Goal: Information Seeking & Learning: Find specific fact

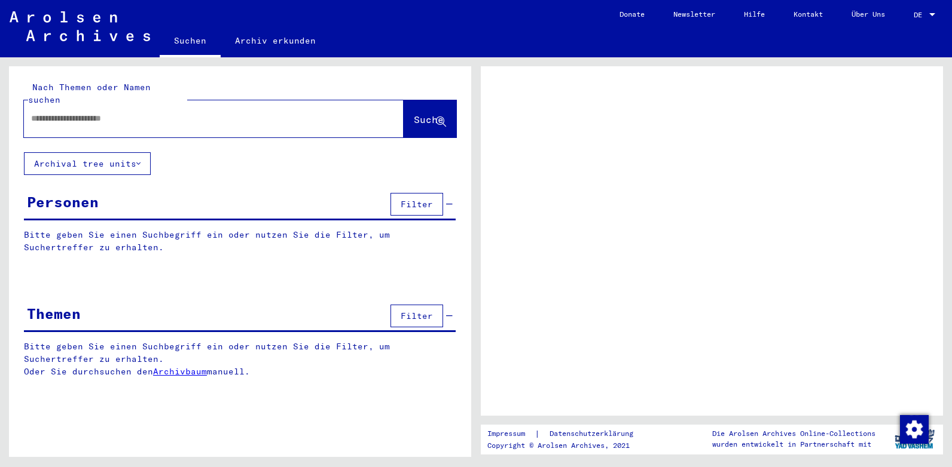
click at [93, 112] on input "text" at bounding box center [203, 118] width 344 height 13
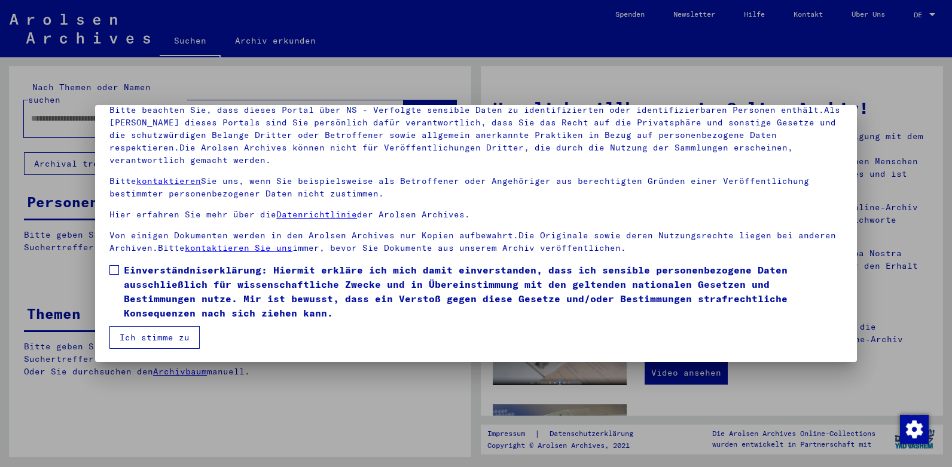
scroll to position [90, 0]
click at [115, 265] on span at bounding box center [114, 269] width 10 height 10
click at [115, 269] on span at bounding box center [114, 269] width 10 height 10
click at [185, 338] on button "Ich stimme zu" at bounding box center [154, 336] width 90 height 23
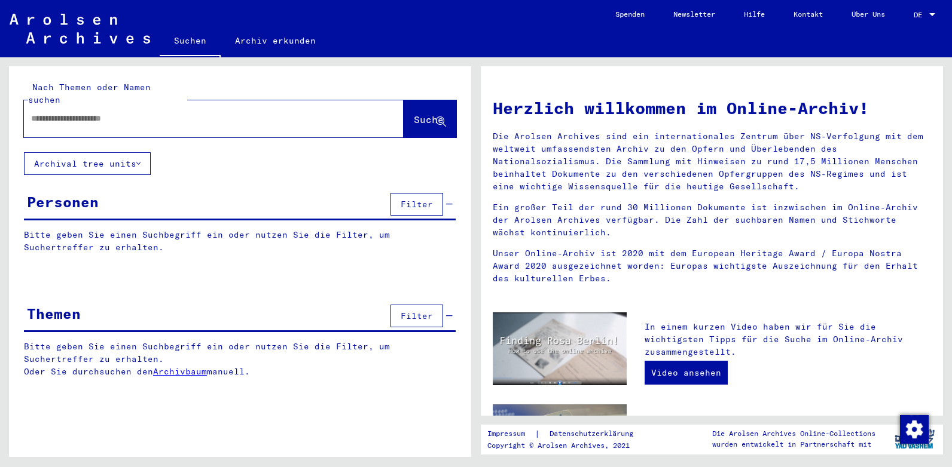
click at [77, 112] on input "text" at bounding box center [199, 118] width 337 height 13
type input "**********"
click at [414, 114] on span "Suche" at bounding box center [429, 120] width 30 height 12
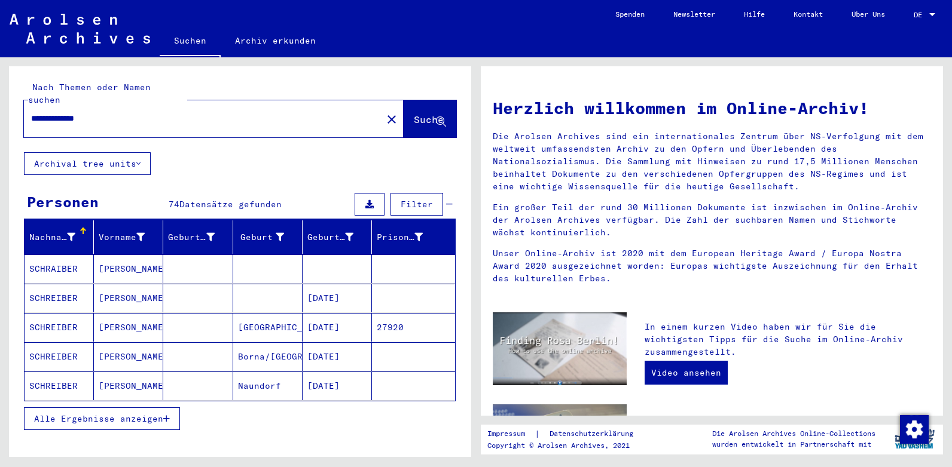
click at [149, 414] on span "Alle Ergebnisse anzeigen" at bounding box center [98, 419] width 129 height 11
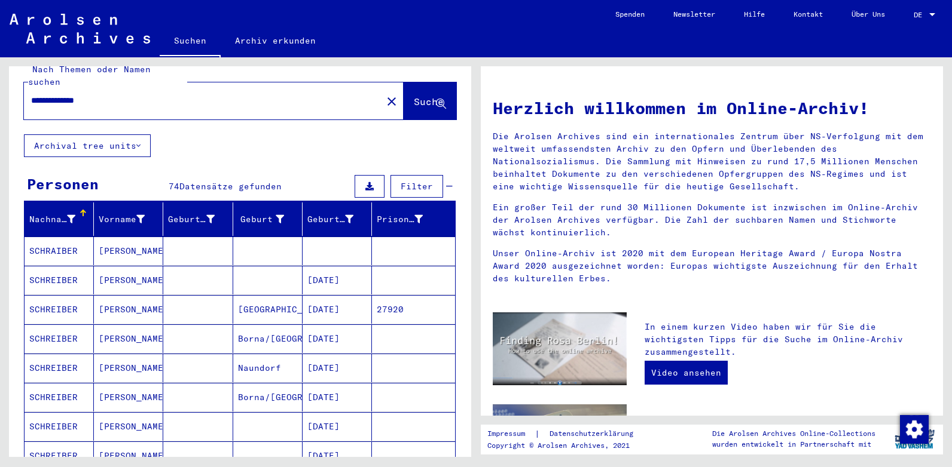
scroll to position [16, 0]
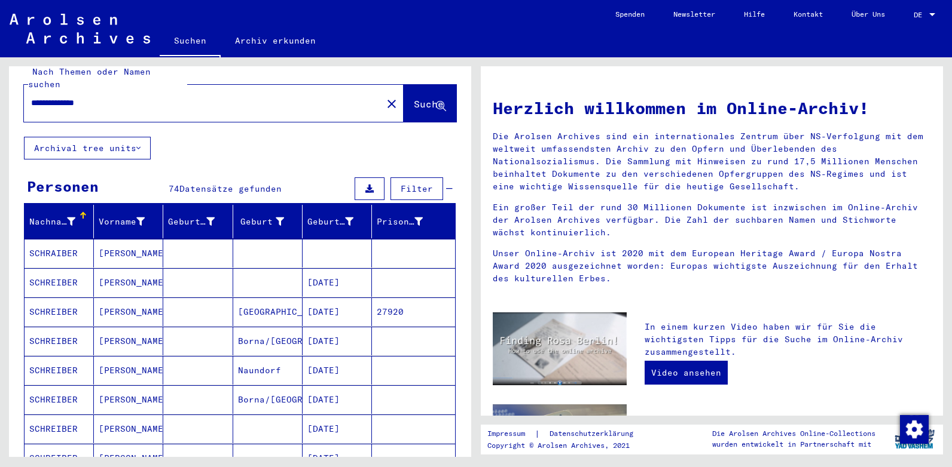
click at [60, 243] on mat-cell "SCHRAIBER" at bounding box center [59, 253] width 69 height 29
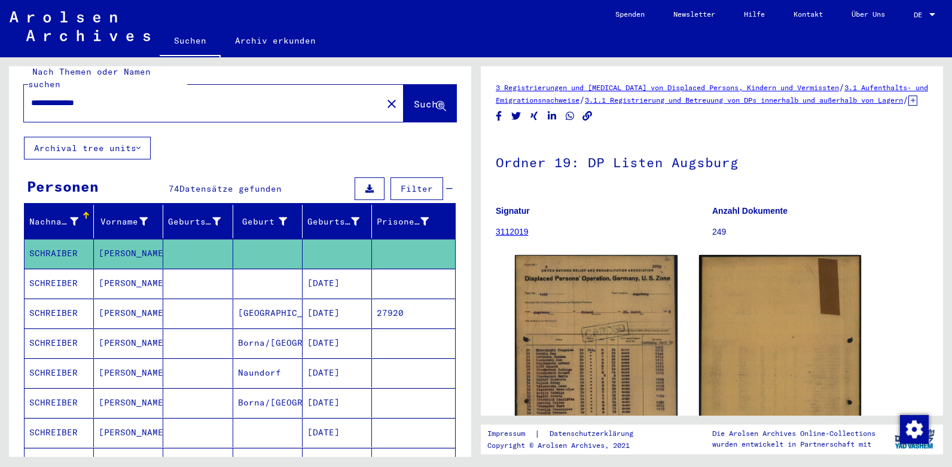
click at [69, 270] on mat-cell "SCHREIBER" at bounding box center [59, 283] width 69 height 29
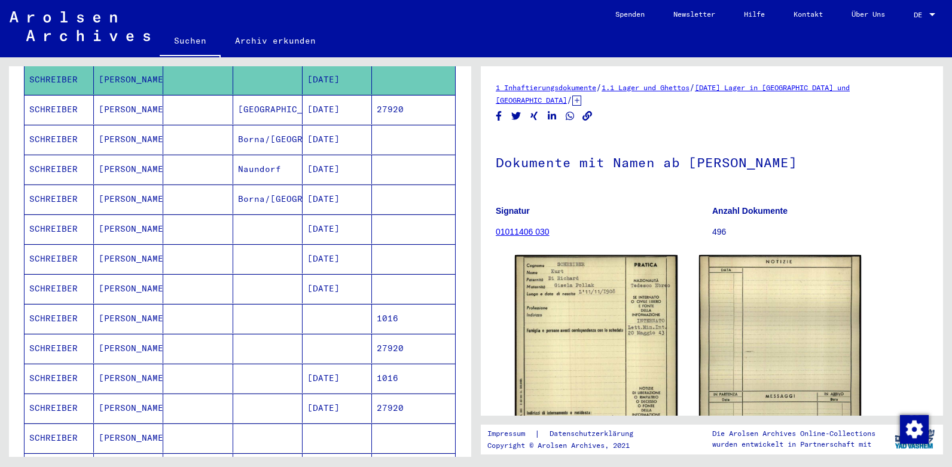
scroll to position [217, 0]
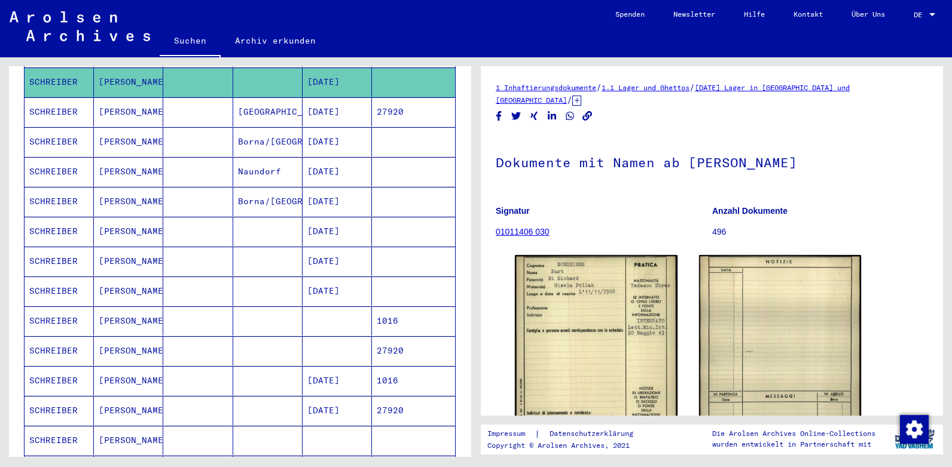
click at [55, 101] on mat-cell "SCHREIBER" at bounding box center [59, 111] width 69 height 29
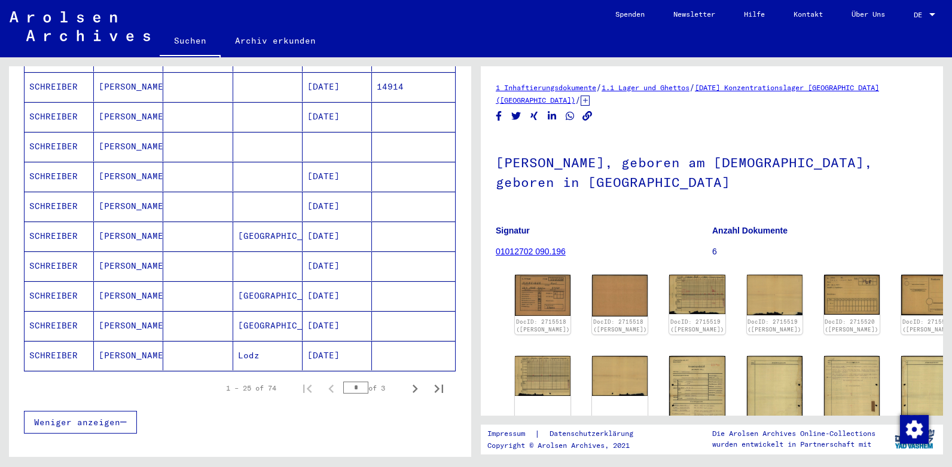
scroll to position [660, 0]
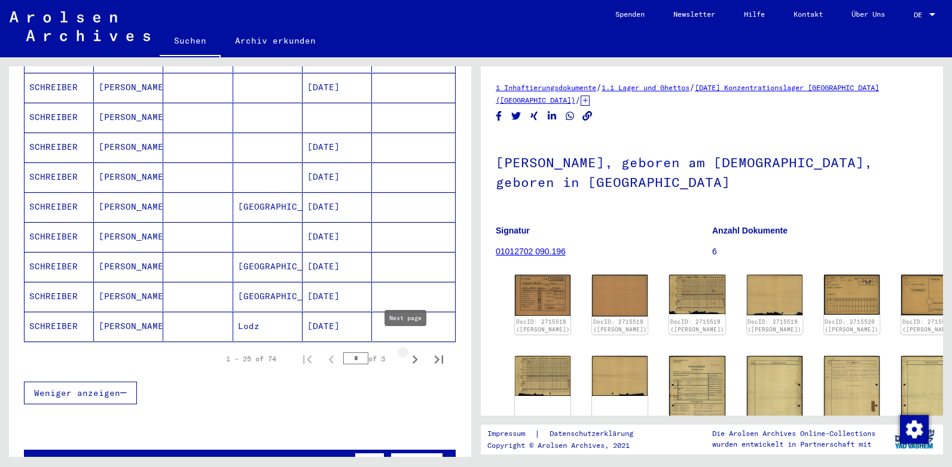
click at [409, 351] on icon "Next page" at bounding box center [414, 359] width 17 height 17
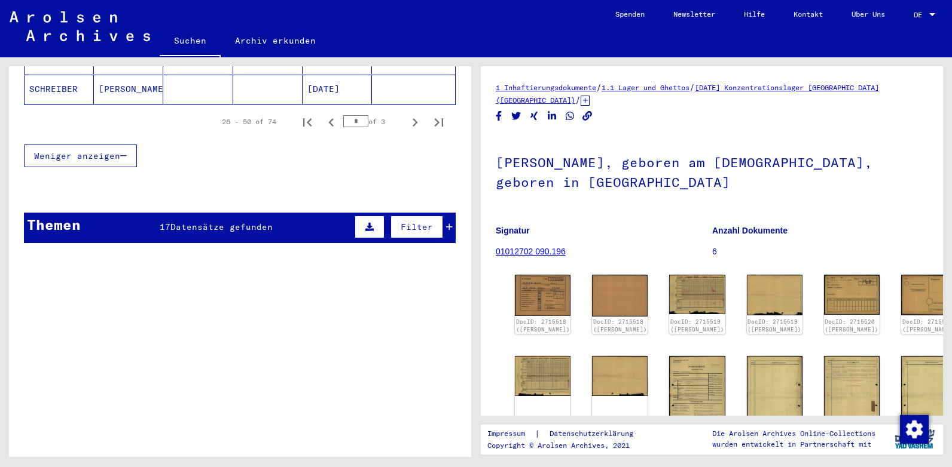
scroll to position [891, 0]
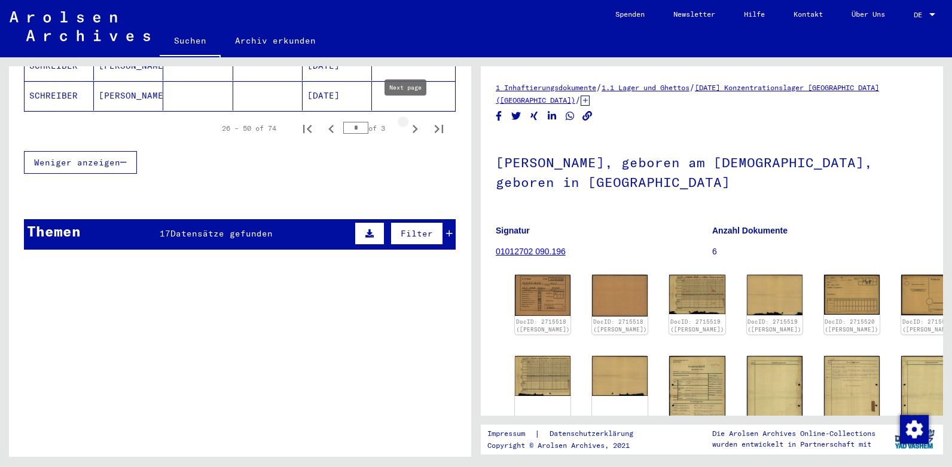
click at [412, 125] on icon "Next page" at bounding box center [414, 129] width 5 height 8
type input "*"
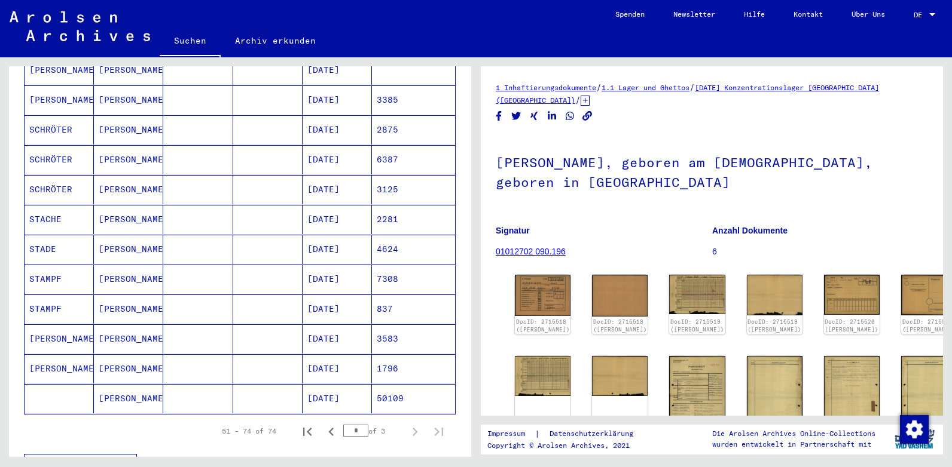
scroll to position [555, 0]
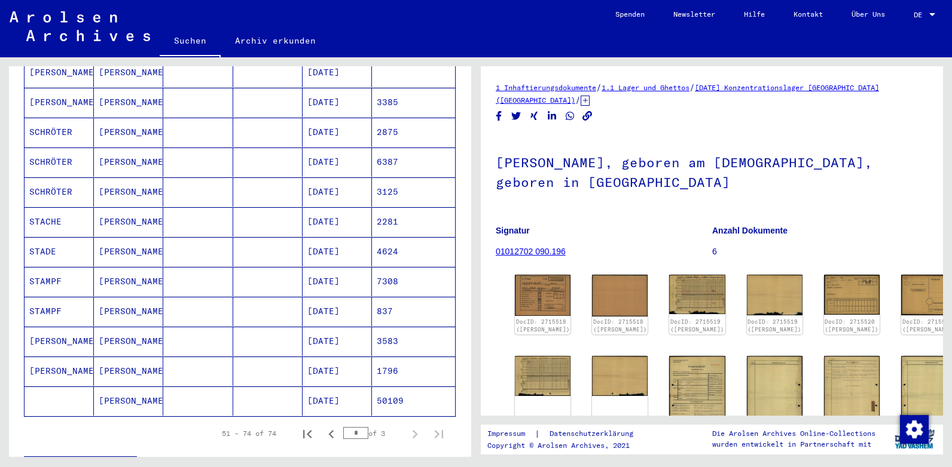
drag, startPoint x: 471, startPoint y: 261, endPoint x: 471, endPoint y: 288, distance: 27.5
click at [471, 288] on div "**********" at bounding box center [238, 257] width 476 height 400
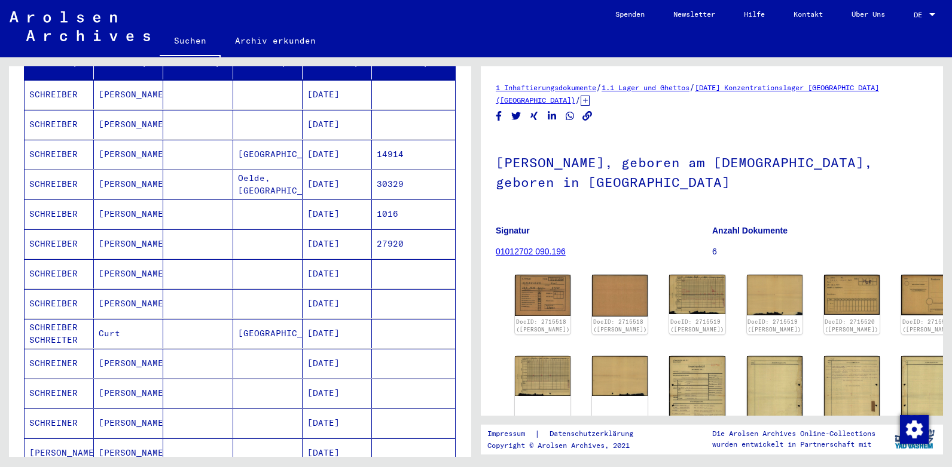
scroll to position [0, 0]
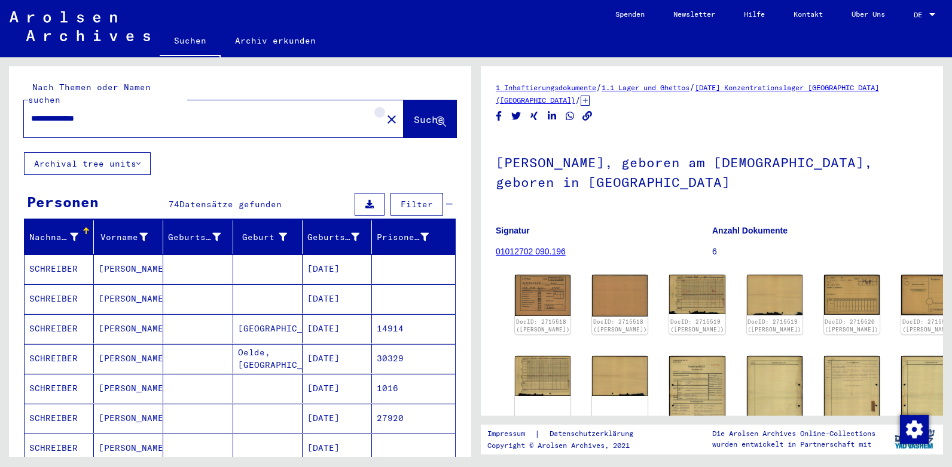
click at [384, 112] on mat-icon "close" at bounding box center [391, 119] width 14 height 14
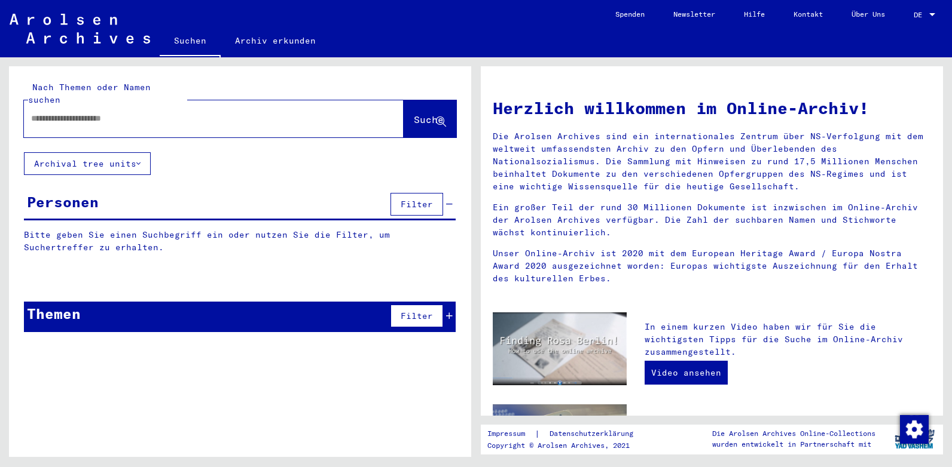
click at [88, 112] on input "text" at bounding box center [199, 118] width 337 height 13
type input "*****"
click at [414, 114] on span "Suche" at bounding box center [429, 120] width 30 height 12
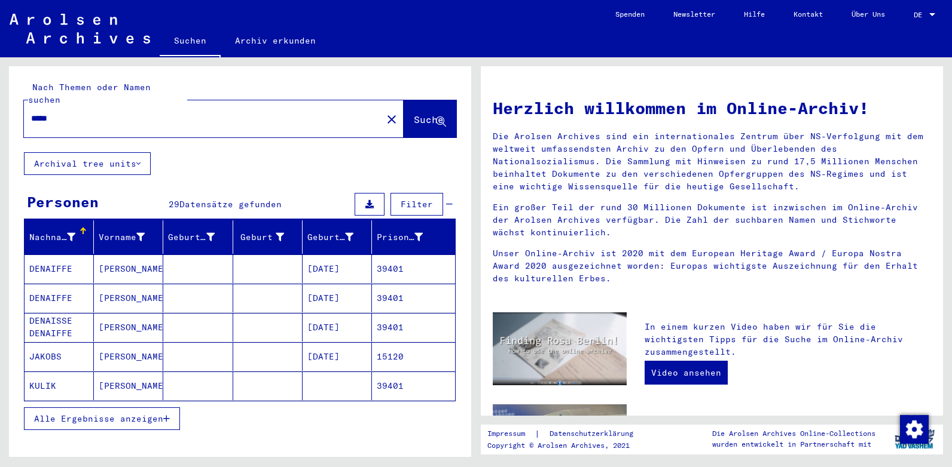
click at [132, 412] on button "Alle Ergebnisse anzeigen" at bounding box center [102, 419] width 156 height 23
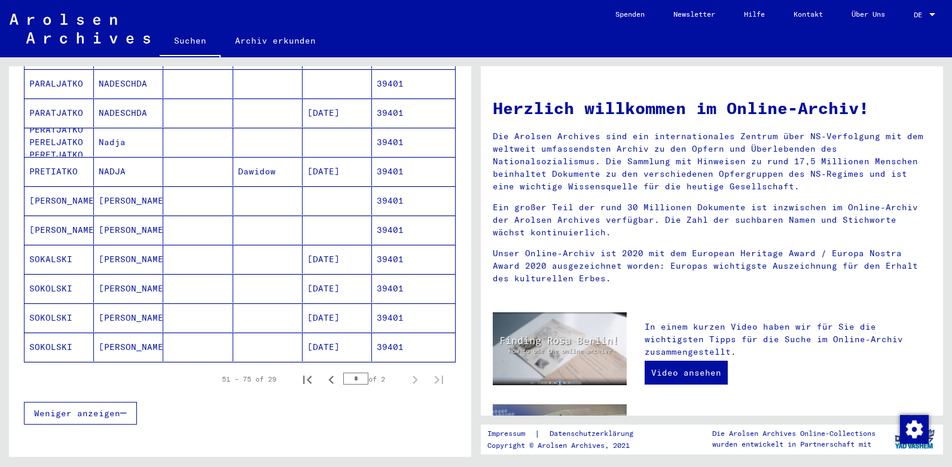
scroll to position [764, 0]
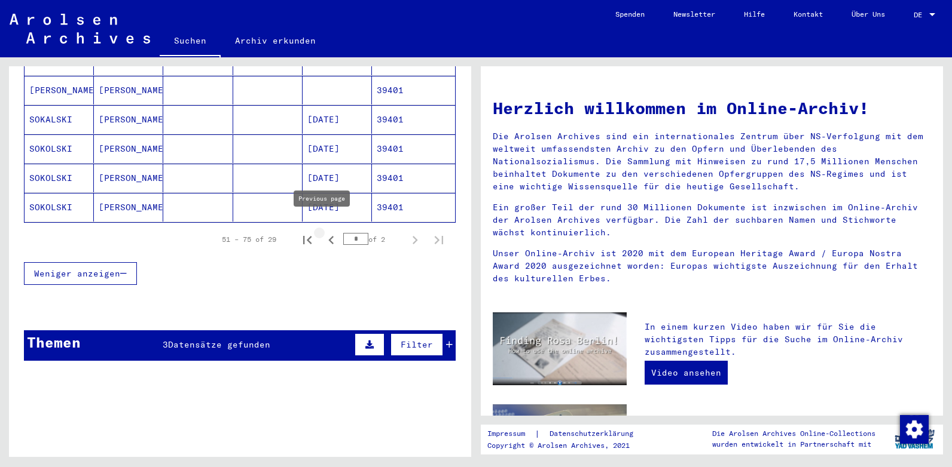
click at [323, 232] on icon "Previous page" at bounding box center [331, 240] width 17 height 17
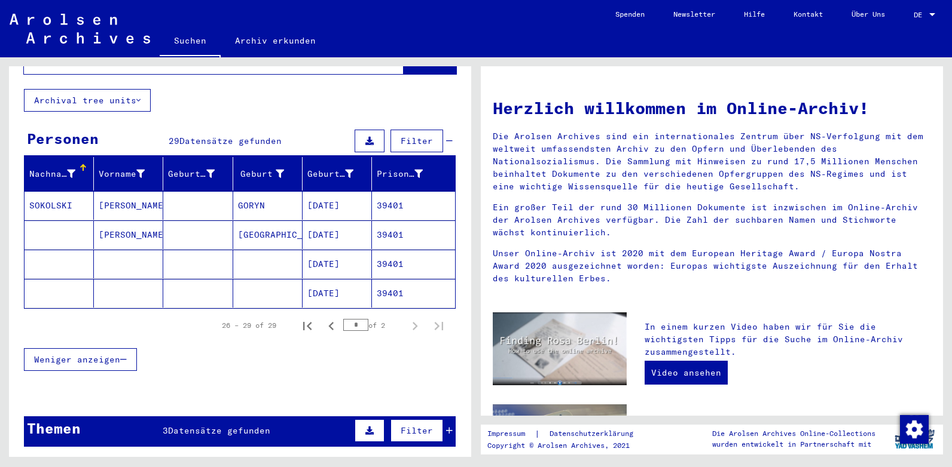
scroll to position [61, 0]
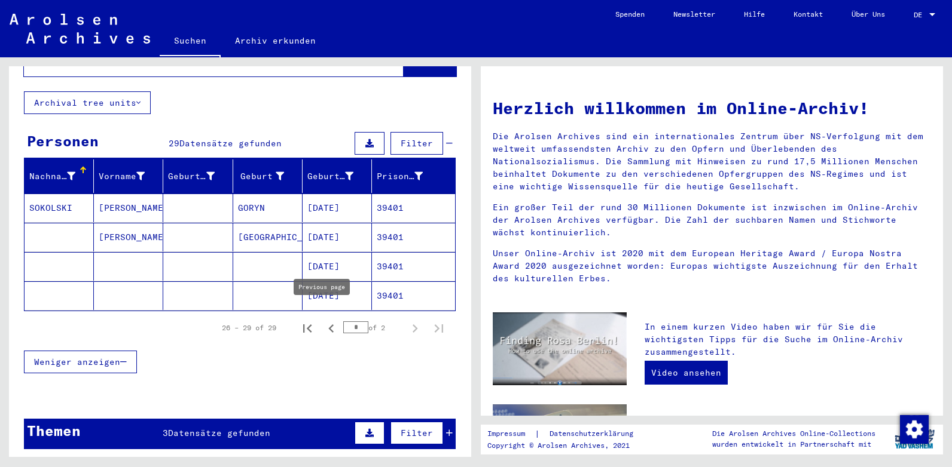
click at [323, 320] on icon "Previous page" at bounding box center [331, 328] width 17 height 17
type input "*"
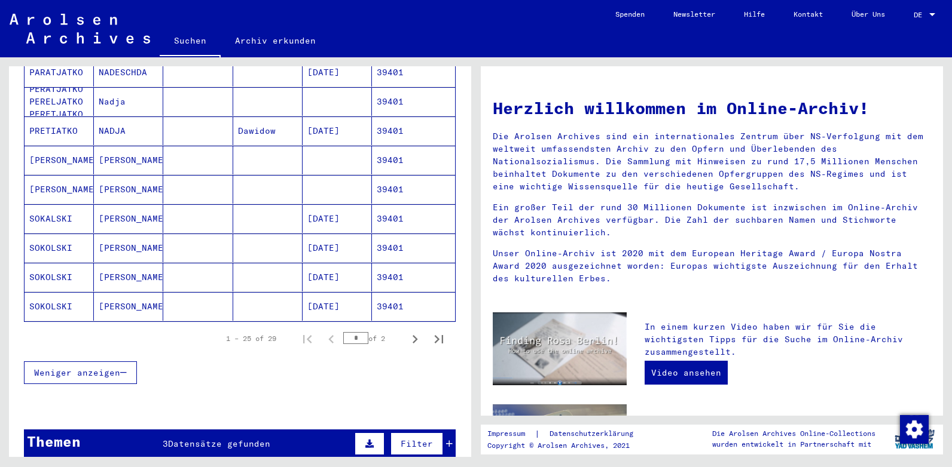
scroll to position [0, 0]
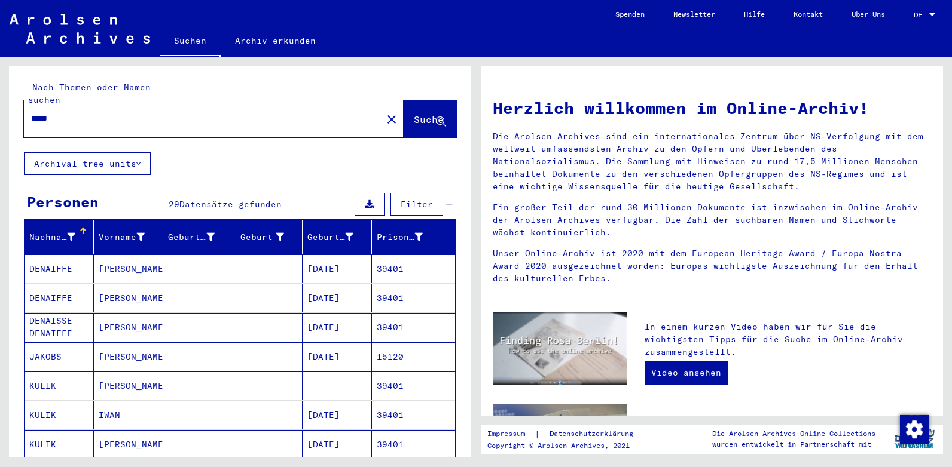
click at [384, 112] on mat-icon "close" at bounding box center [391, 119] width 14 height 14
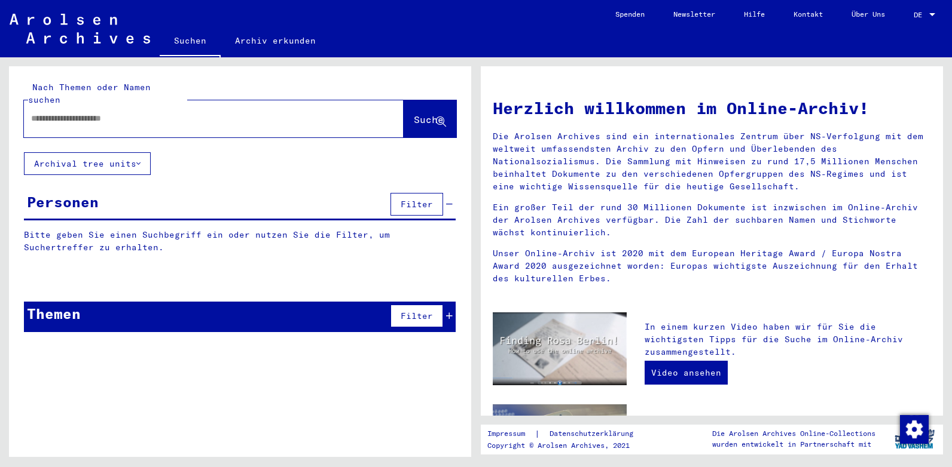
click at [82, 112] on input "text" at bounding box center [199, 118] width 337 height 13
type input "**********"
click at [414, 114] on span "Suche" at bounding box center [429, 120] width 30 height 12
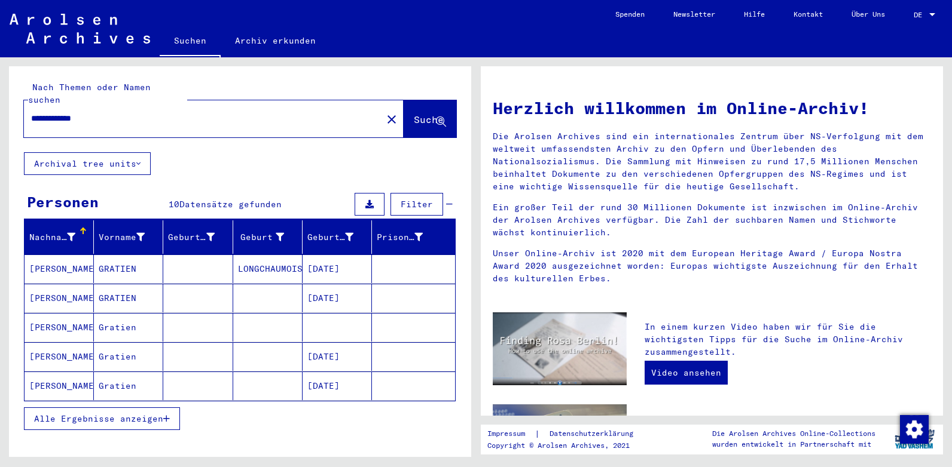
click at [50, 255] on mat-cell "[PERSON_NAME]" at bounding box center [59, 269] width 69 height 29
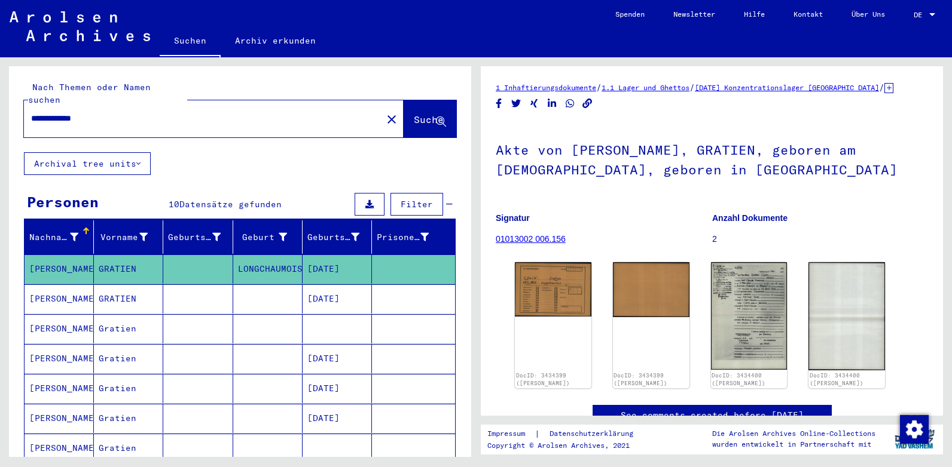
click at [80, 285] on mat-cell "[PERSON_NAME]" at bounding box center [59, 299] width 69 height 29
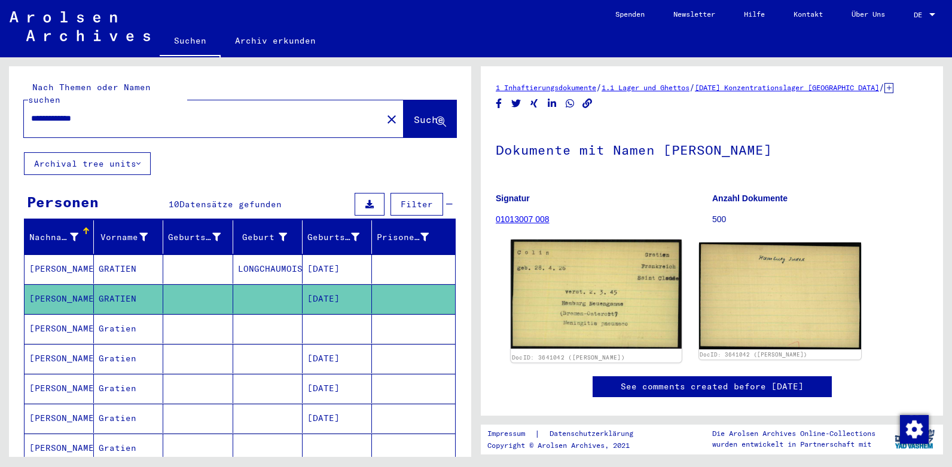
click at [598, 295] on img at bounding box center [595, 294] width 170 height 109
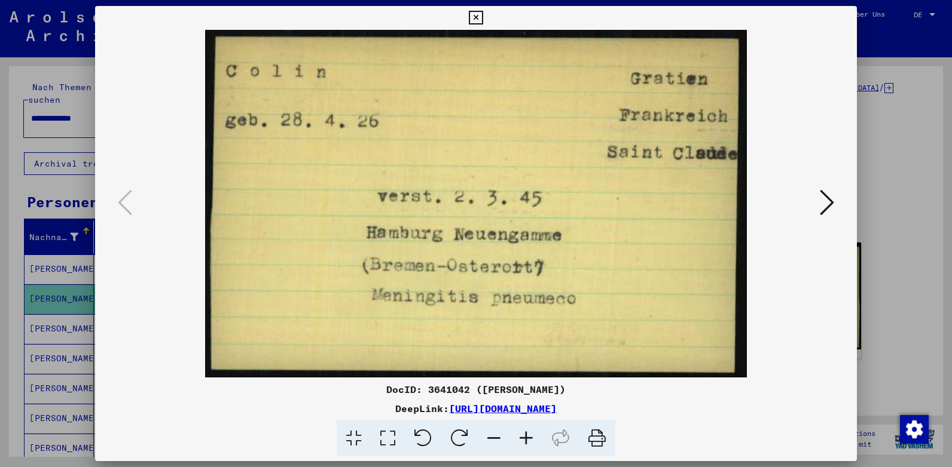
click at [819, 202] on icon at bounding box center [826, 202] width 14 height 29
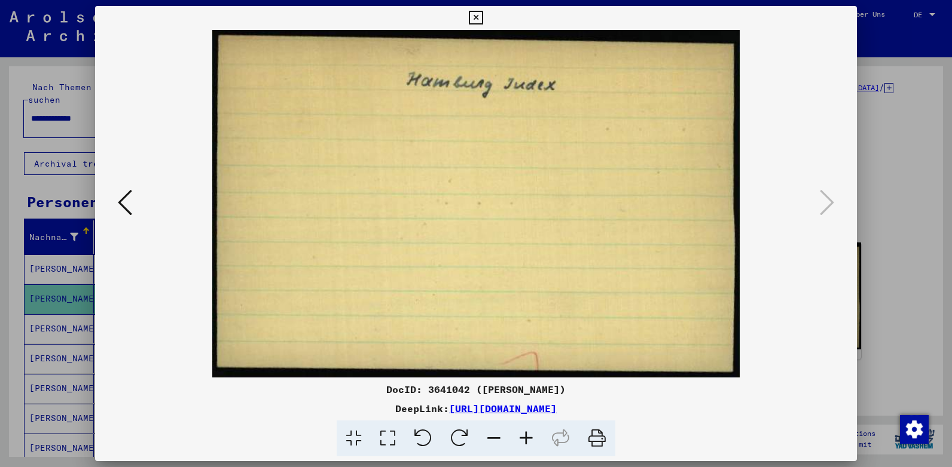
click at [473, 12] on icon at bounding box center [476, 18] width 14 height 14
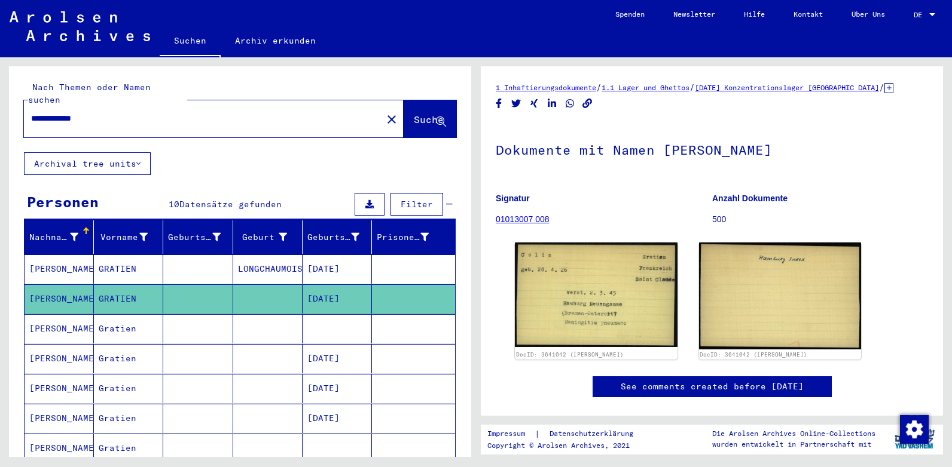
click at [49, 320] on mat-cell "[PERSON_NAME]" at bounding box center [59, 328] width 69 height 29
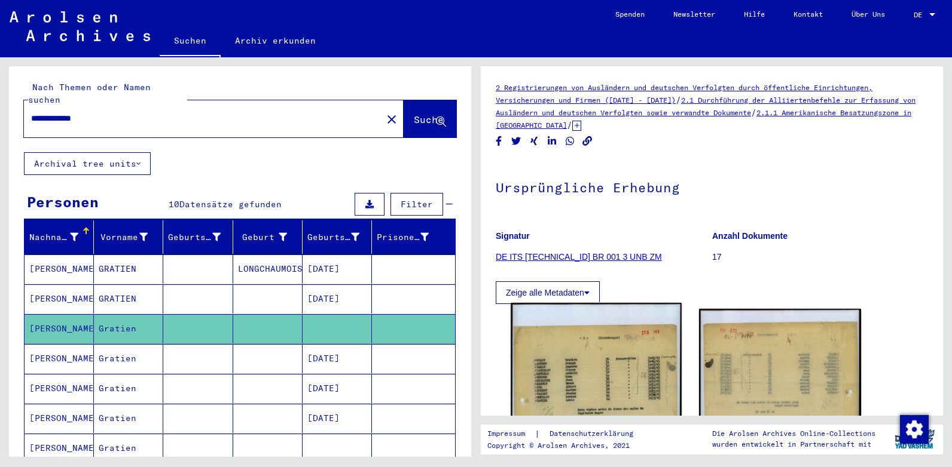
click at [597, 373] on img at bounding box center [595, 423] width 170 height 240
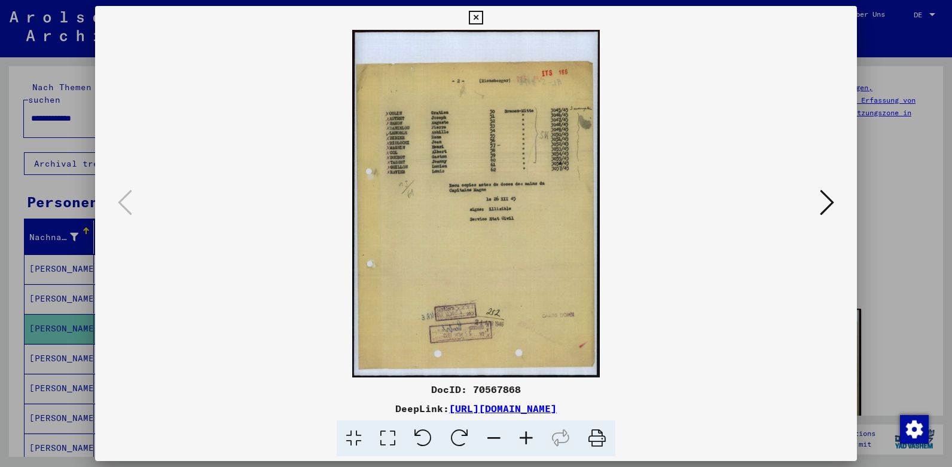
click at [527, 437] on icon at bounding box center [526, 439] width 32 height 36
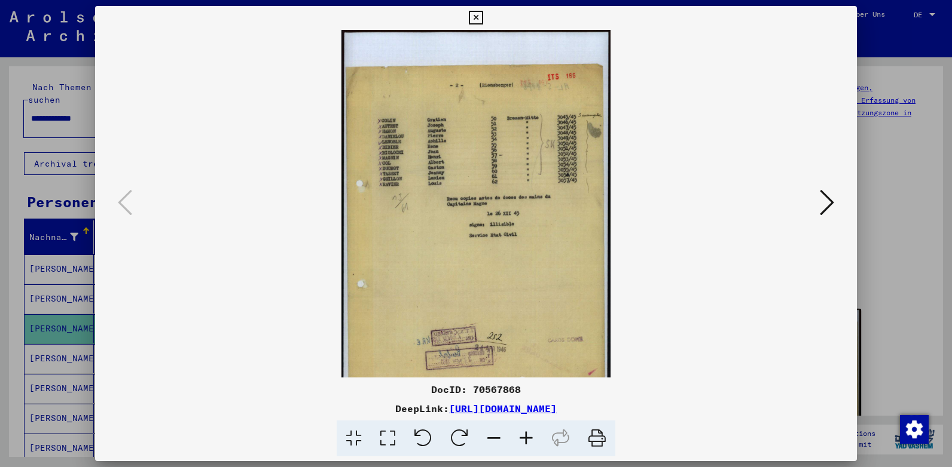
click at [527, 437] on icon at bounding box center [526, 439] width 32 height 36
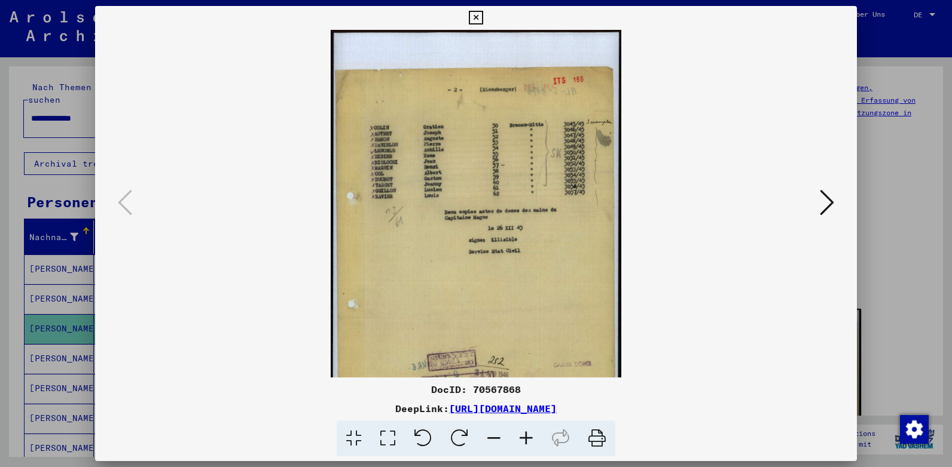
click at [527, 437] on icon at bounding box center [526, 439] width 32 height 36
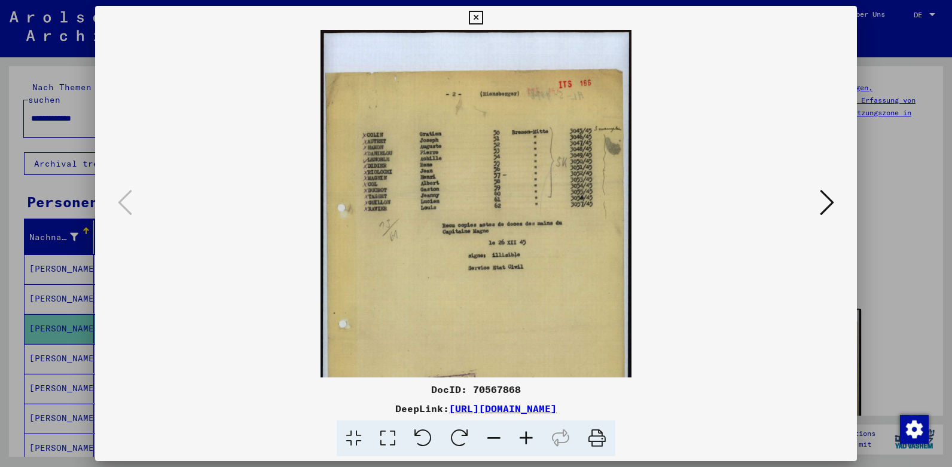
click at [527, 437] on icon at bounding box center [526, 439] width 32 height 36
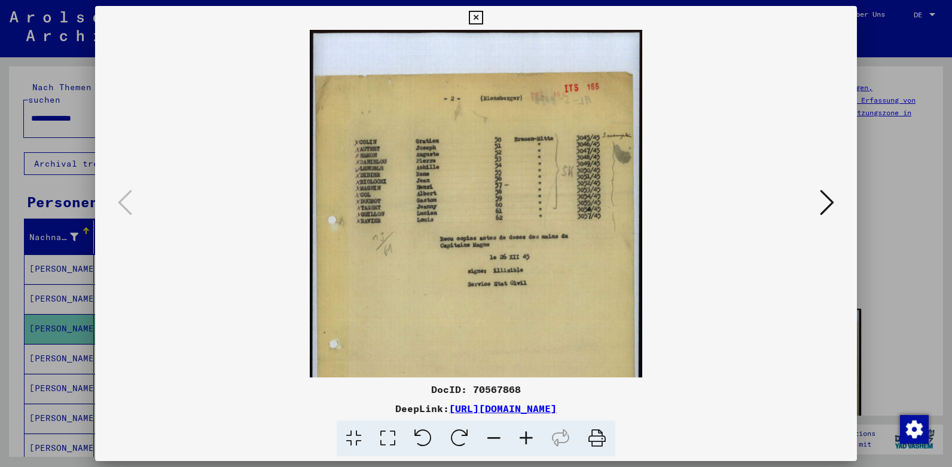
click at [527, 437] on icon at bounding box center [526, 439] width 32 height 36
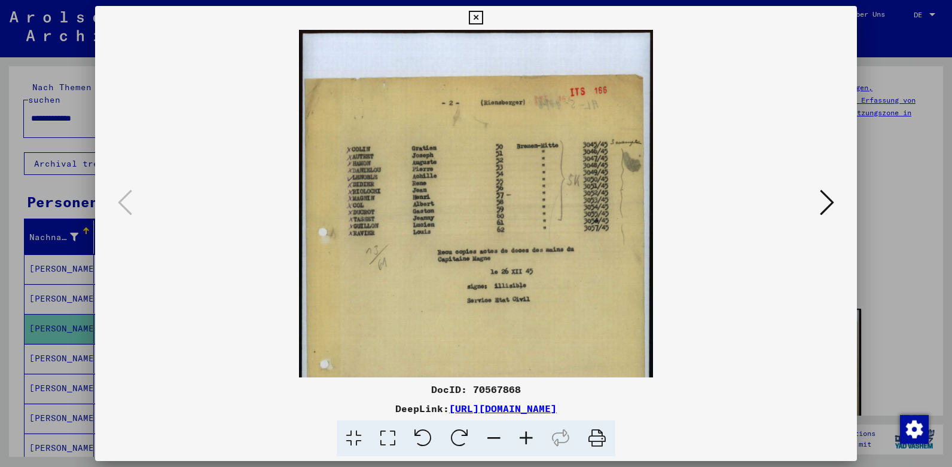
click at [527, 437] on icon at bounding box center [526, 439] width 32 height 36
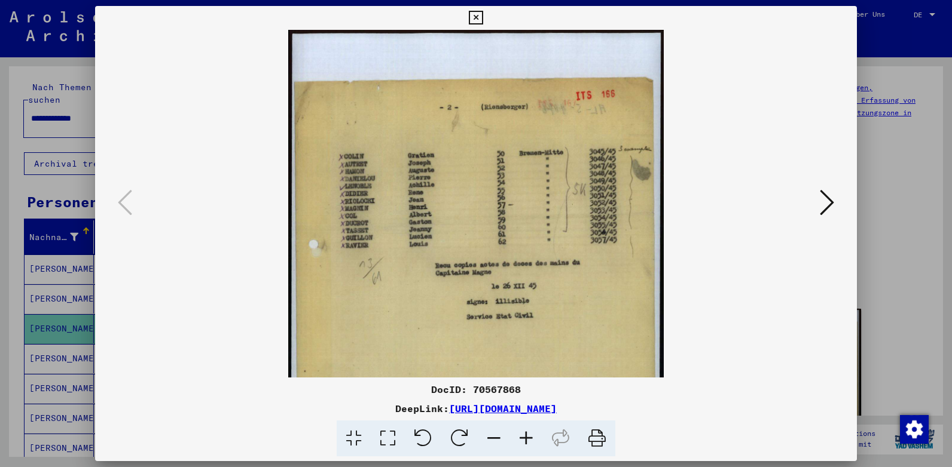
click at [527, 437] on icon at bounding box center [526, 439] width 32 height 36
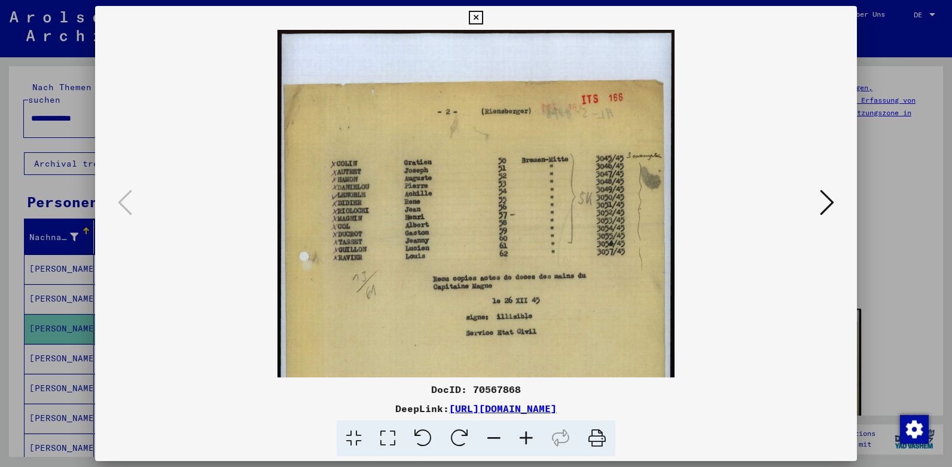
click at [527, 437] on icon at bounding box center [526, 439] width 32 height 36
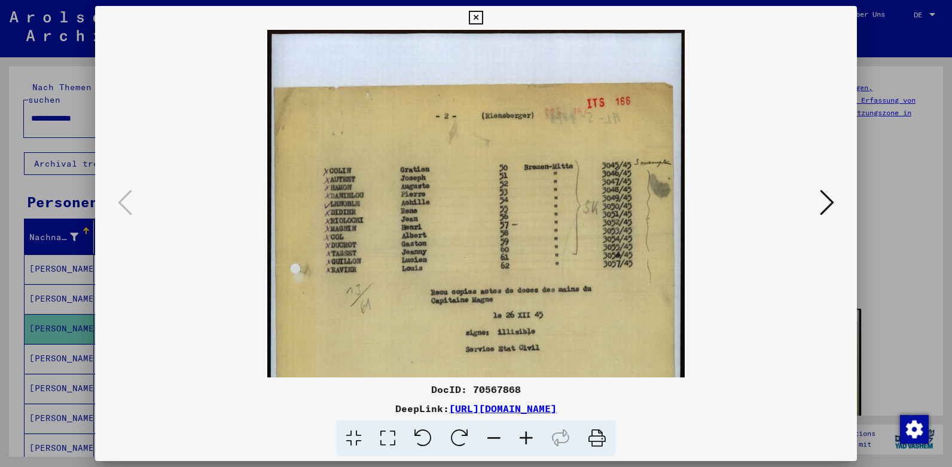
click at [527, 437] on icon at bounding box center [526, 439] width 32 height 36
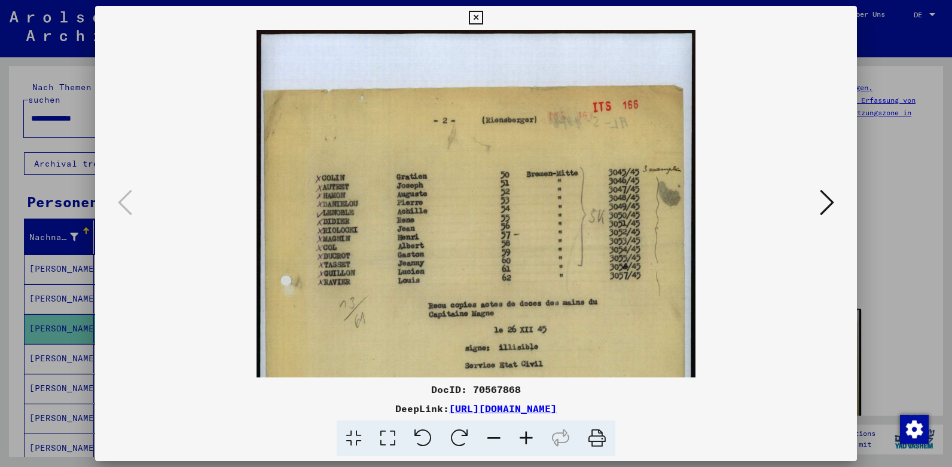
click at [527, 437] on icon at bounding box center [526, 439] width 32 height 36
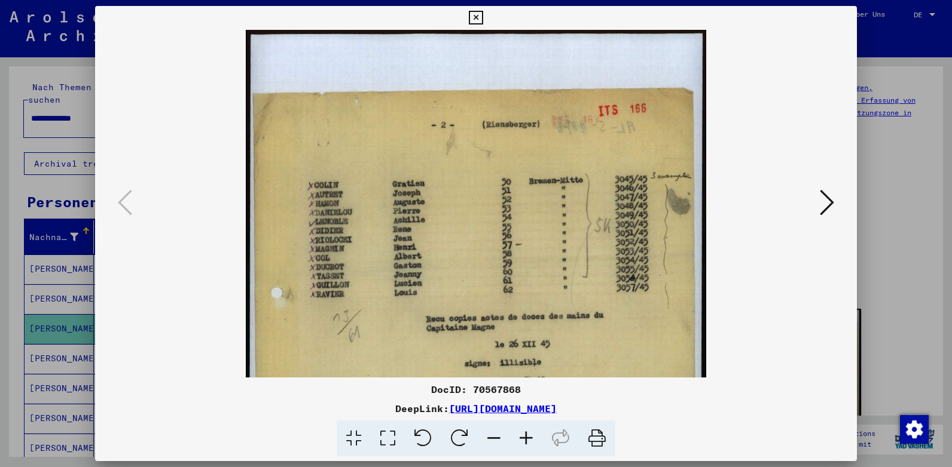
click at [527, 437] on icon at bounding box center [526, 439] width 32 height 36
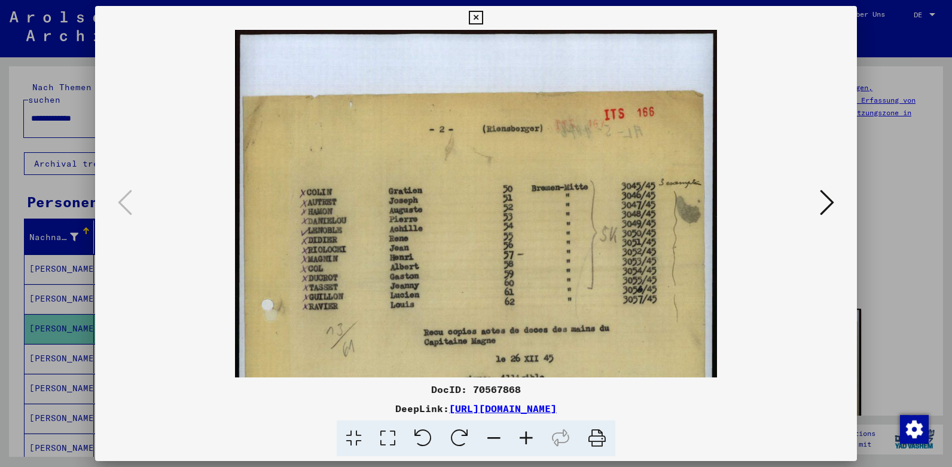
click at [527, 437] on icon at bounding box center [526, 439] width 32 height 36
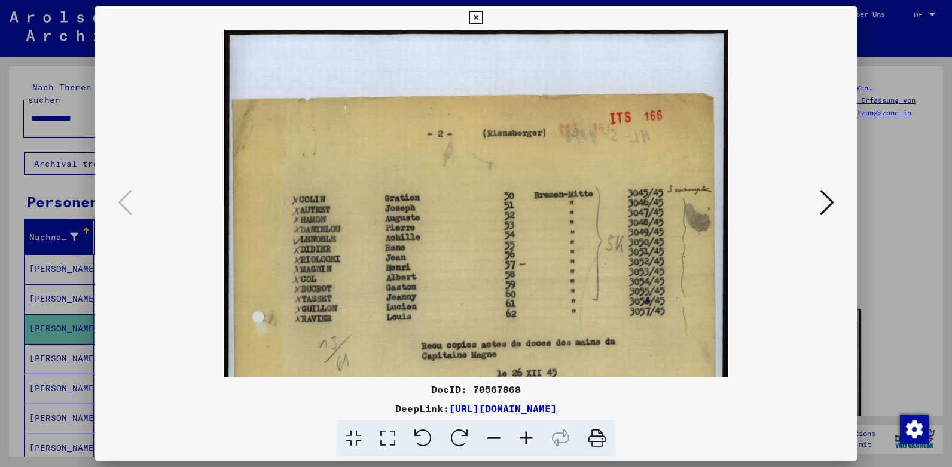
click at [527, 437] on icon at bounding box center [526, 439] width 32 height 36
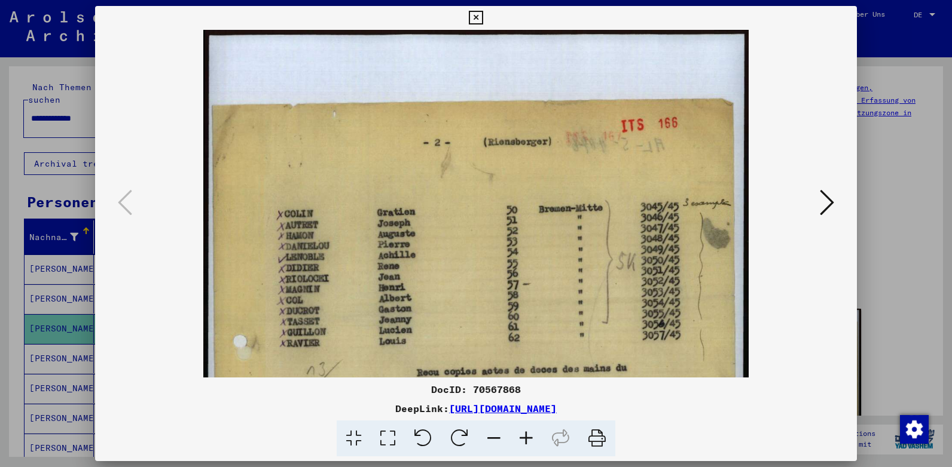
click at [527, 437] on icon at bounding box center [526, 439] width 32 height 36
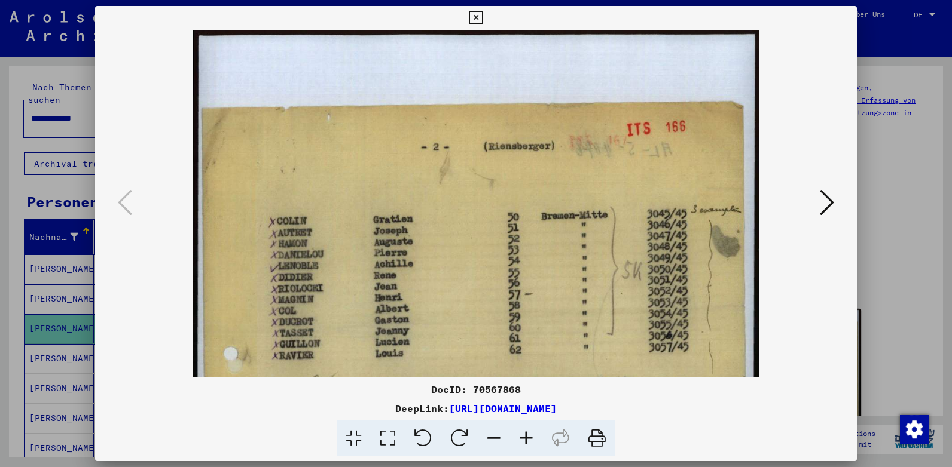
click at [527, 436] on icon at bounding box center [526, 439] width 32 height 36
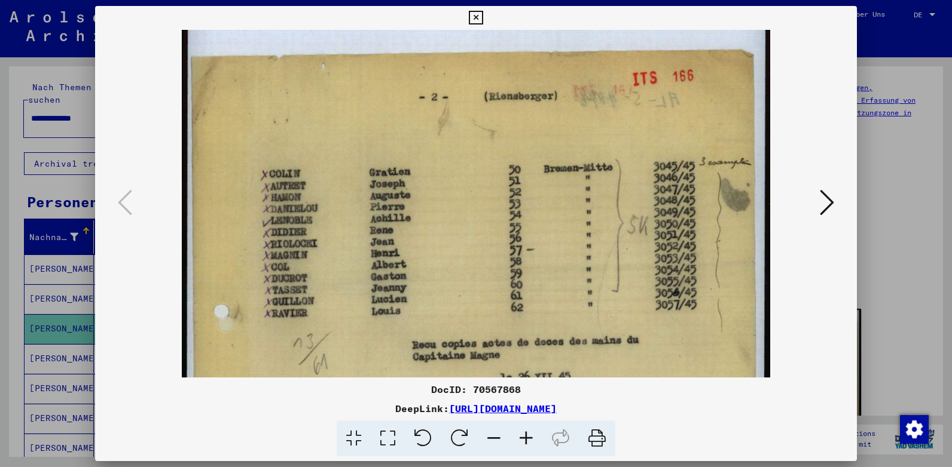
scroll to position [81, 0]
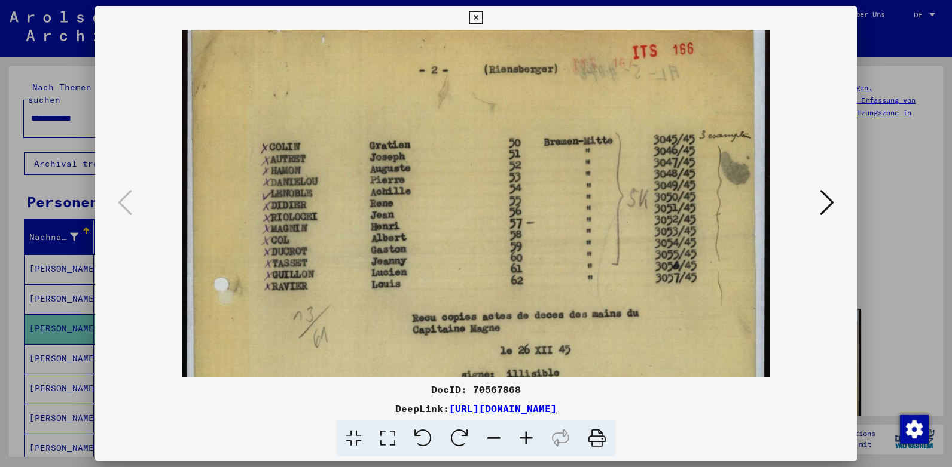
drag, startPoint x: 460, startPoint y: 304, endPoint x: 448, endPoint y: 236, distance: 69.2
click at [449, 235] on img at bounding box center [476, 362] width 588 height 826
click at [473, 14] on icon at bounding box center [476, 18] width 14 height 14
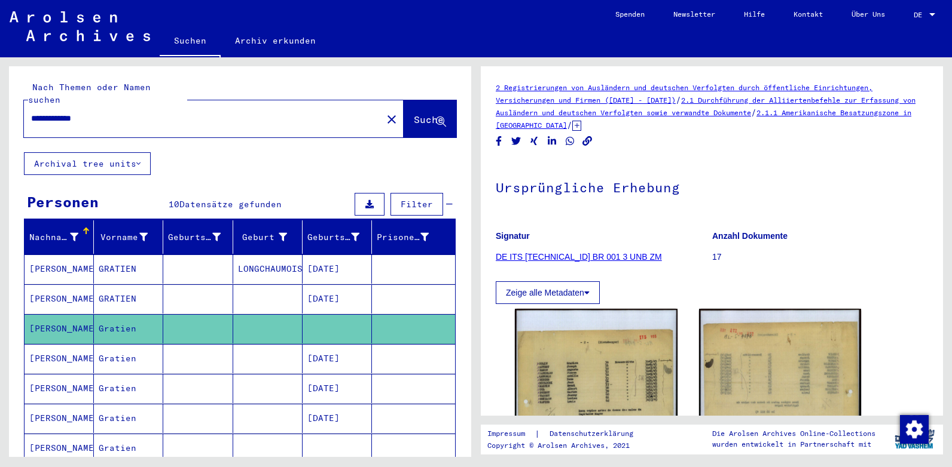
click at [86, 344] on mat-cell "[PERSON_NAME]" at bounding box center [59, 358] width 69 height 29
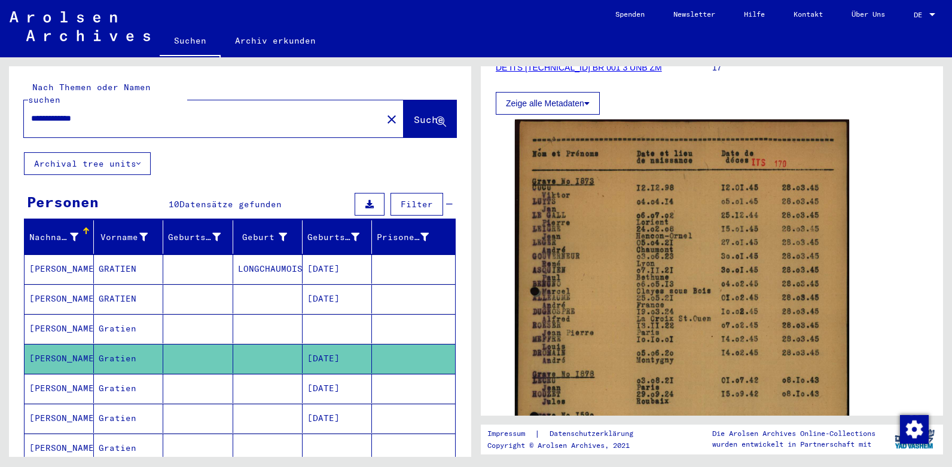
scroll to position [229, 0]
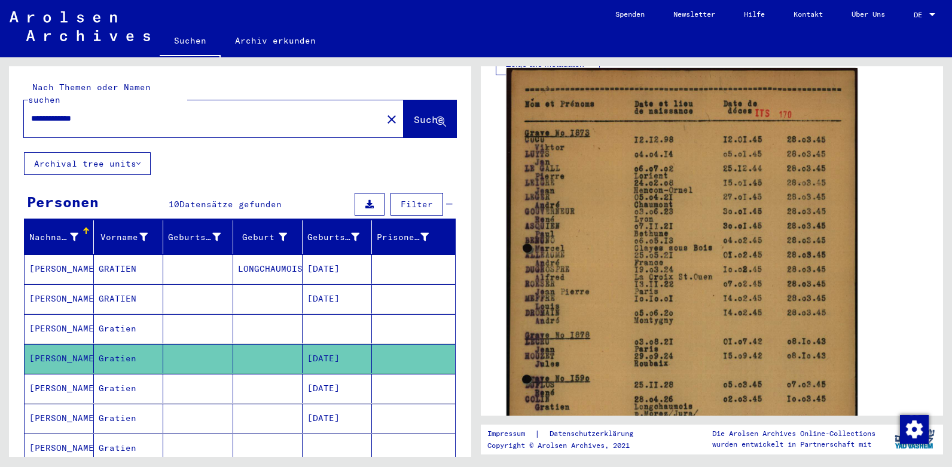
click at [638, 271] on img at bounding box center [681, 314] width 351 height 493
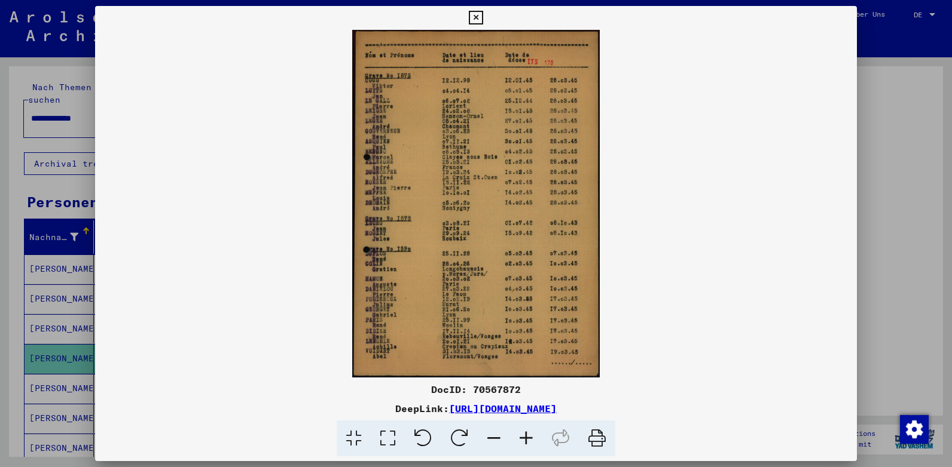
click at [525, 436] on icon at bounding box center [526, 439] width 32 height 36
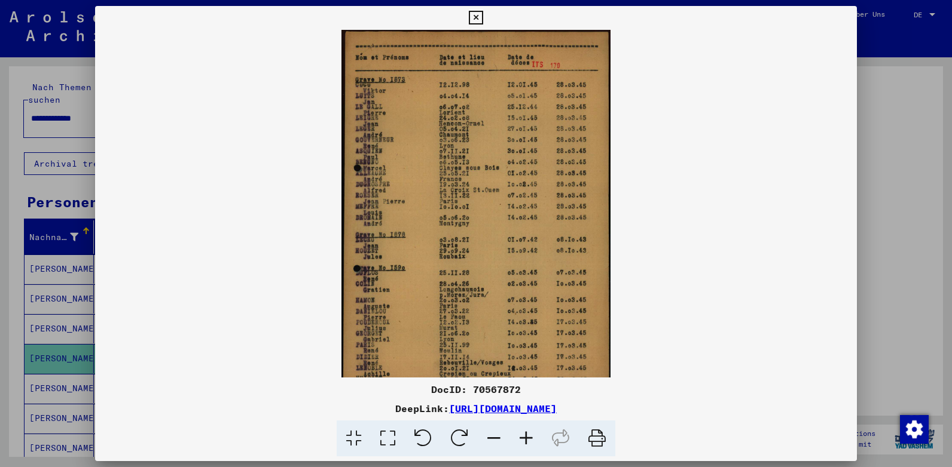
click at [525, 436] on icon at bounding box center [526, 439] width 32 height 36
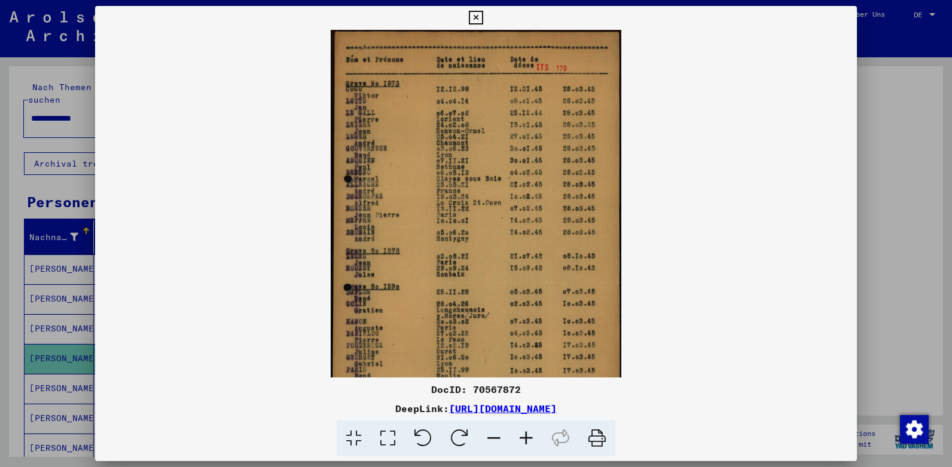
click at [525, 436] on icon at bounding box center [526, 439] width 32 height 36
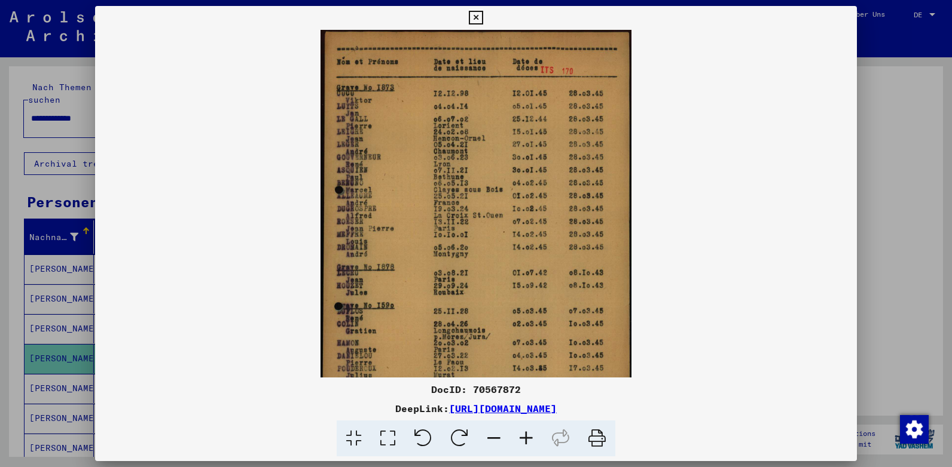
click at [525, 436] on icon at bounding box center [526, 439] width 32 height 36
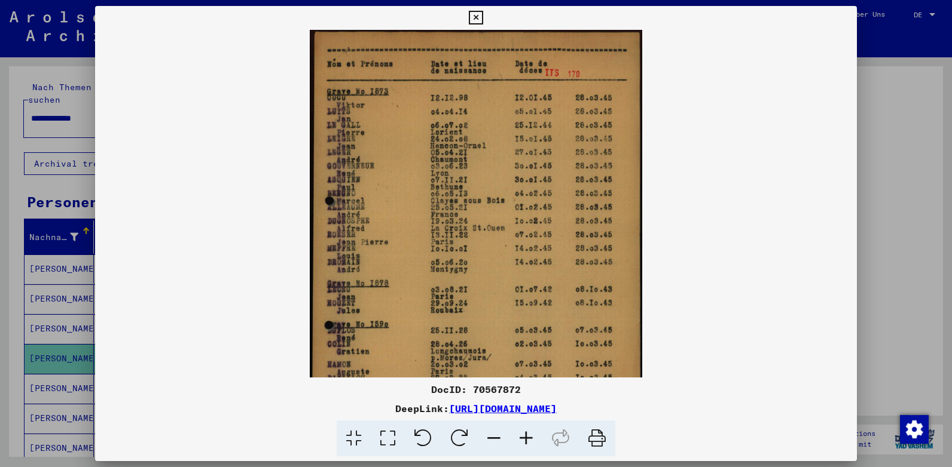
click at [525, 436] on icon at bounding box center [526, 439] width 32 height 36
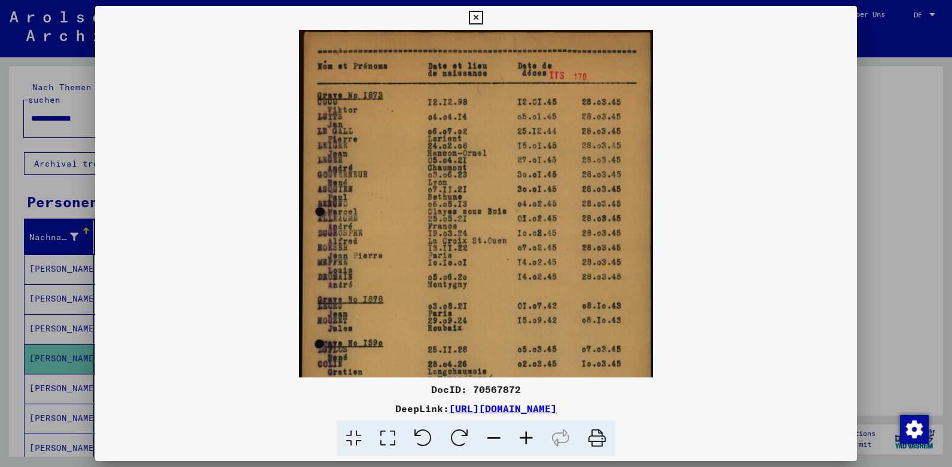
click at [525, 436] on icon at bounding box center [526, 439] width 32 height 36
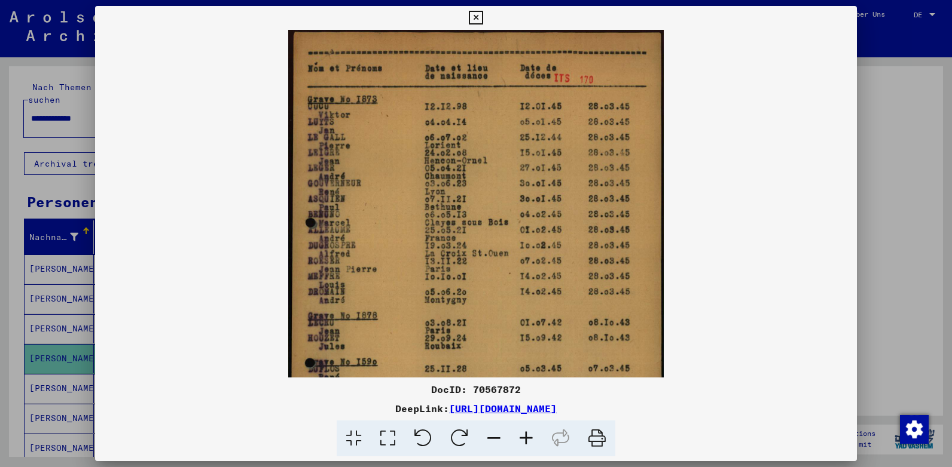
click at [525, 436] on icon at bounding box center [526, 439] width 32 height 36
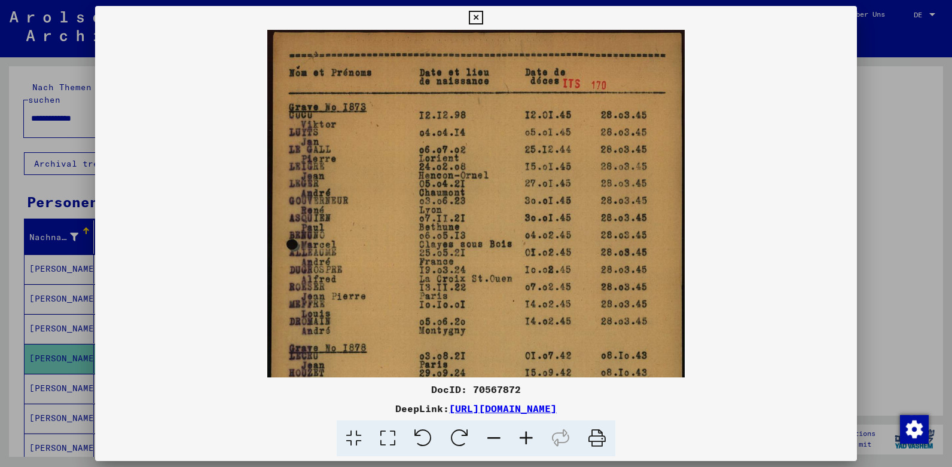
click at [525, 436] on icon at bounding box center [526, 439] width 32 height 36
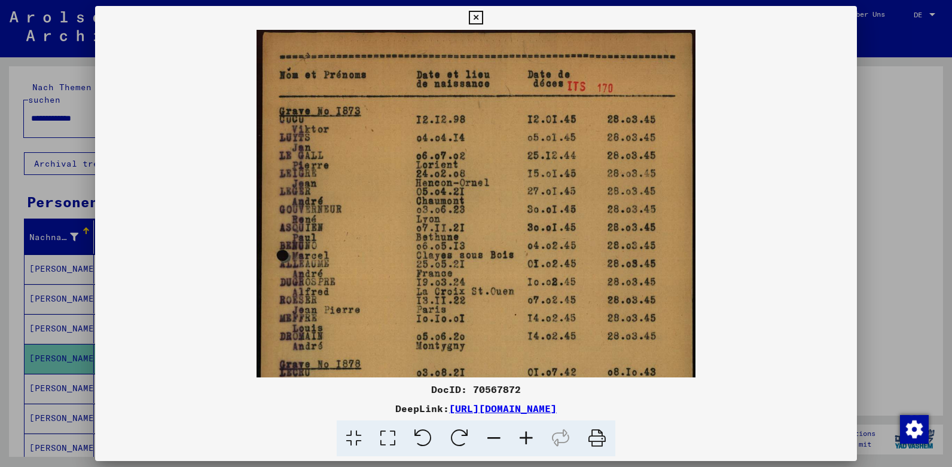
click at [525, 436] on icon at bounding box center [526, 439] width 32 height 36
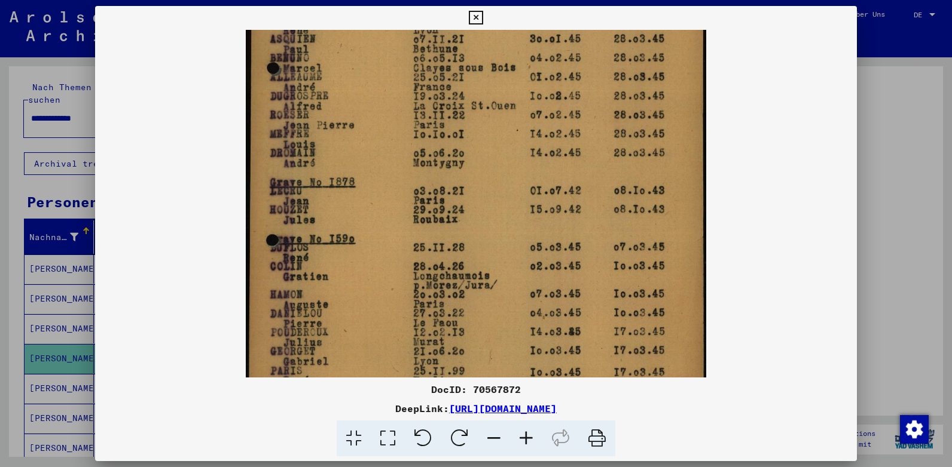
drag, startPoint x: 393, startPoint y: 297, endPoint x: 441, endPoint y: 96, distance: 206.6
click at [441, 96] on img at bounding box center [476, 154] width 460 height 647
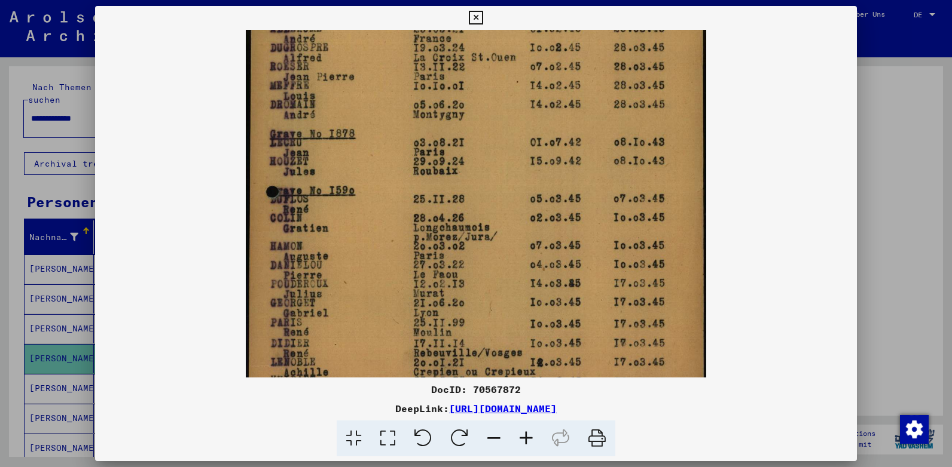
scroll to position [251, 0]
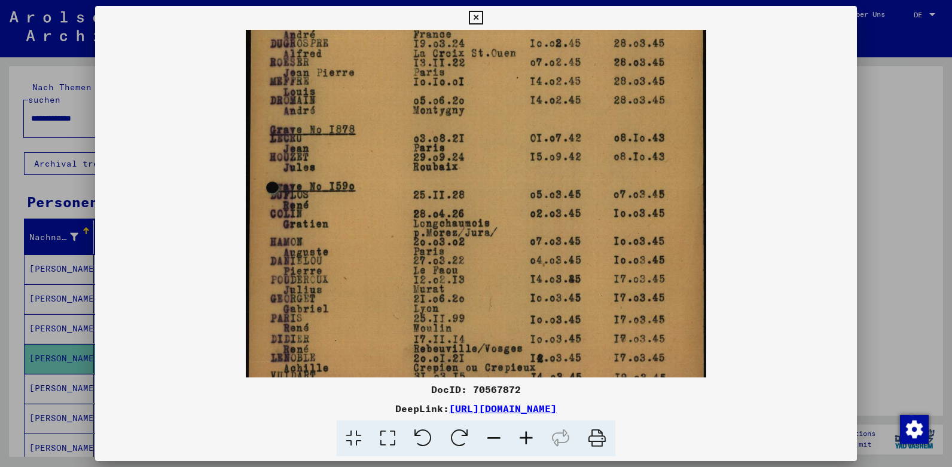
drag, startPoint x: 428, startPoint y: 297, endPoint x: 432, endPoint y: 247, distance: 50.4
click at [432, 247] on img at bounding box center [476, 102] width 460 height 647
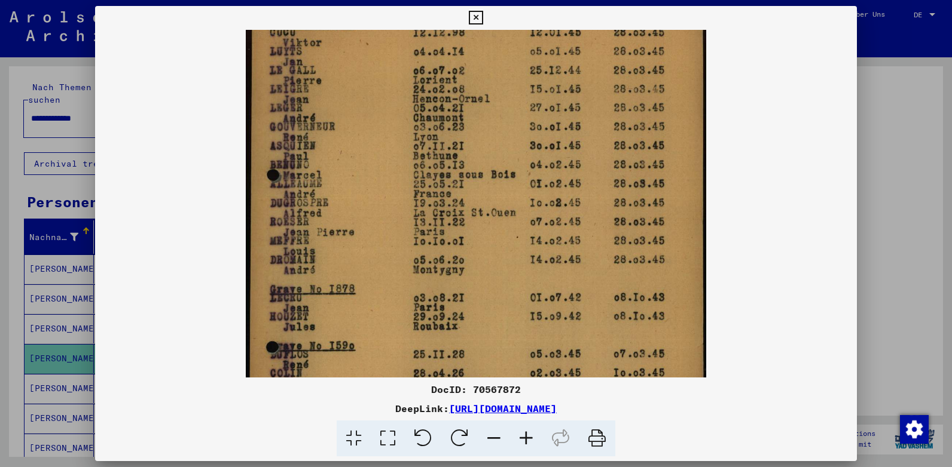
drag, startPoint x: 622, startPoint y: 101, endPoint x: 622, endPoint y: 307, distance: 205.6
click at [622, 306] on img at bounding box center [476, 261] width 460 height 647
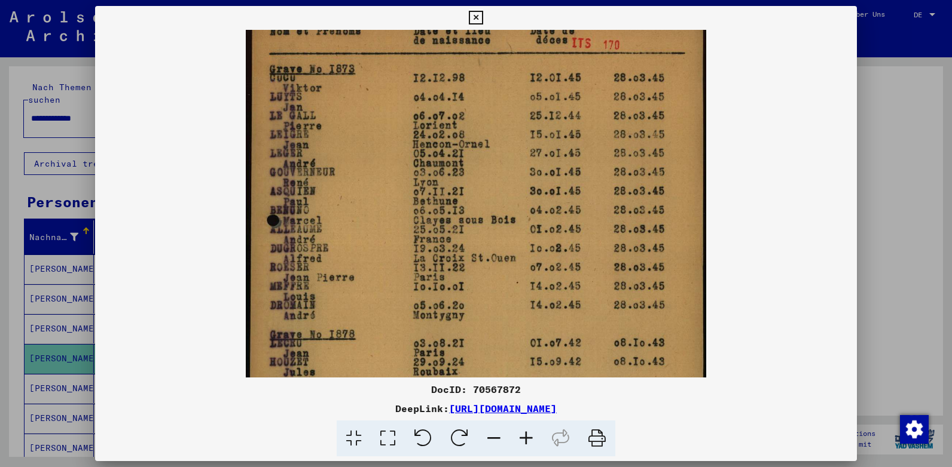
scroll to position [0, 0]
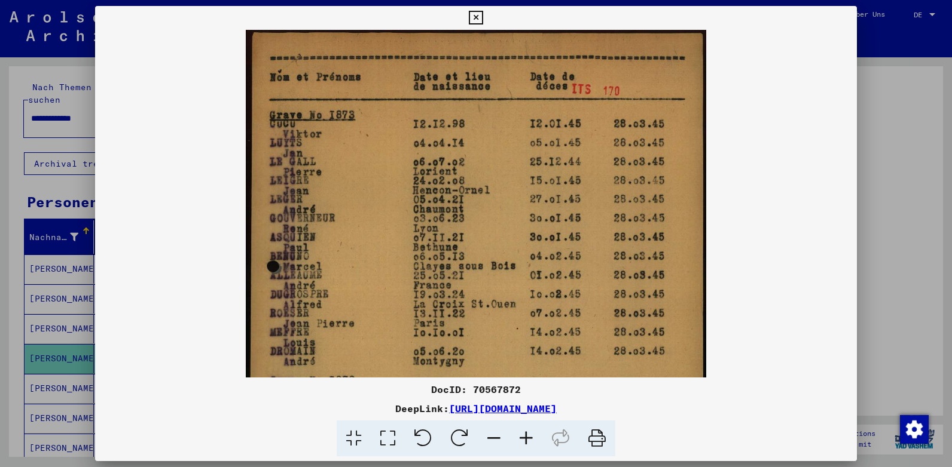
drag, startPoint x: 573, startPoint y: 161, endPoint x: 574, endPoint y: 222, distance: 61.0
click at [573, 225] on img at bounding box center [476, 353] width 460 height 647
click at [473, 13] on icon at bounding box center [476, 18] width 14 height 14
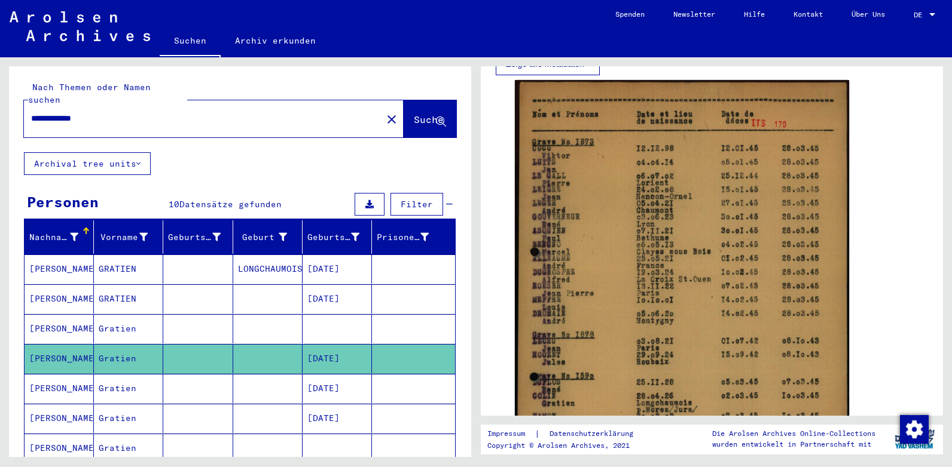
click at [114, 377] on mat-cell "Gratien" at bounding box center [128, 388] width 69 height 29
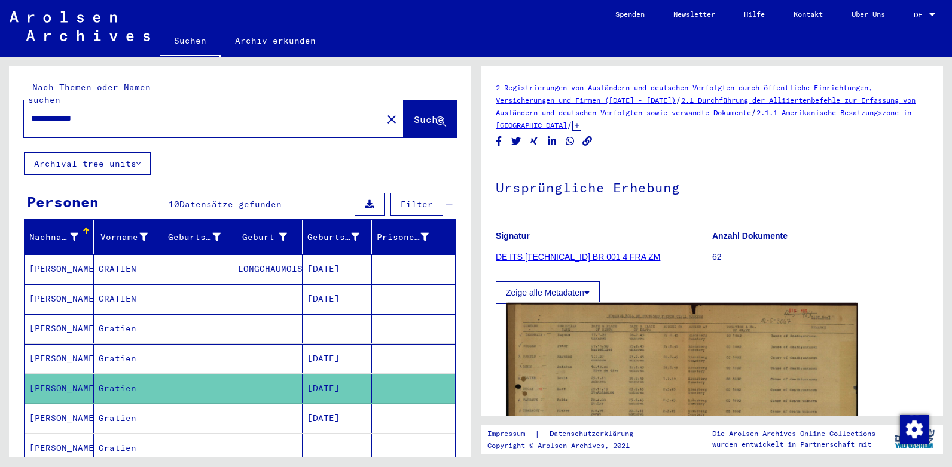
click at [650, 397] on img at bounding box center [681, 425] width 351 height 244
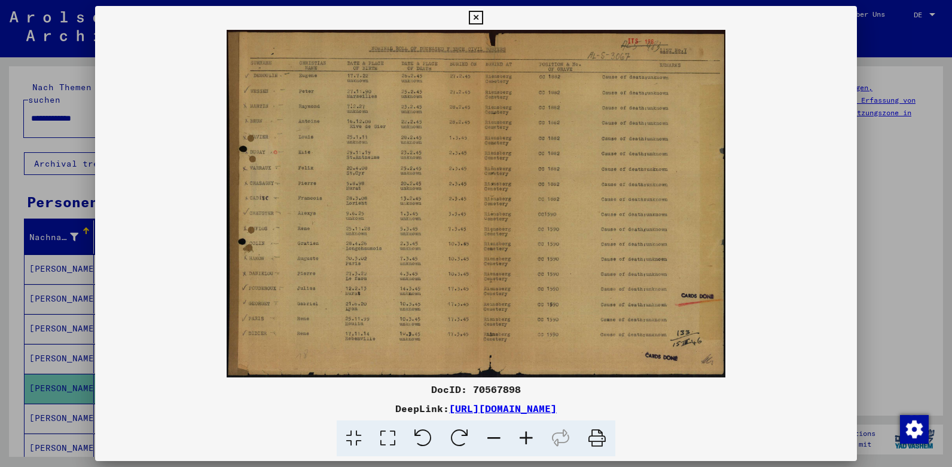
click at [525, 435] on icon at bounding box center [526, 439] width 32 height 36
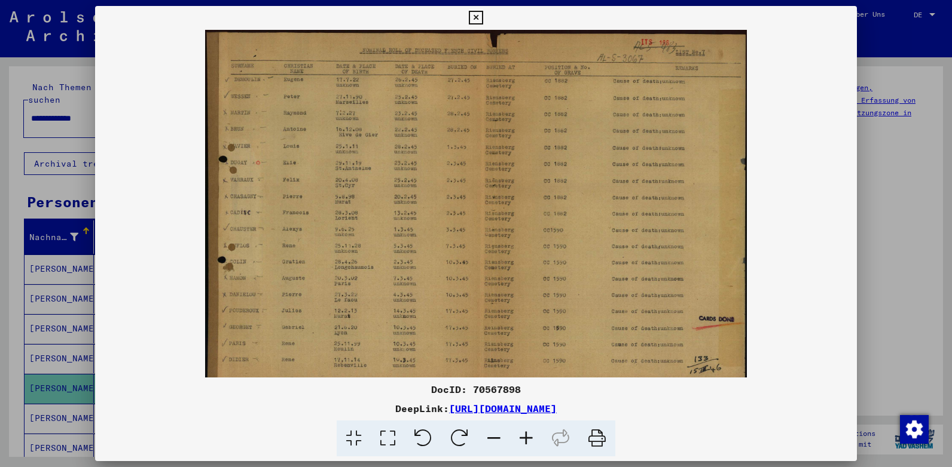
click at [525, 435] on icon at bounding box center [526, 439] width 32 height 36
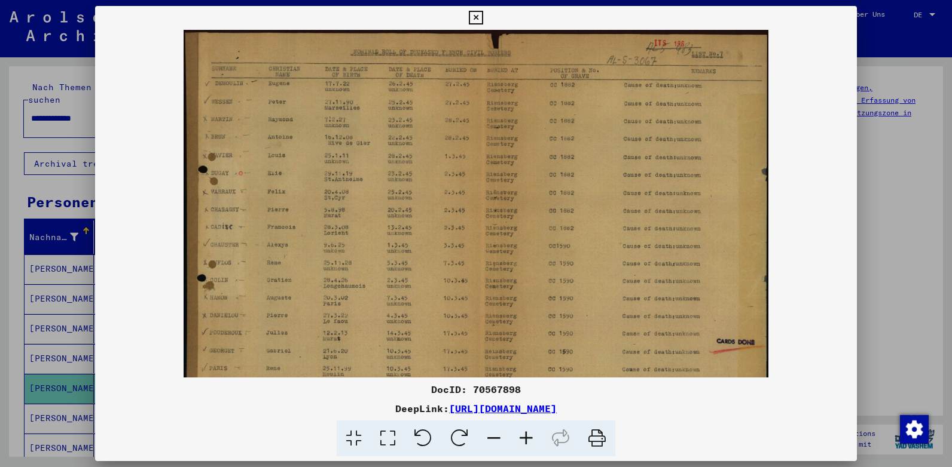
click at [525, 435] on icon at bounding box center [526, 439] width 32 height 36
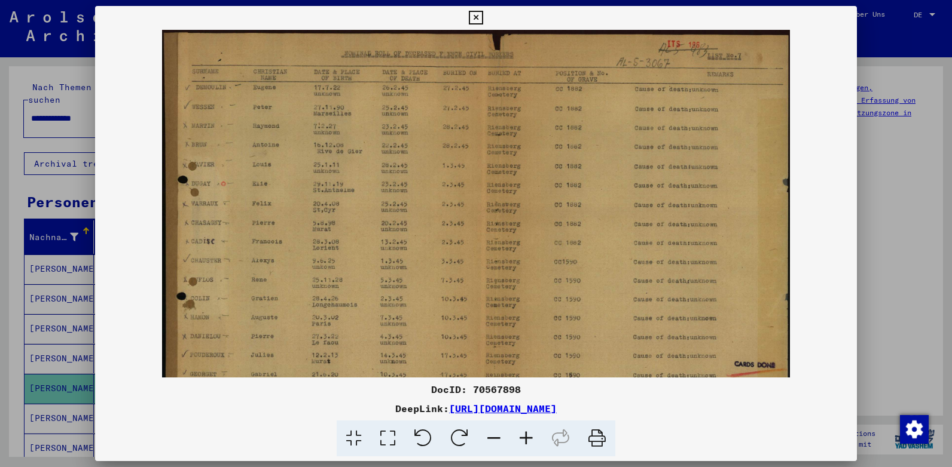
click at [526, 435] on icon at bounding box center [526, 439] width 32 height 36
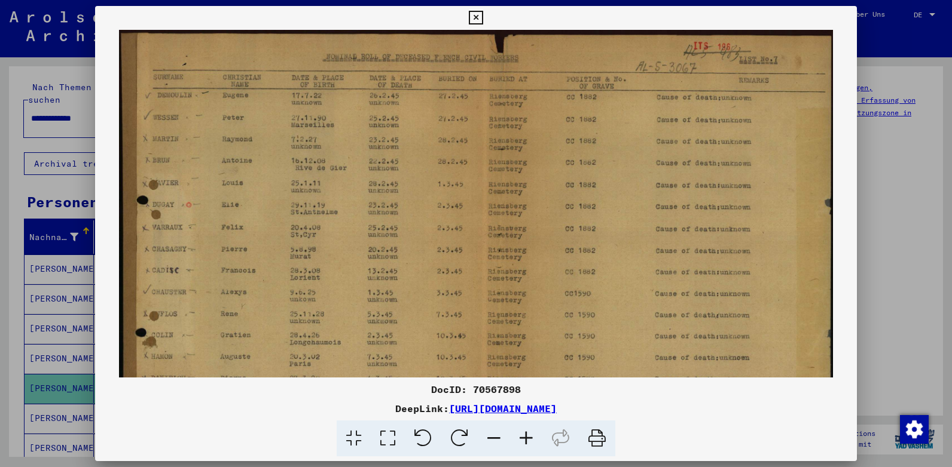
click at [527, 435] on icon at bounding box center [526, 439] width 32 height 36
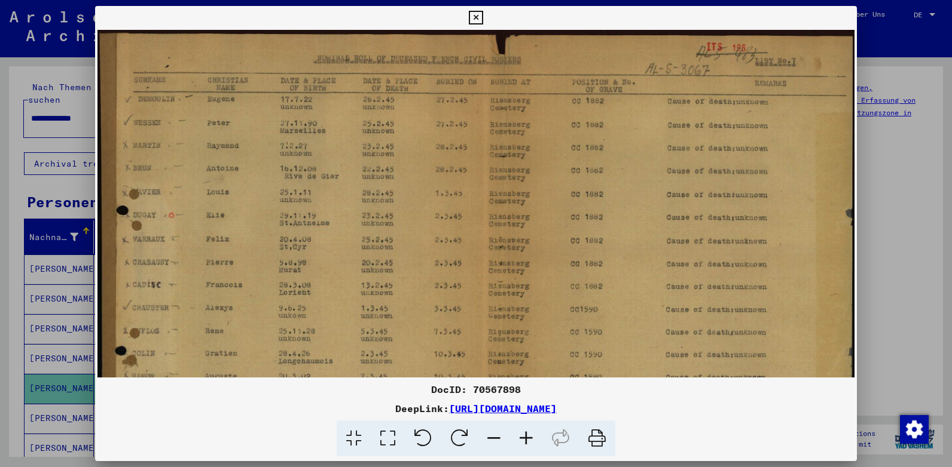
click at [527, 435] on icon at bounding box center [526, 439] width 32 height 36
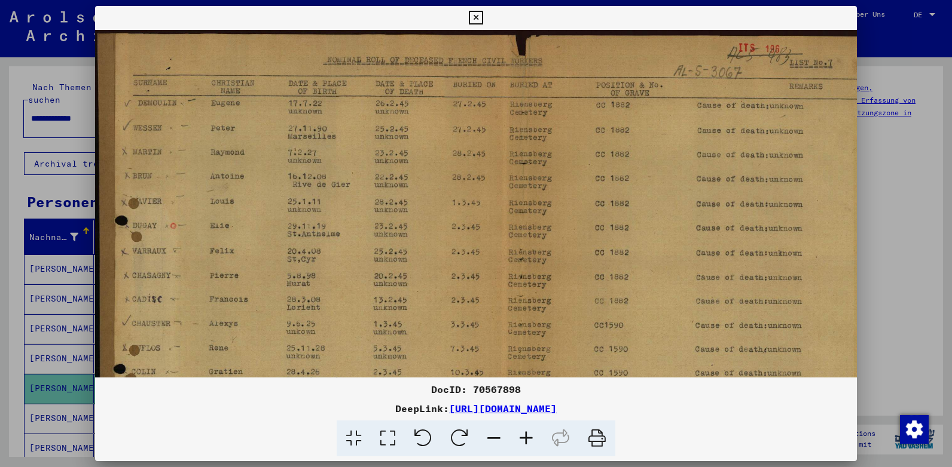
click at [527, 435] on icon at bounding box center [526, 439] width 32 height 36
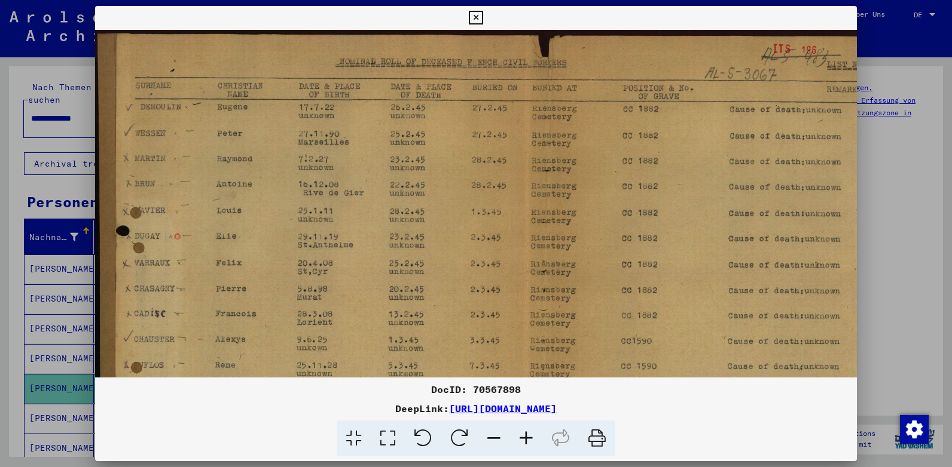
click at [527, 435] on icon at bounding box center [526, 439] width 32 height 36
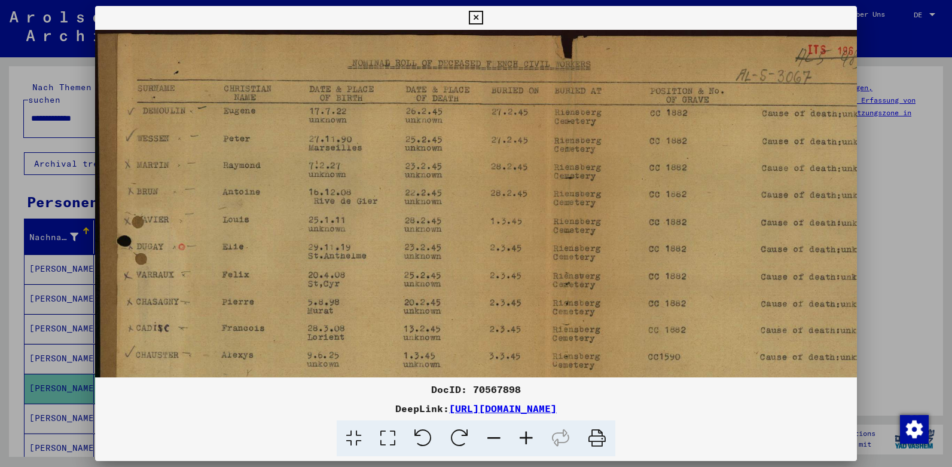
click at [527, 435] on icon at bounding box center [526, 439] width 32 height 36
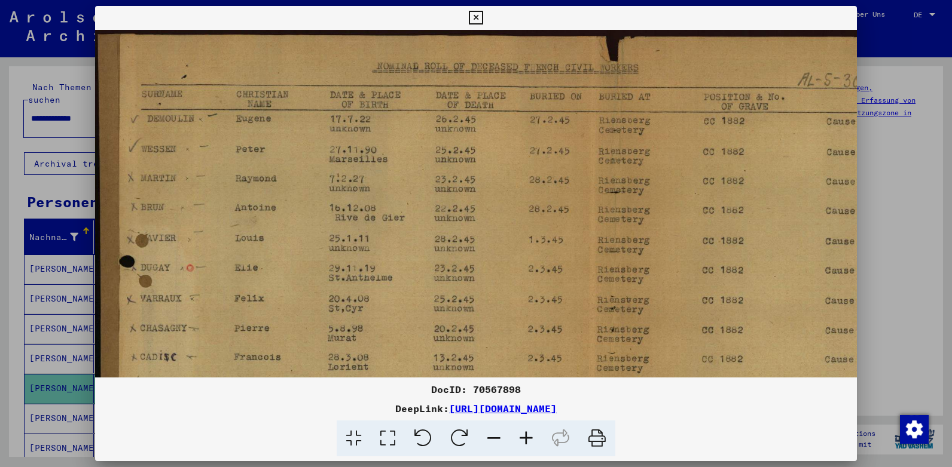
click at [527, 435] on icon at bounding box center [526, 439] width 32 height 36
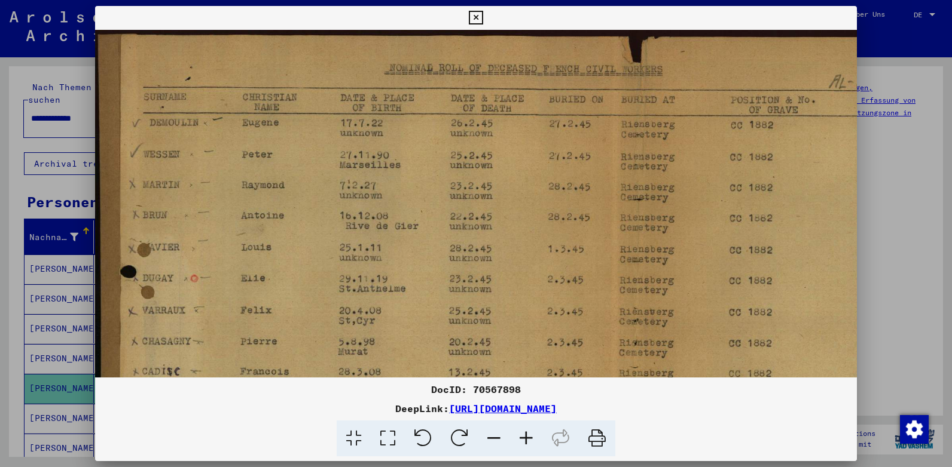
click at [528, 435] on icon at bounding box center [526, 439] width 32 height 36
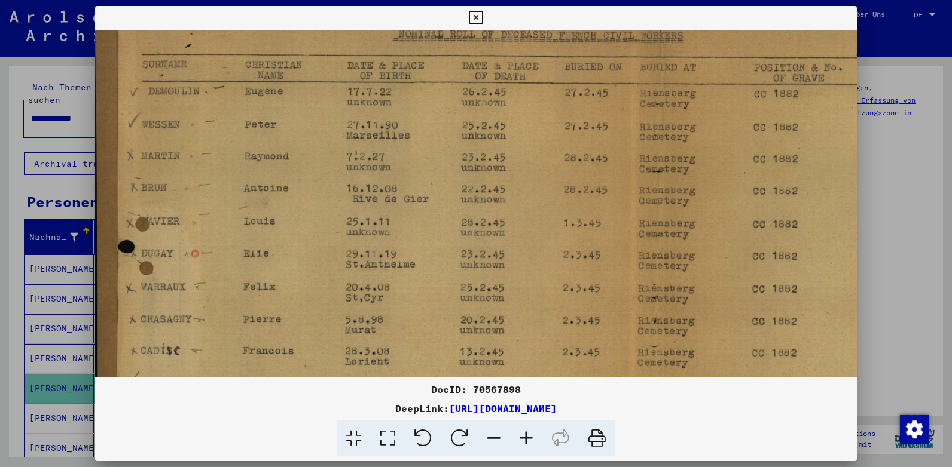
scroll to position [61, 2]
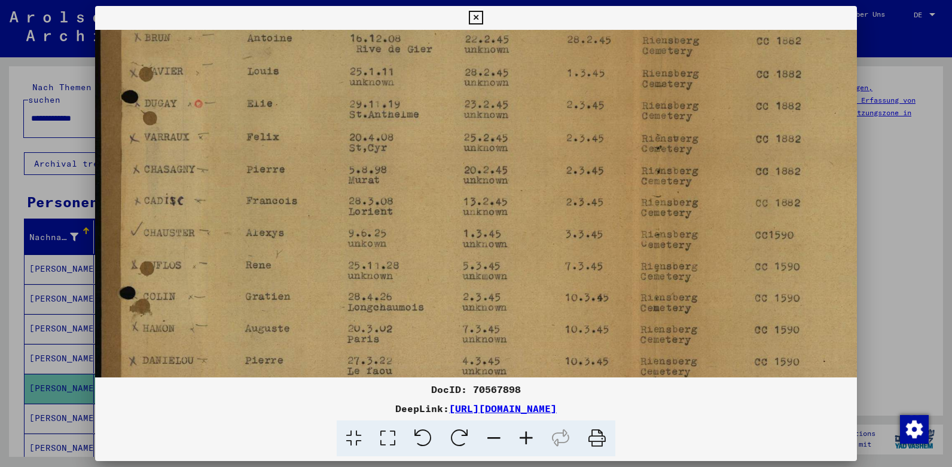
drag, startPoint x: 381, startPoint y: 301, endPoint x: 409, endPoint y: 117, distance: 186.2
click at [409, 117] on img at bounding box center [623, 213] width 1057 height 736
click at [473, 16] on icon at bounding box center [476, 18] width 14 height 14
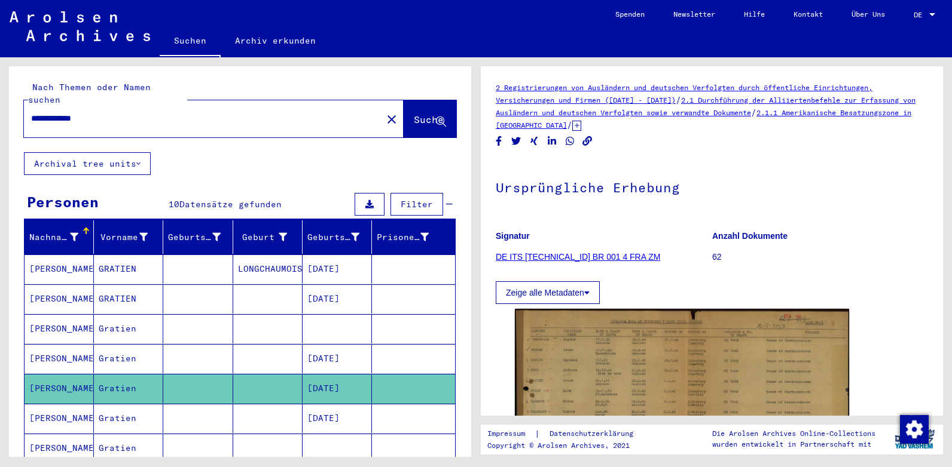
click at [129, 404] on mat-cell "Gratien" at bounding box center [128, 418] width 69 height 29
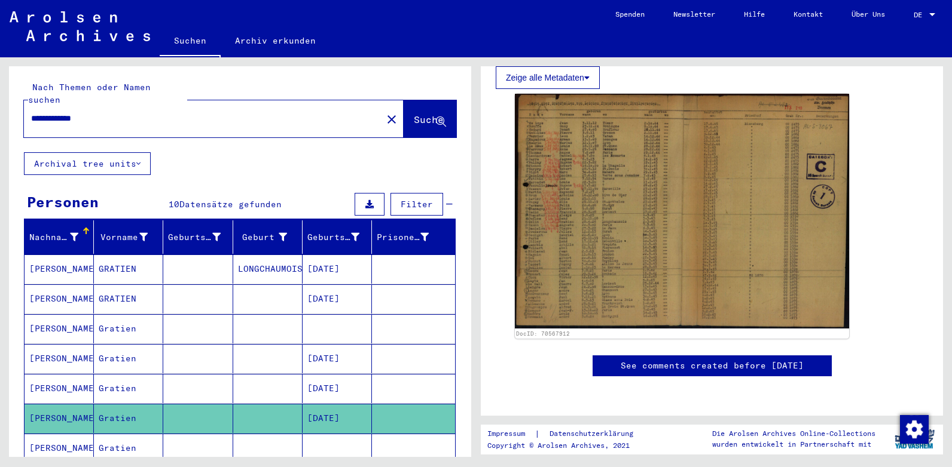
scroll to position [313, 0]
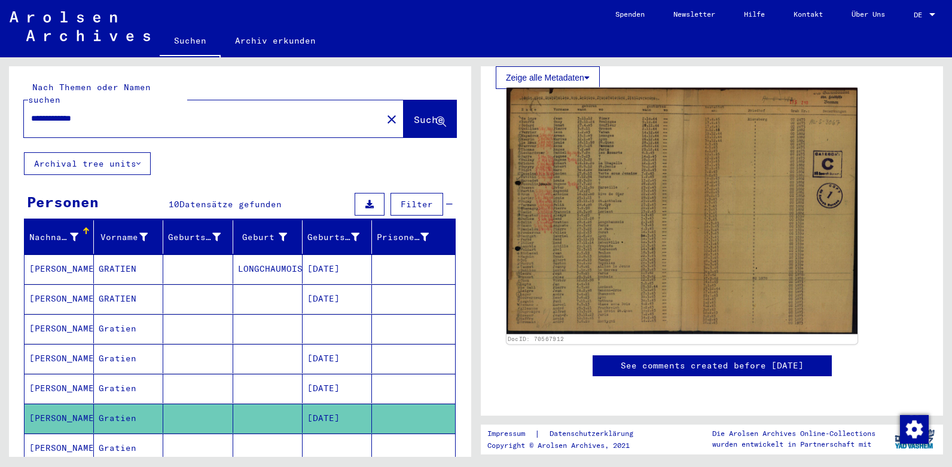
click at [683, 149] on img at bounding box center [681, 211] width 351 height 246
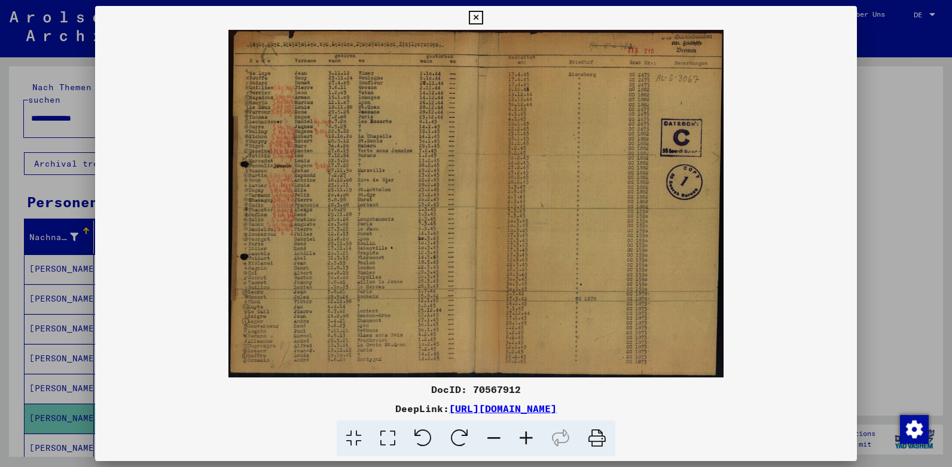
click at [524, 437] on icon at bounding box center [526, 439] width 32 height 36
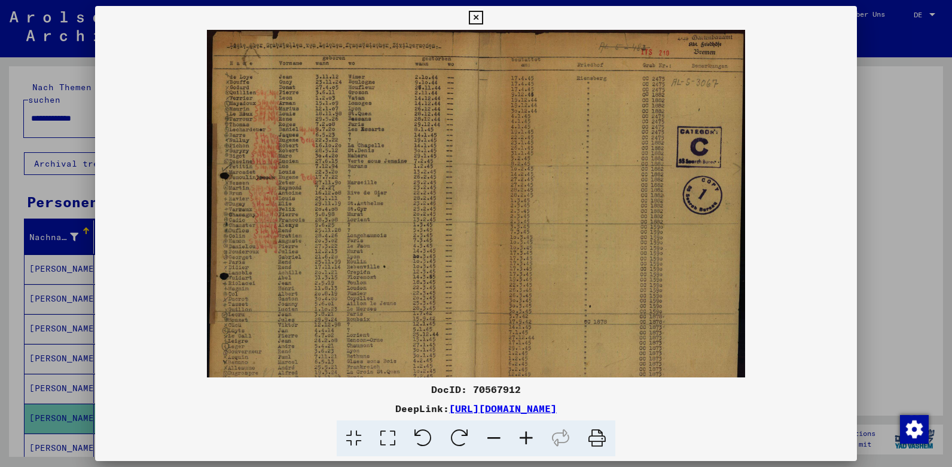
click at [524, 437] on icon at bounding box center [526, 439] width 32 height 36
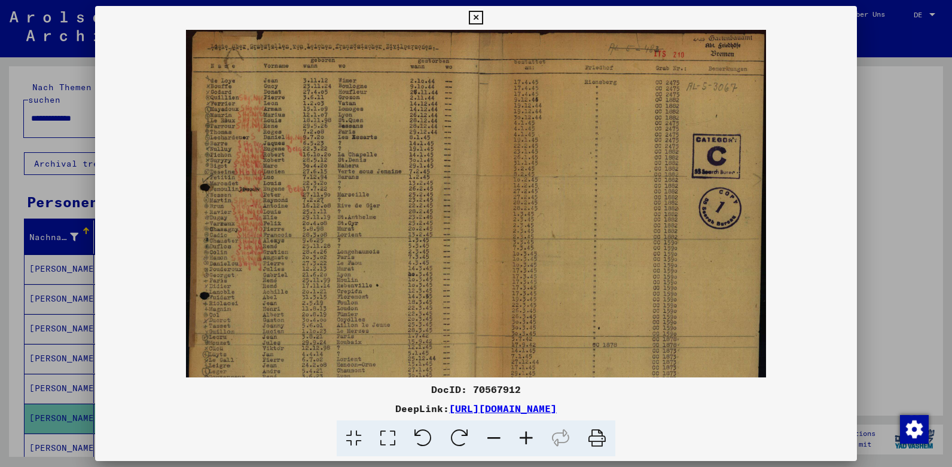
click at [524, 437] on icon at bounding box center [526, 439] width 32 height 36
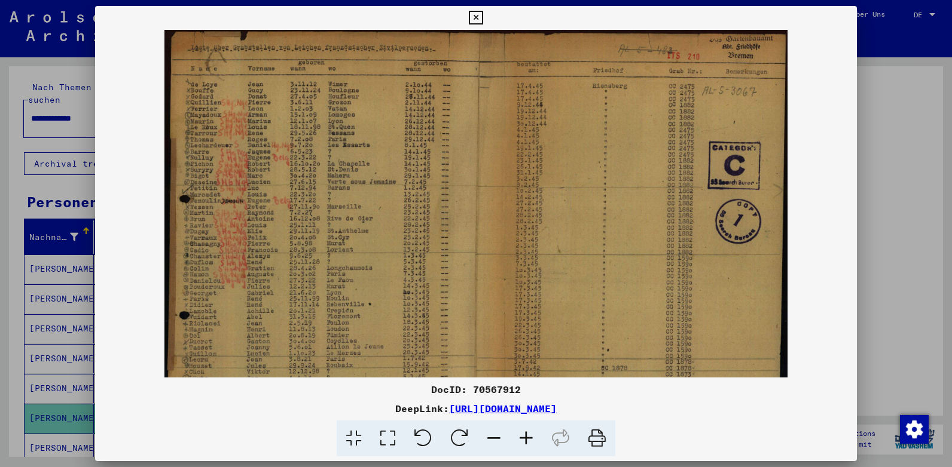
click at [524, 437] on icon at bounding box center [526, 439] width 32 height 36
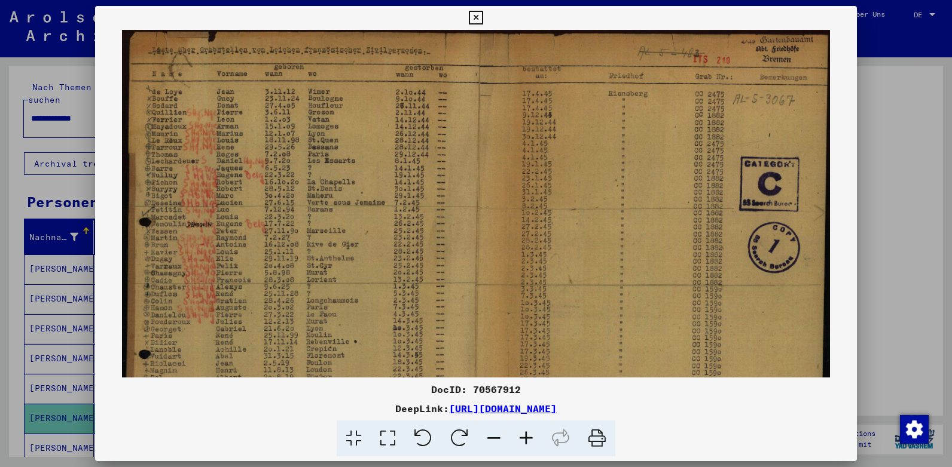
click at [524, 437] on icon at bounding box center [526, 439] width 32 height 36
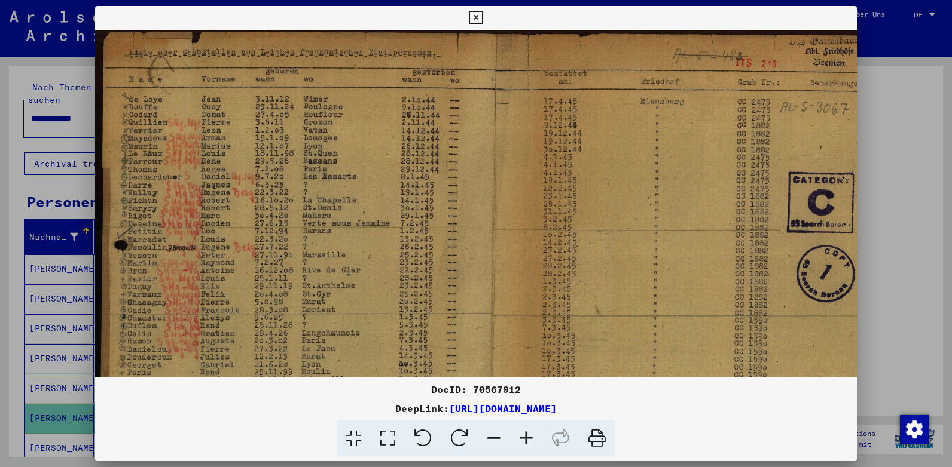
click at [524, 437] on icon at bounding box center [526, 439] width 32 height 36
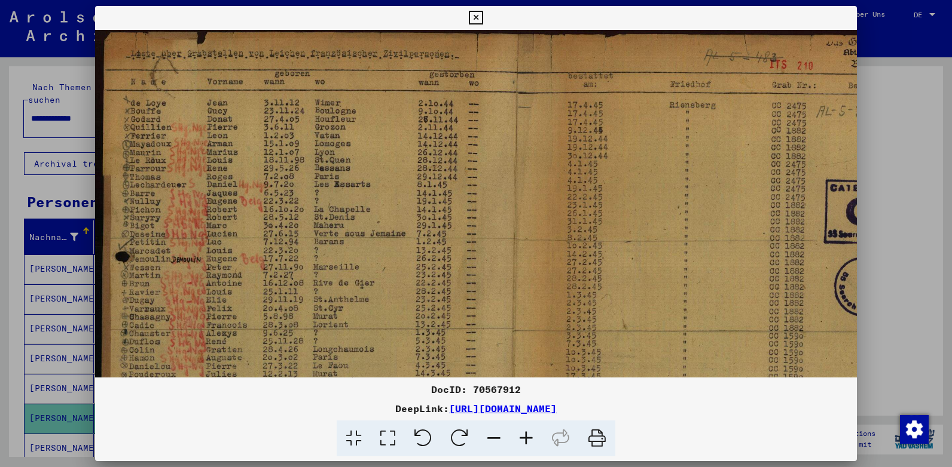
click at [524, 437] on icon at bounding box center [526, 439] width 32 height 36
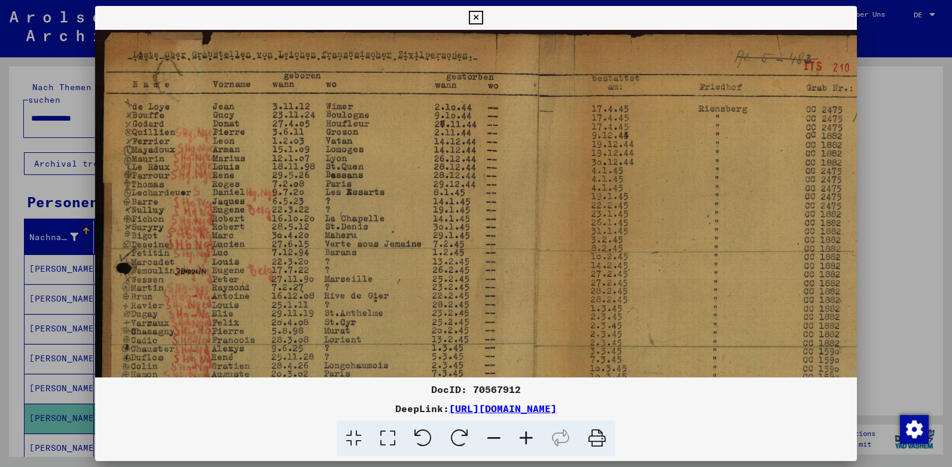
click at [524, 437] on icon at bounding box center [526, 439] width 32 height 36
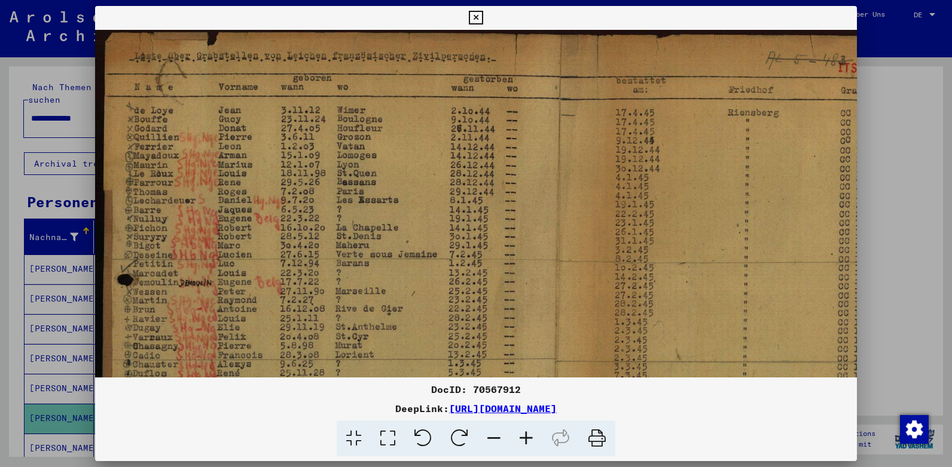
click at [524, 437] on icon at bounding box center [526, 439] width 32 height 36
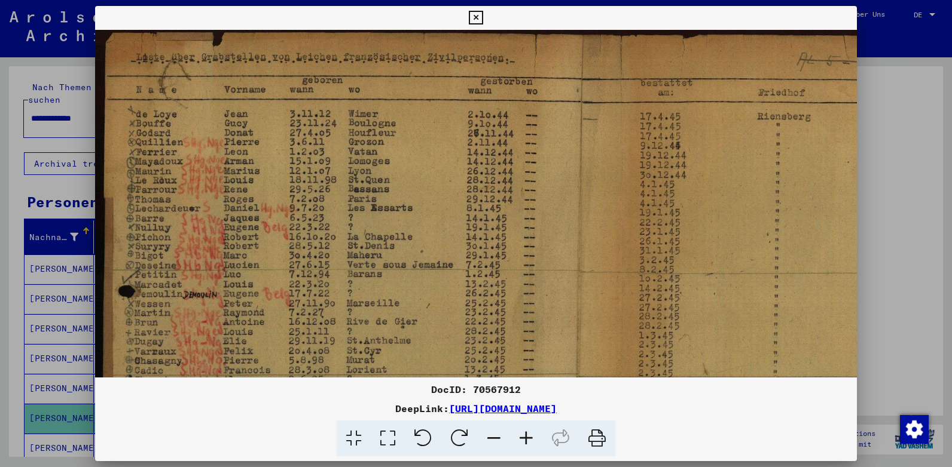
click at [524, 437] on icon at bounding box center [526, 439] width 32 height 36
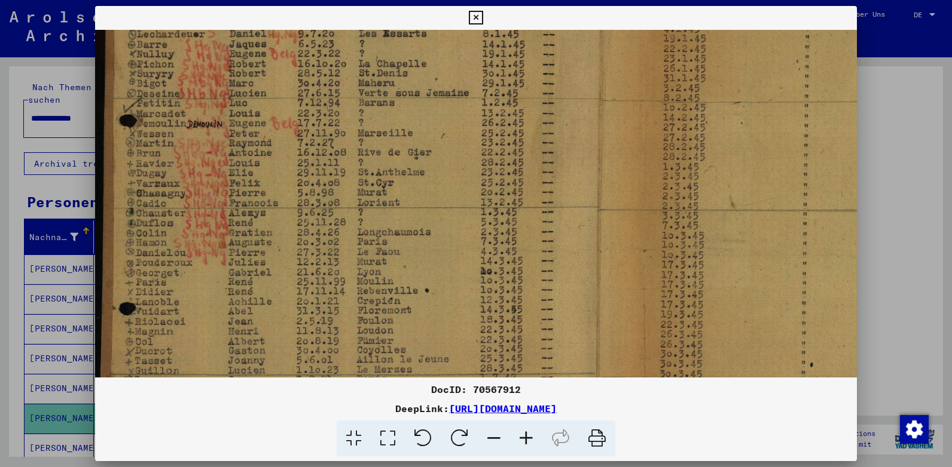
drag, startPoint x: 472, startPoint y: 279, endPoint x: 496, endPoint y: 88, distance: 191.6
click at [496, 90] on img at bounding box center [597, 201] width 1005 height 707
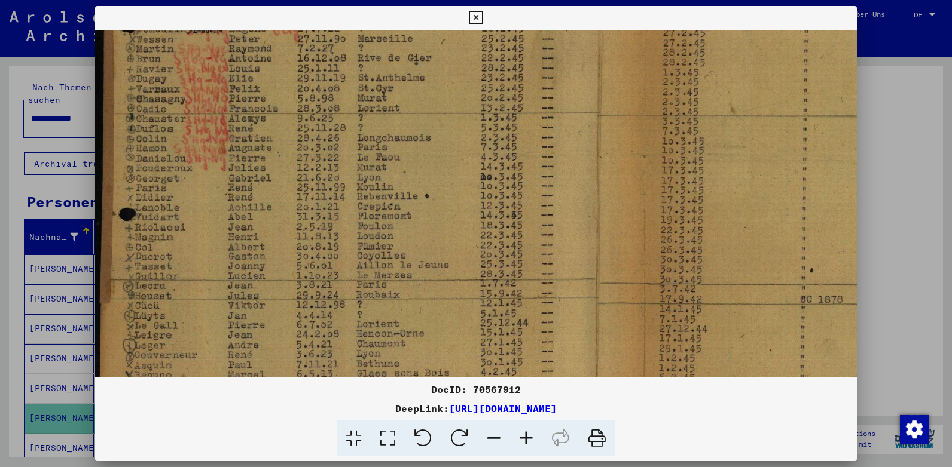
scroll to position [279, 0]
drag, startPoint x: 356, startPoint y: 305, endPoint x: 421, endPoint y: 142, distance: 176.3
click at [421, 142] on img at bounding box center [597, 104] width 1005 height 707
click at [474, 11] on icon at bounding box center [476, 18] width 14 height 14
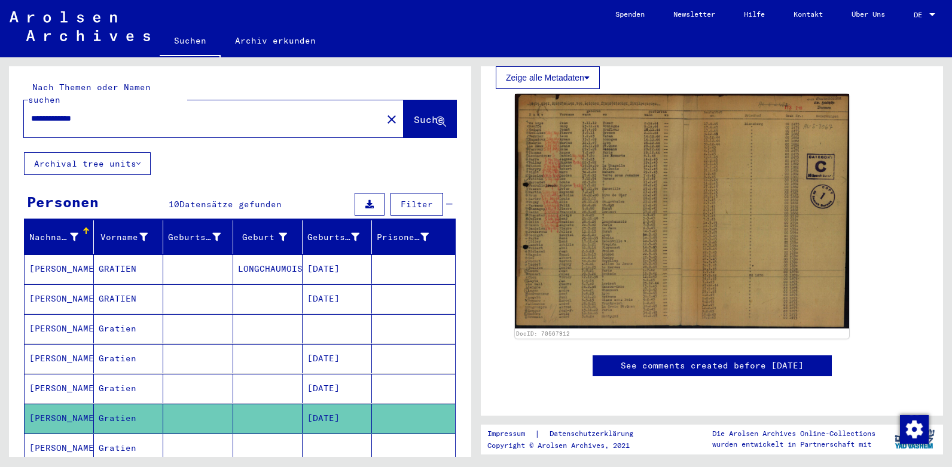
click at [142, 436] on mat-cell "Gratien" at bounding box center [128, 448] width 69 height 29
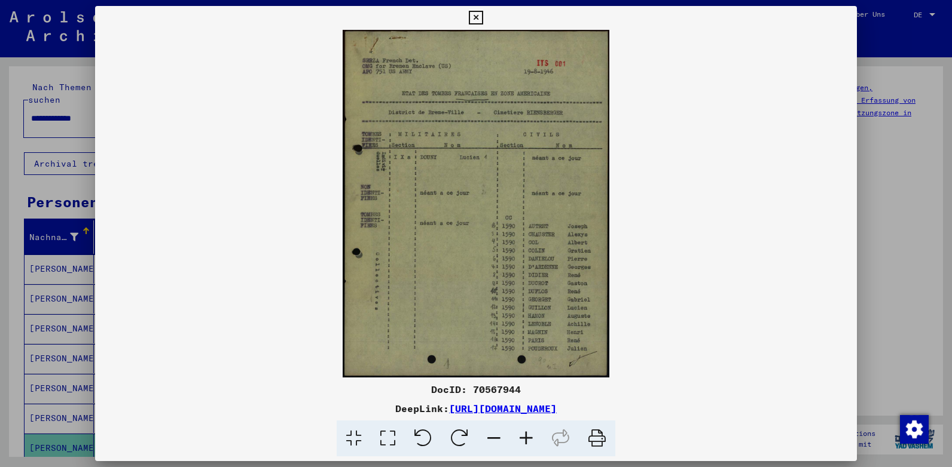
click at [533, 435] on icon at bounding box center [526, 439] width 32 height 36
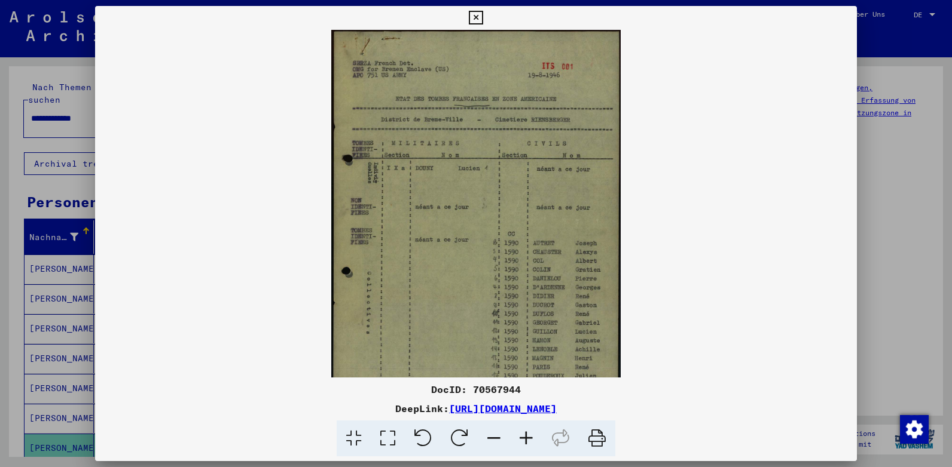
click at [533, 435] on icon at bounding box center [526, 439] width 32 height 36
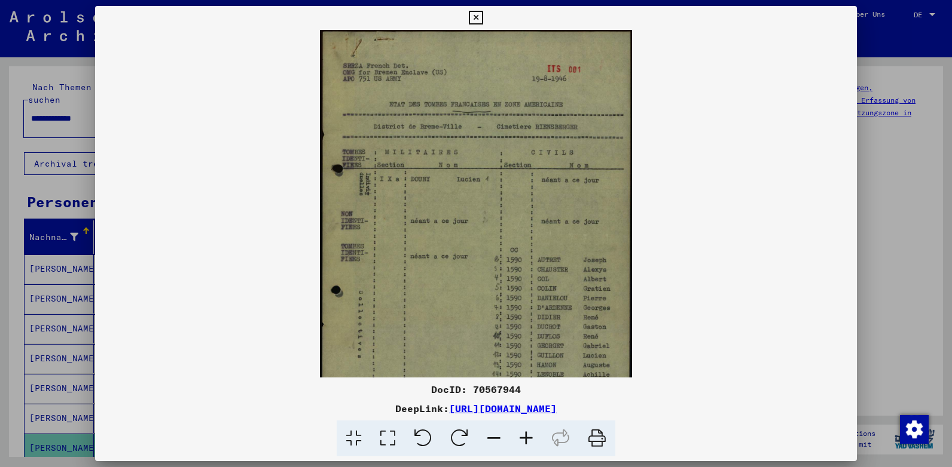
click at [533, 435] on icon at bounding box center [526, 439] width 32 height 36
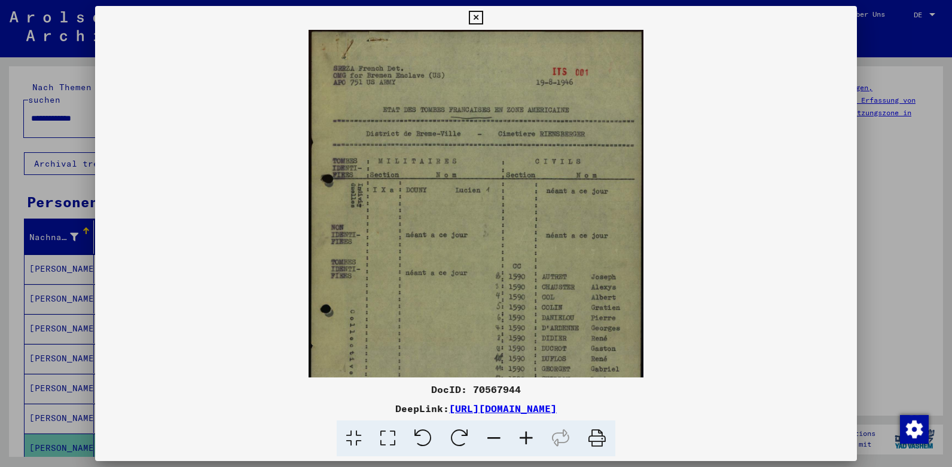
click at [533, 435] on icon at bounding box center [526, 439] width 32 height 36
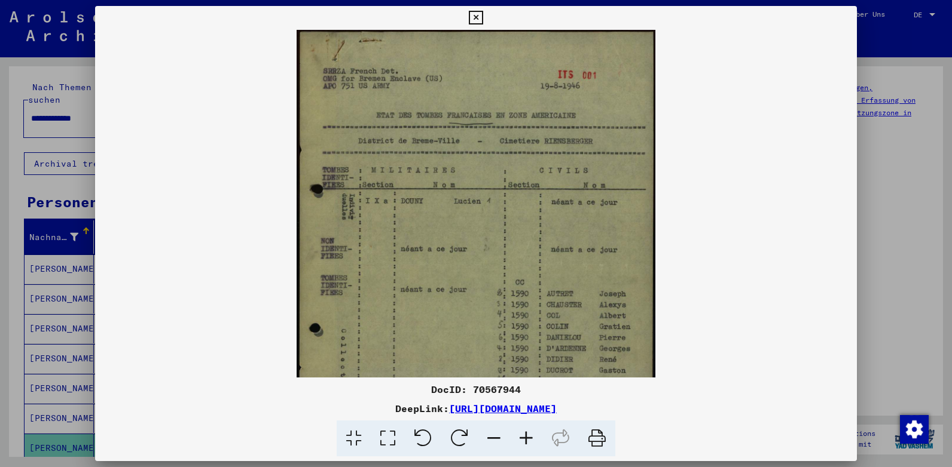
click at [533, 435] on icon at bounding box center [526, 439] width 32 height 36
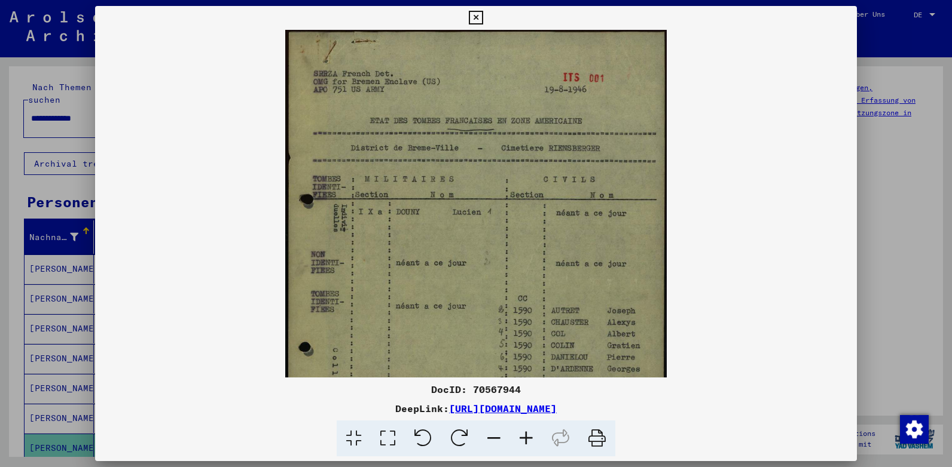
click at [533, 435] on icon at bounding box center [526, 439] width 32 height 36
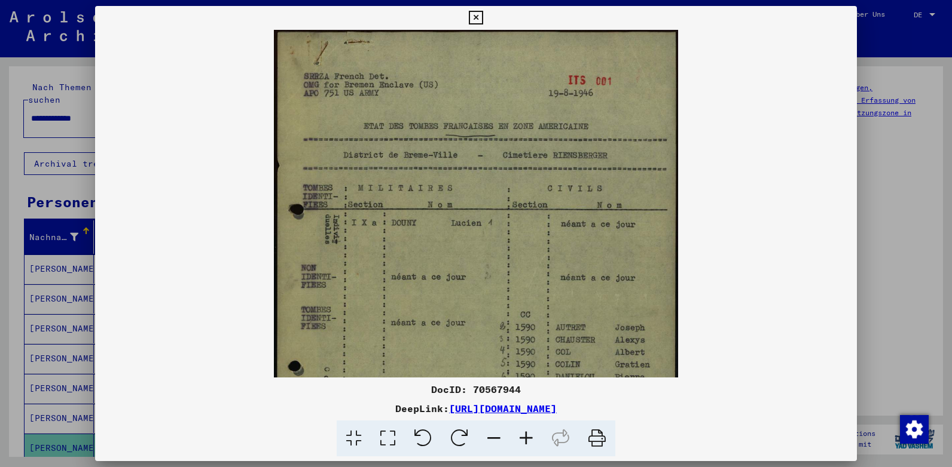
click at [533, 435] on icon at bounding box center [526, 439] width 32 height 36
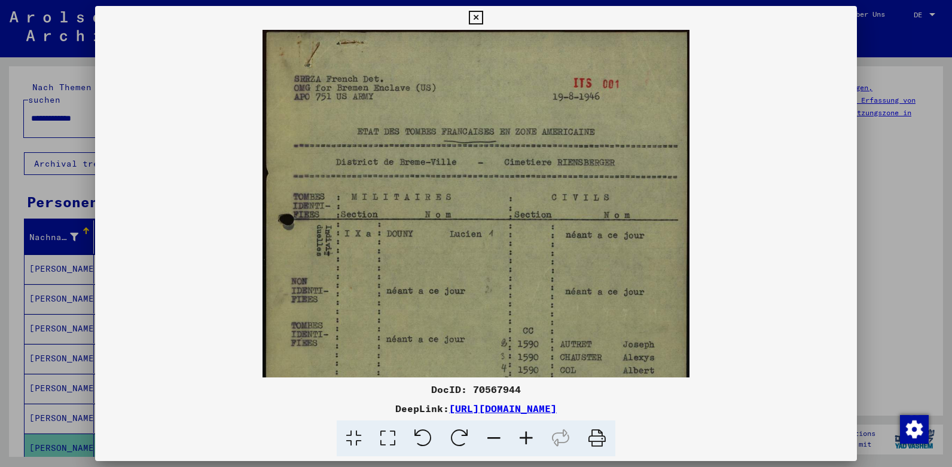
click at [533, 435] on icon at bounding box center [526, 439] width 32 height 36
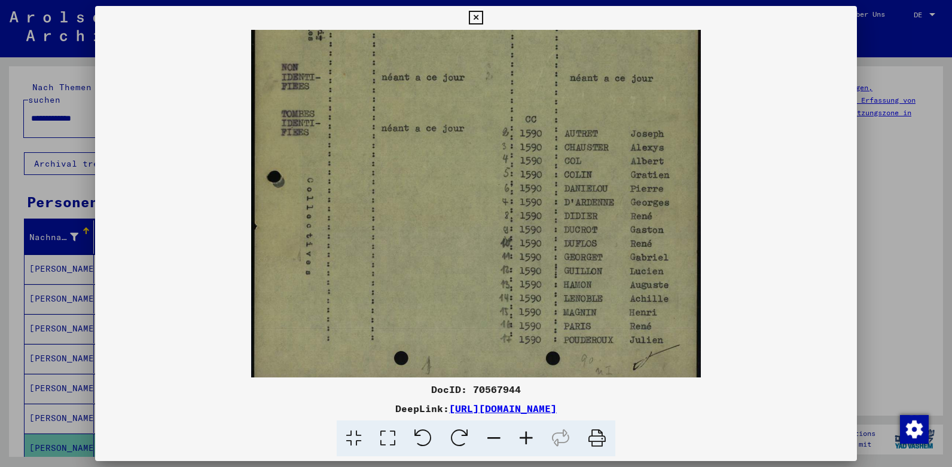
scroll to position [239, 0]
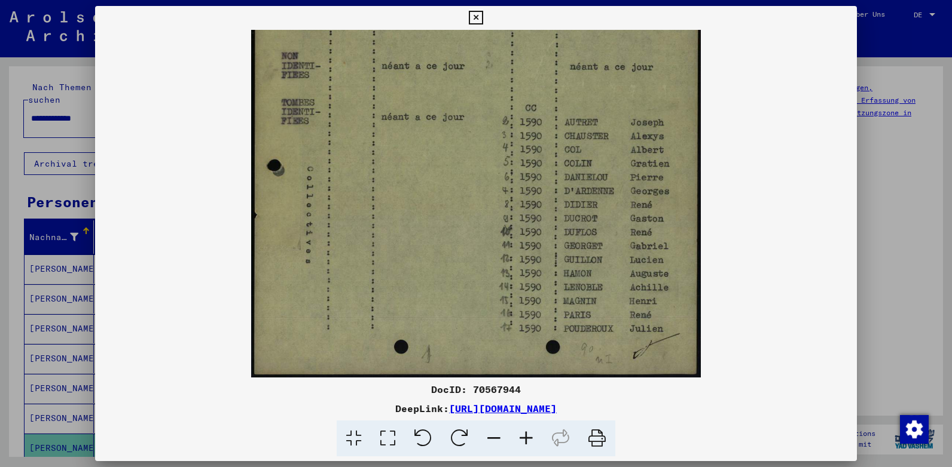
drag, startPoint x: 499, startPoint y: 330, endPoint x: 518, endPoint y: 86, distance: 244.6
click at [518, 87] on img at bounding box center [476, 84] width 450 height 587
click at [476, 17] on icon at bounding box center [476, 18] width 14 height 14
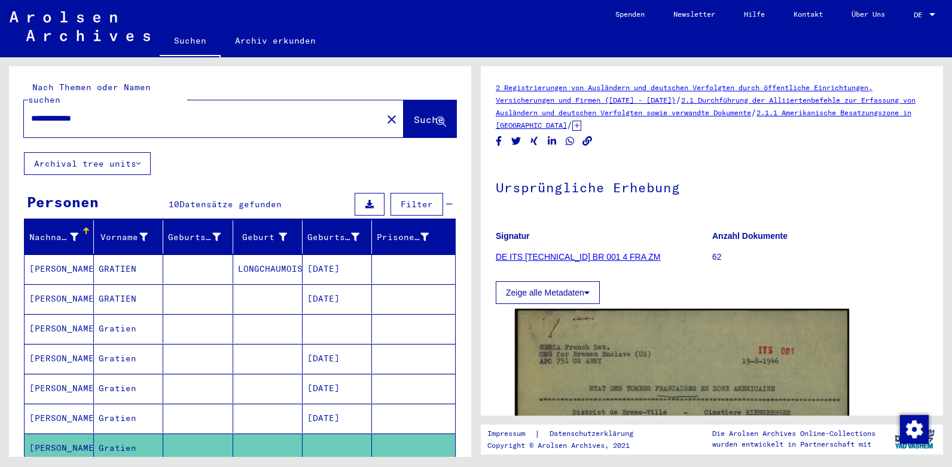
click at [130, 259] on mat-cell "GRATIEN" at bounding box center [128, 269] width 69 height 29
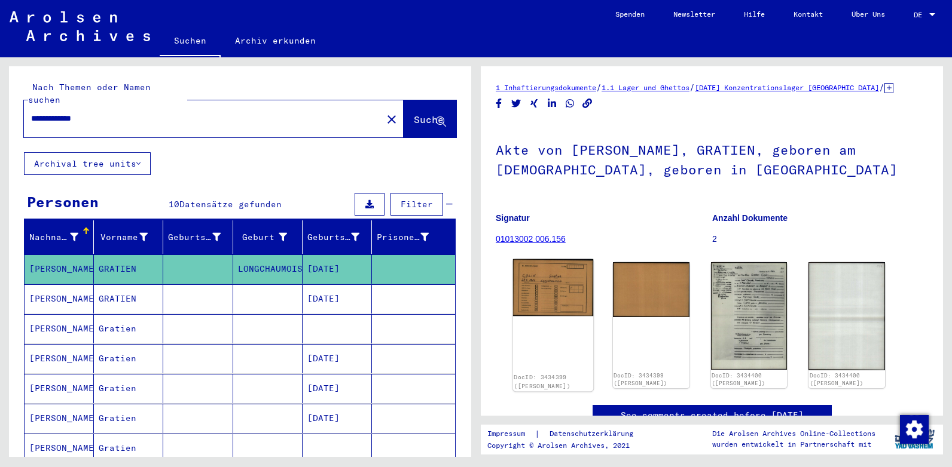
click at [555, 297] on img at bounding box center [553, 287] width 80 height 57
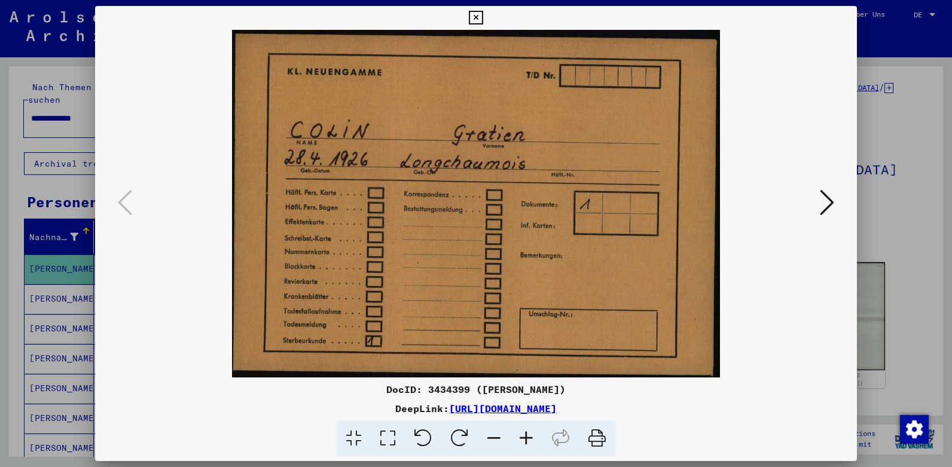
click at [831, 200] on icon at bounding box center [826, 202] width 14 height 29
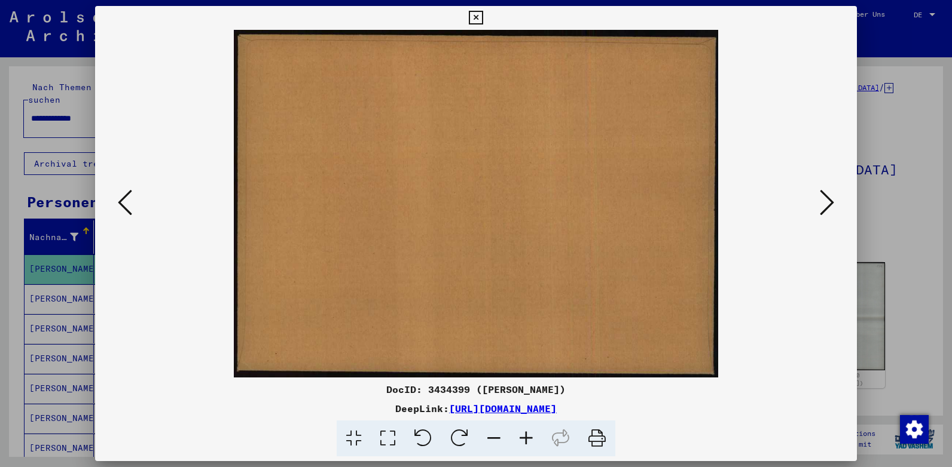
click at [831, 200] on icon at bounding box center [826, 202] width 14 height 29
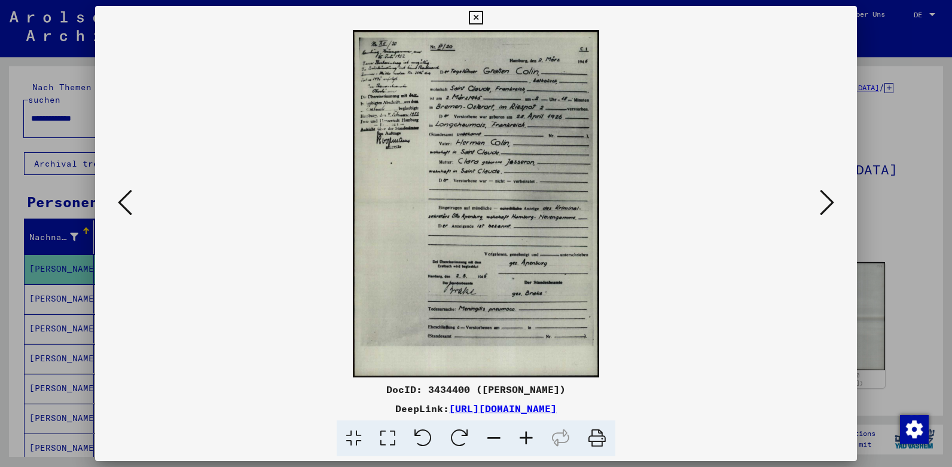
click at [528, 431] on icon at bounding box center [526, 439] width 32 height 36
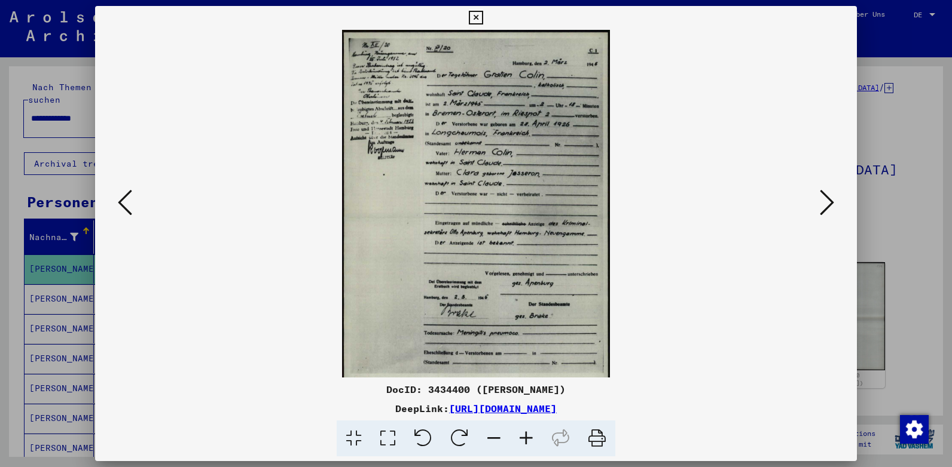
click at [528, 431] on icon at bounding box center [526, 439] width 32 height 36
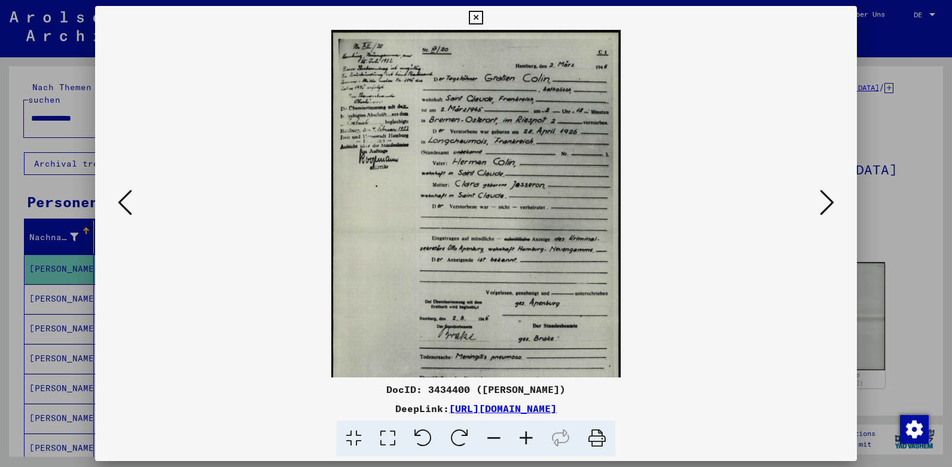
click at [528, 431] on icon at bounding box center [526, 439] width 32 height 36
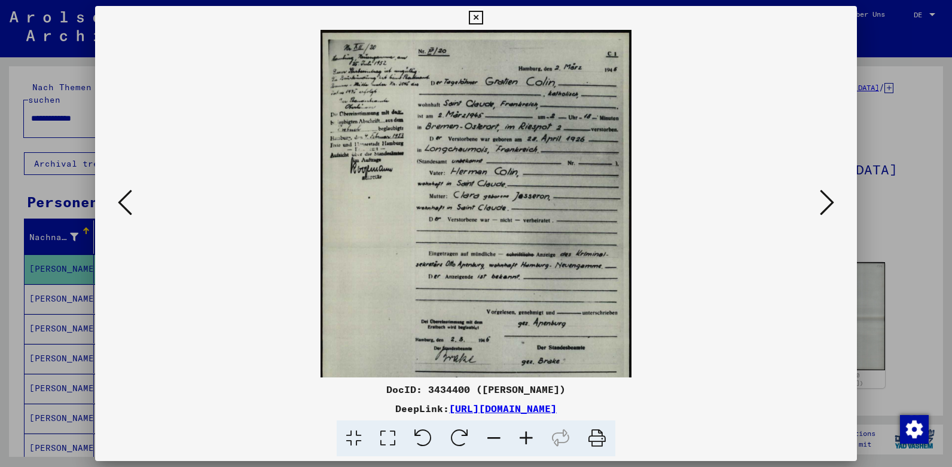
click at [528, 431] on icon at bounding box center [526, 439] width 32 height 36
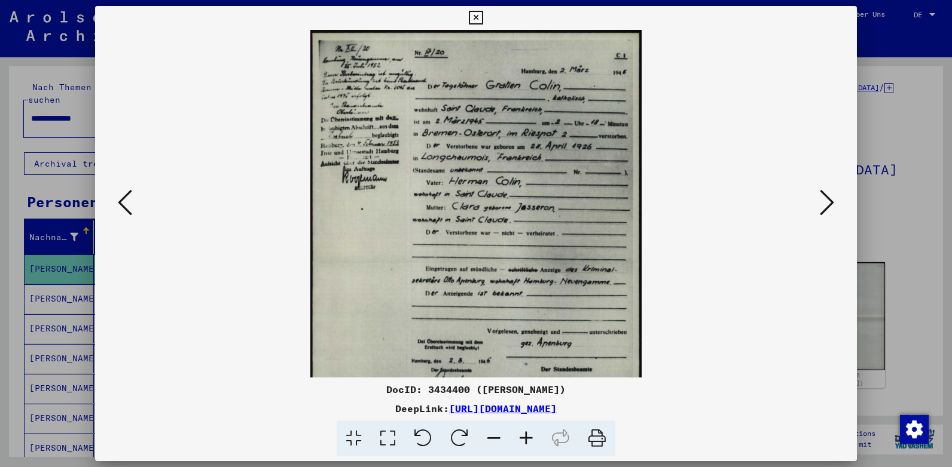
click at [528, 431] on icon at bounding box center [526, 439] width 32 height 36
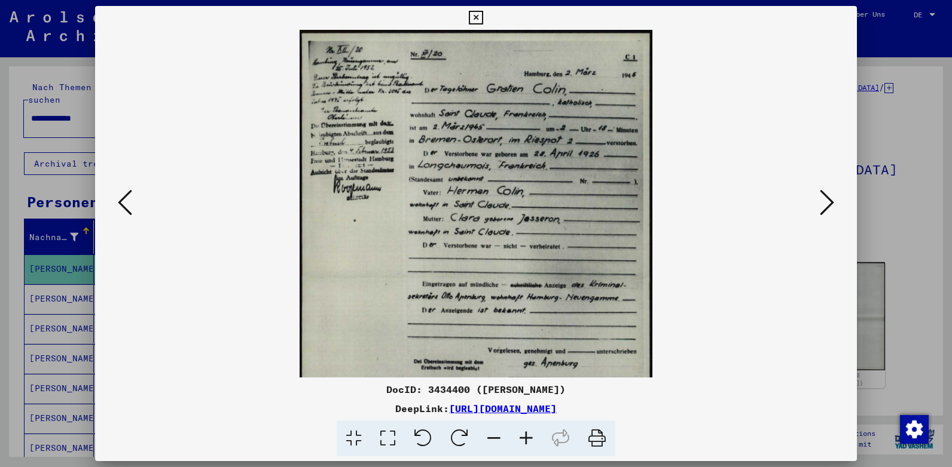
click at [528, 431] on icon at bounding box center [526, 439] width 32 height 36
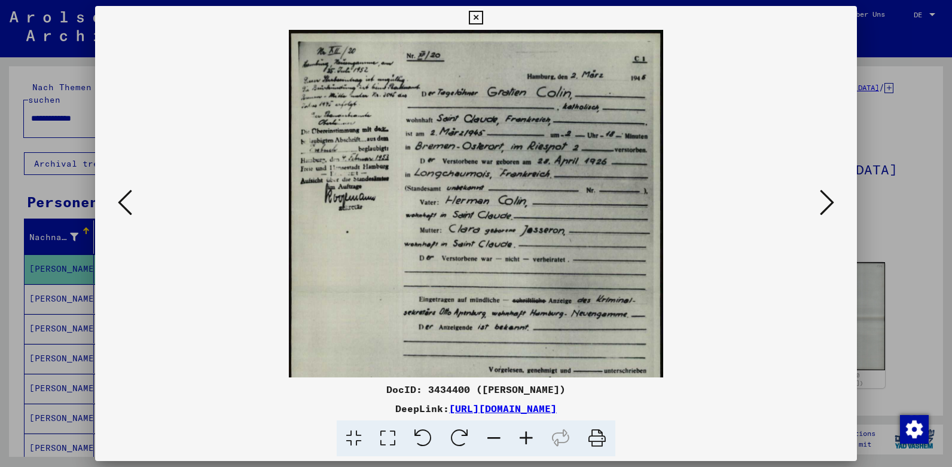
click at [528, 431] on icon at bounding box center [526, 439] width 32 height 36
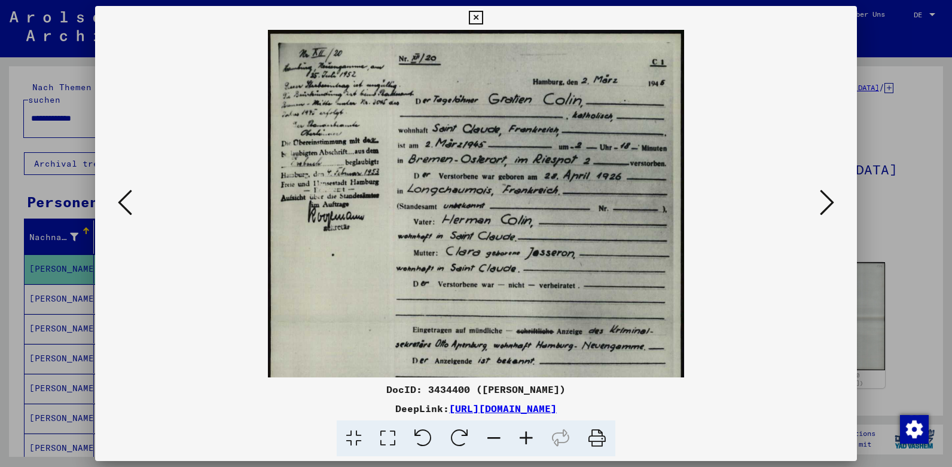
click at [528, 431] on icon at bounding box center [526, 439] width 32 height 36
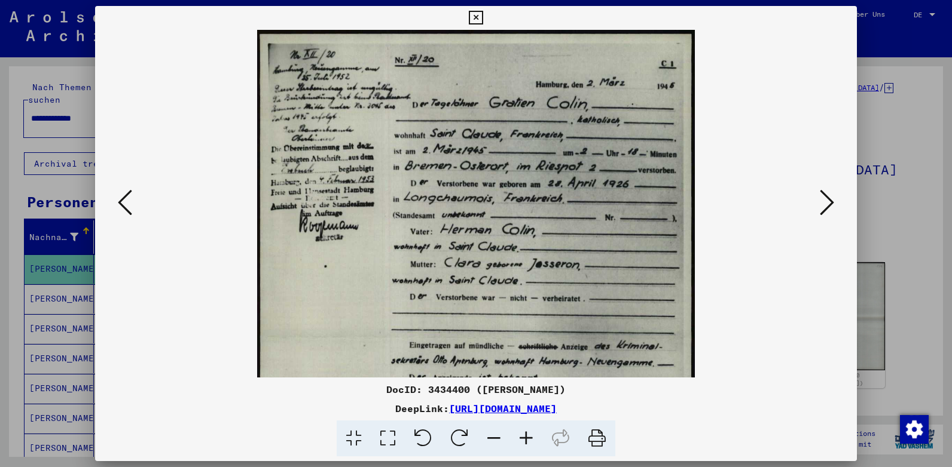
click at [528, 431] on icon at bounding box center [526, 439] width 32 height 36
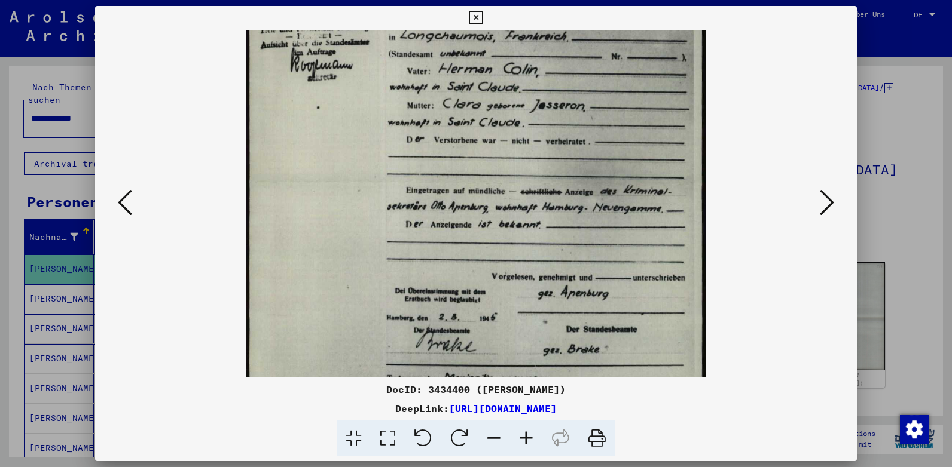
drag, startPoint x: 521, startPoint y: 323, endPoint x: 521, endPoint y: 143, distance: 179.3
click at [521, 143] on img at bounding box center [475, 183] width 459 height 647
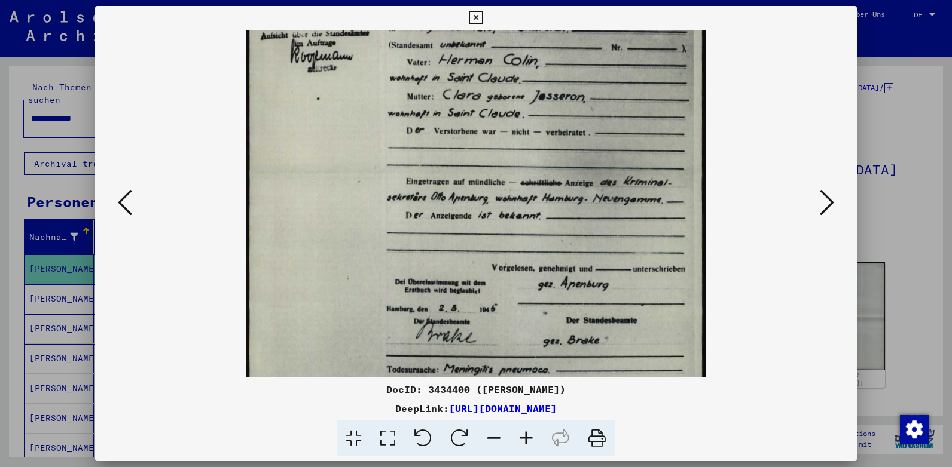
click at [522, 441] on icon at bounding box center [526, 439] width 32 height 36
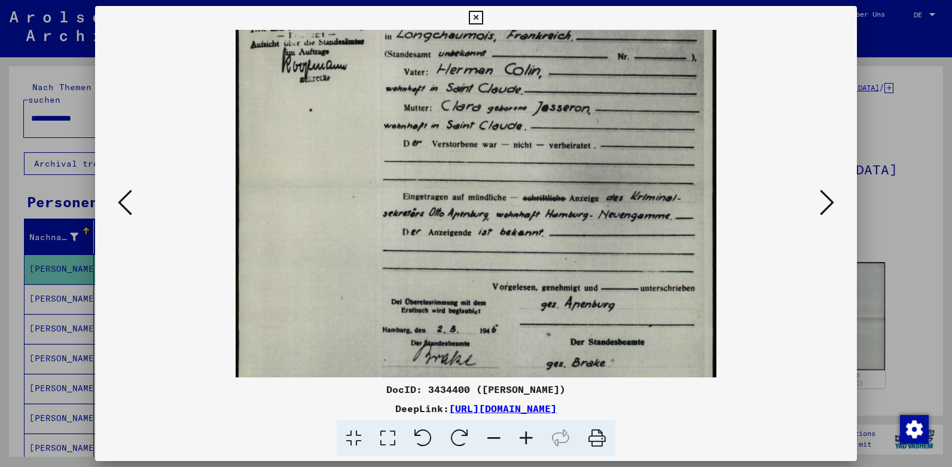
click at [522, 441] on icon at bounding box center [526, 439] width 32 height 36
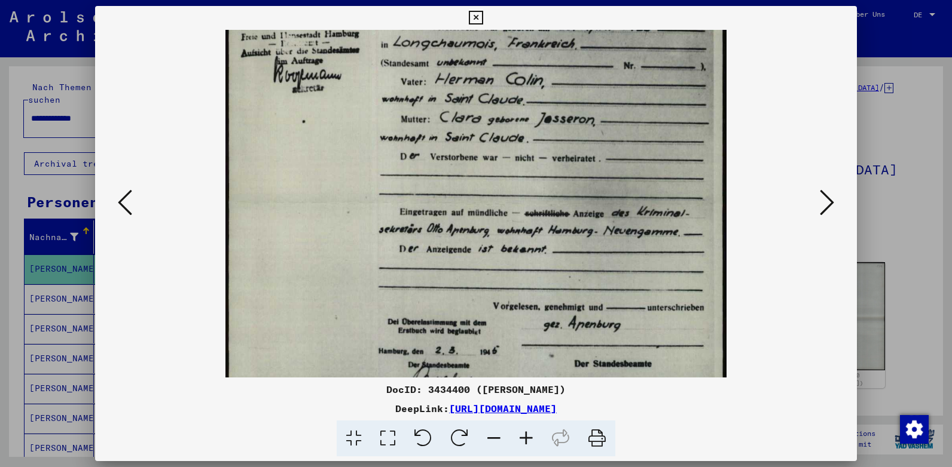
click at [522, 441] on icon at bounding box center [526, 439] width 32 height 36
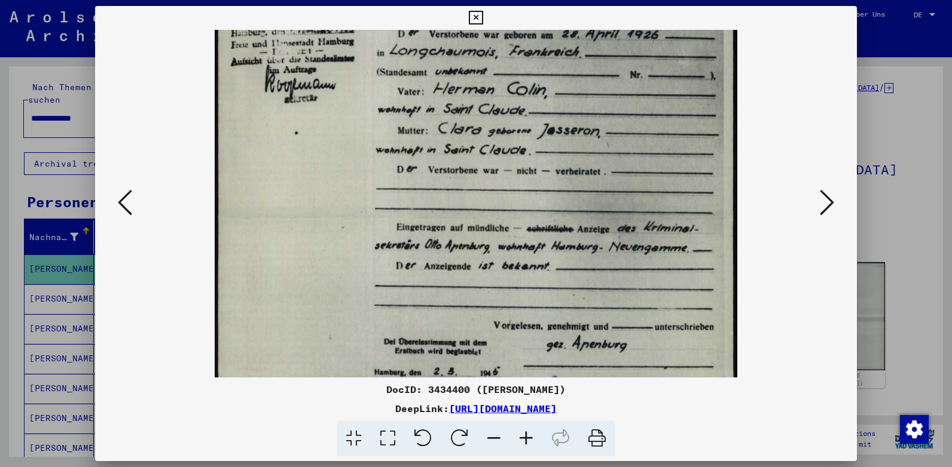
click at [522, 441] on icon at bounding box center [526, 439] width 32 height 36
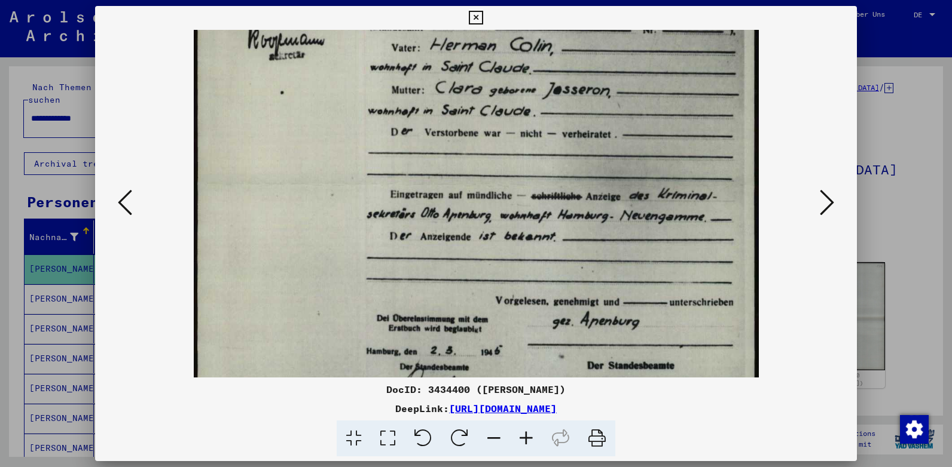
drag, startPoint x: 551, startPoint y: 310, endPoint x: 475, endPoint y: 234, distance: 107.8
click at [481, 243] on img at bounding box center [476, 185] width 565 height 796
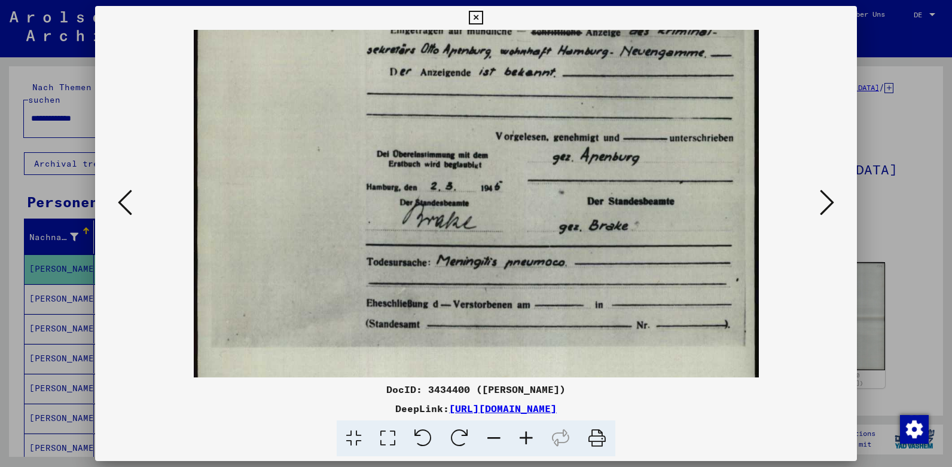
scroll to position [409, 0]
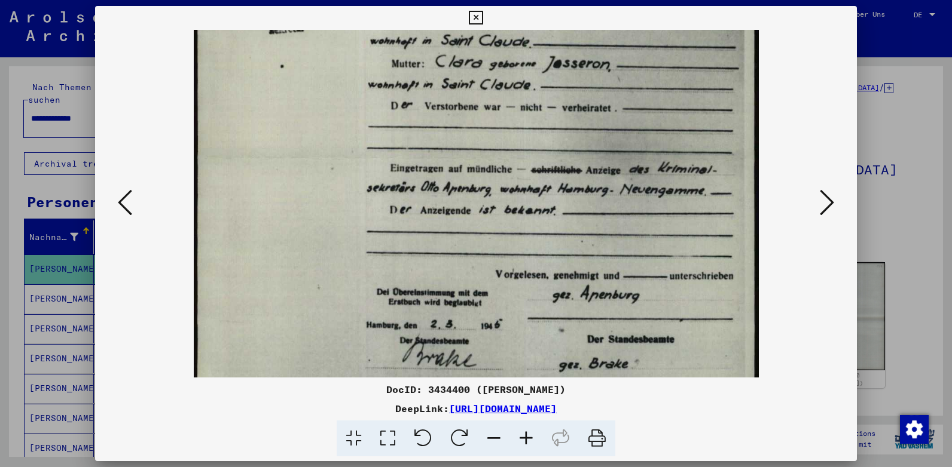
drag, startPoint x: 592, startPoint y: 262, endPoint x: 516, endPoint y: 340, distance: 108.6
click at [515, 340] on img at bounding box center [476, 159] width 565 height 796
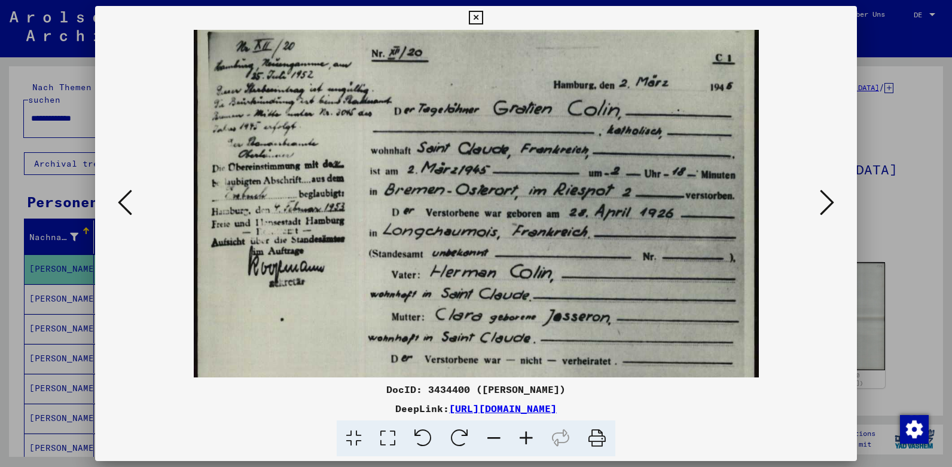
drag, startPoint x: 494, startPoint y: 204, endPoint x: 460, endPoint y: 313, distance: 113.2
click at [459, 313] on img at bounding box center [476, 412] width 565 height 796
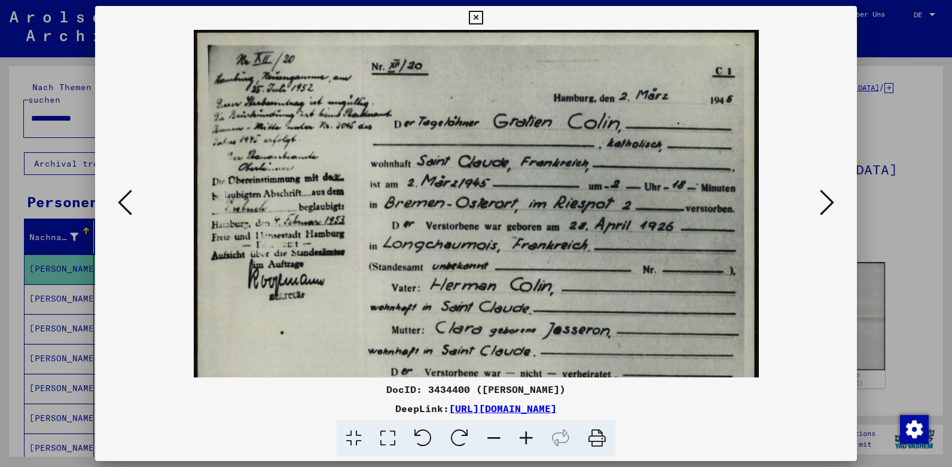
scroll to position [0, 0]
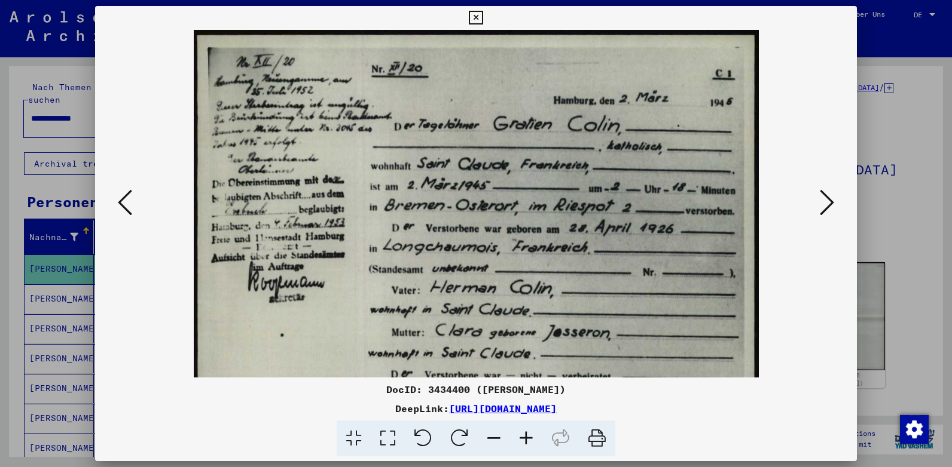
drag, startPoint x: 468, startPoint y: 179, endPoint x: 468, endPoint y: 268, distance: 89.7
click at [468, 268] on img at bounding box center [476, 428] width 565 height 796
click at [529, 439] on icon at bounding box center [526, 439] width 32 height 36
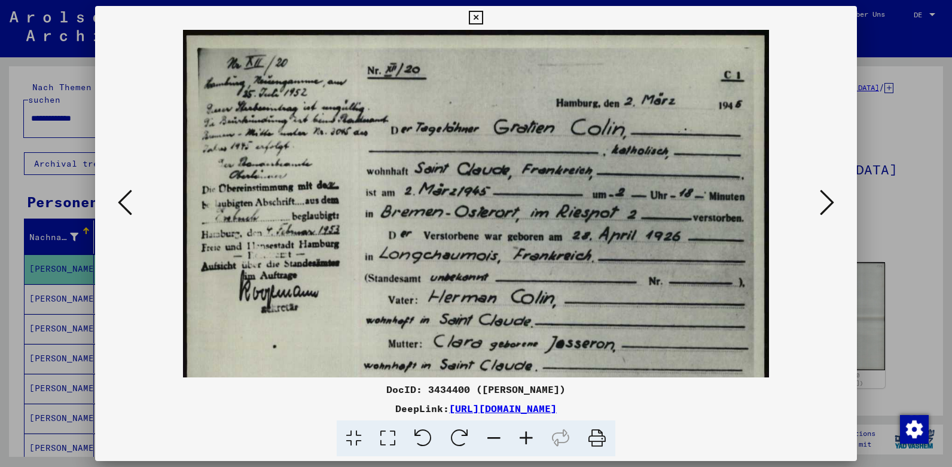
click at [529, 439] on icon at bounding box center [526, 439] width 32 height 36
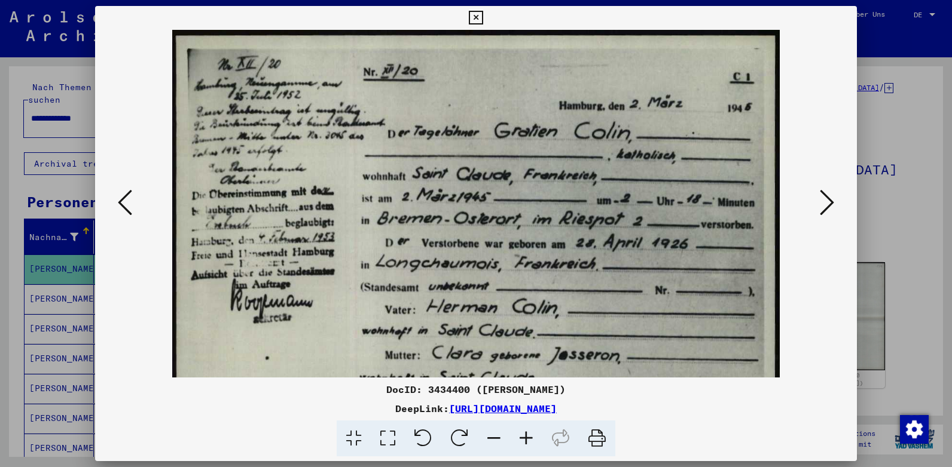
click at [529, 438] on icon at bounding box center [526, 439] width 32 height 36
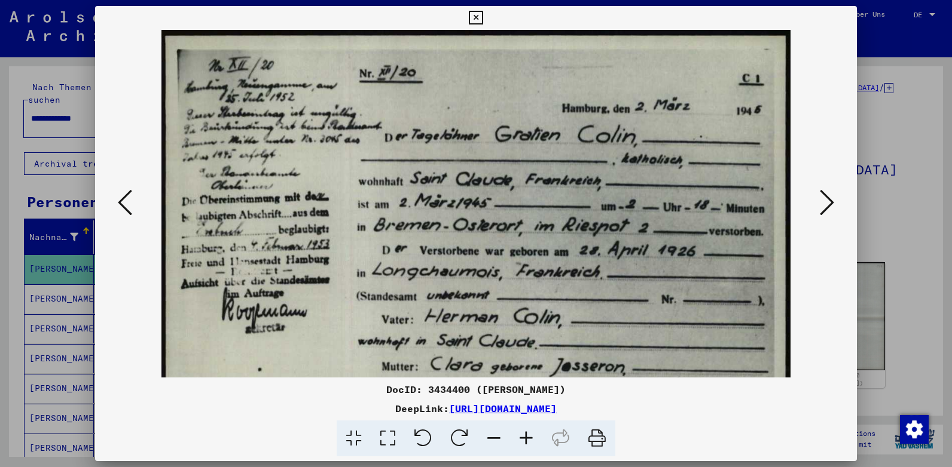
click at [529, 437] on icon at bounding box center [526, 439] width 32 height 36
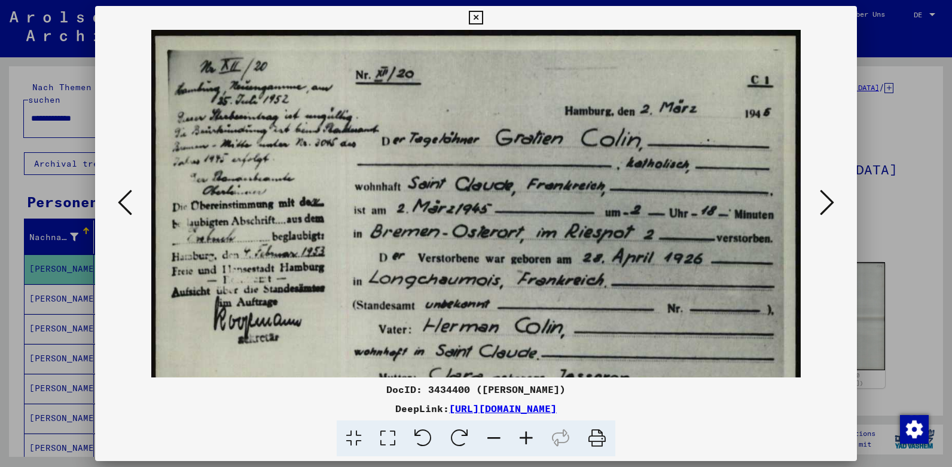
click at [530, 436] on icon at bounding box center [526, 439] width 32 height 36
drag, startPoint x: 762, startPoint y: 127, endPoint x: 738, endPoint y: 134, distance: 24.8
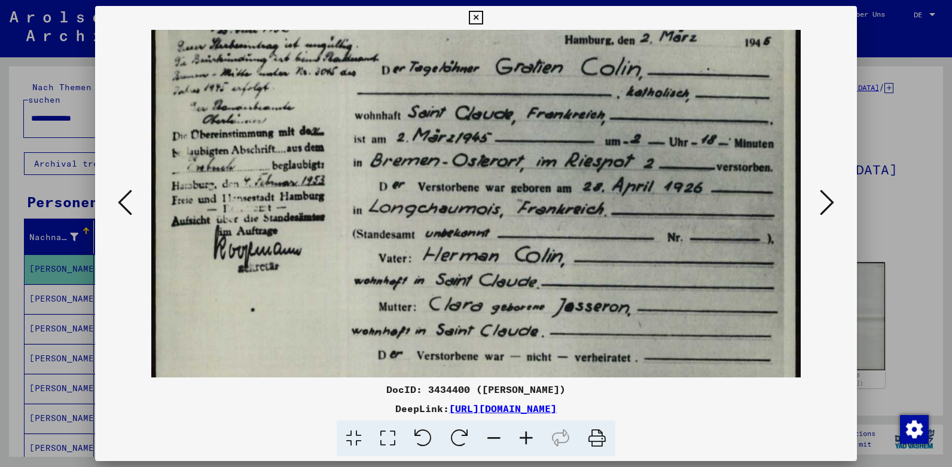
scroll to position [85, 0]
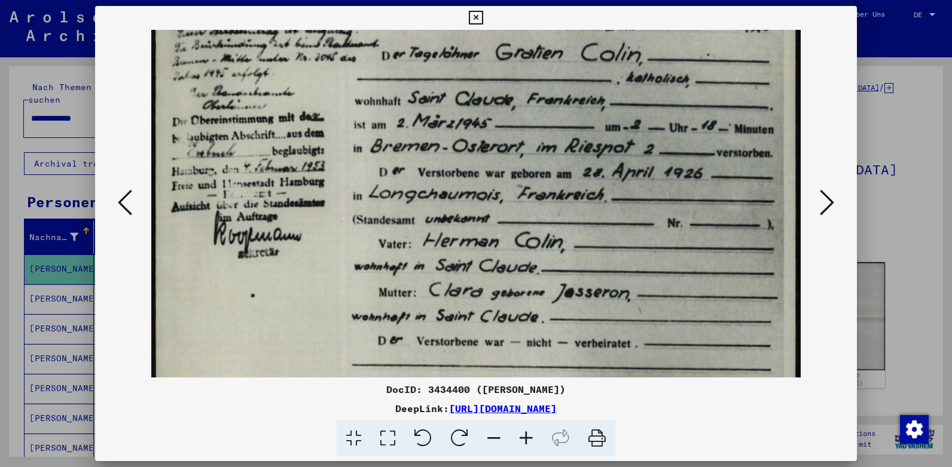
drag, startPoint x: 506, startPoint y: 301, endPoint x: 481, endPoint y: 216, distance: 87.8
click at [481, 216] on img at bounding box center [476, 402] width 650 height 916
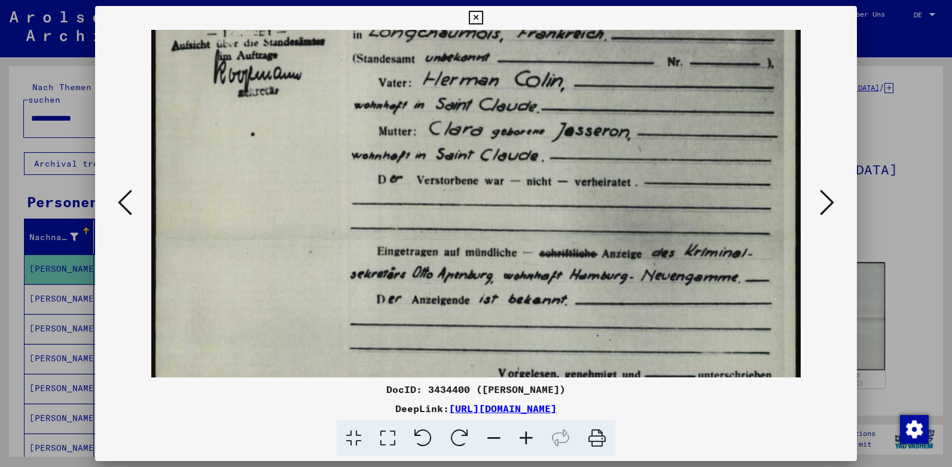
drag, startPoint x: 495, startPoint y: 269, endPoint x: 475, endPoint y: 104, distance: 166.2
click at [475, 104] on img at bounding box center [476, 241] width 650 height 916
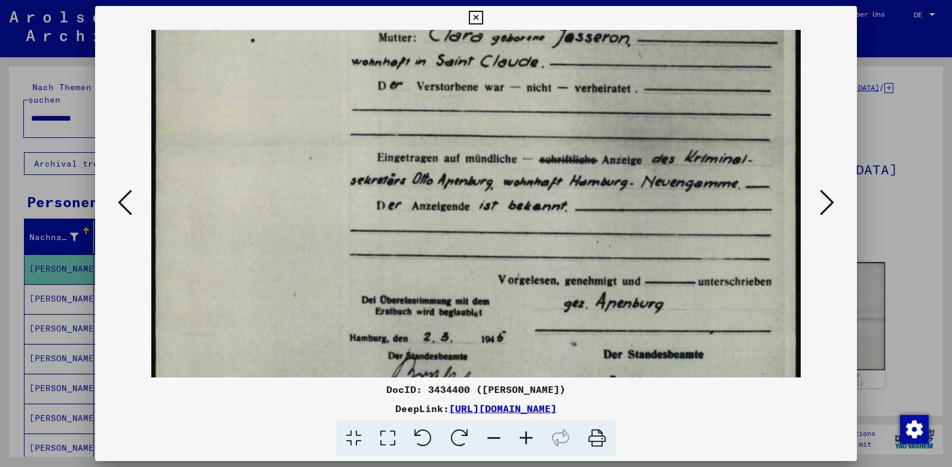
drag, startPoint x: 575, startPoint y: 262, endPoint x: 543, endPoint y: 175, distance: 92.8
click at [543, 175] on img at bounding box center [476, 147] width 650 height 916
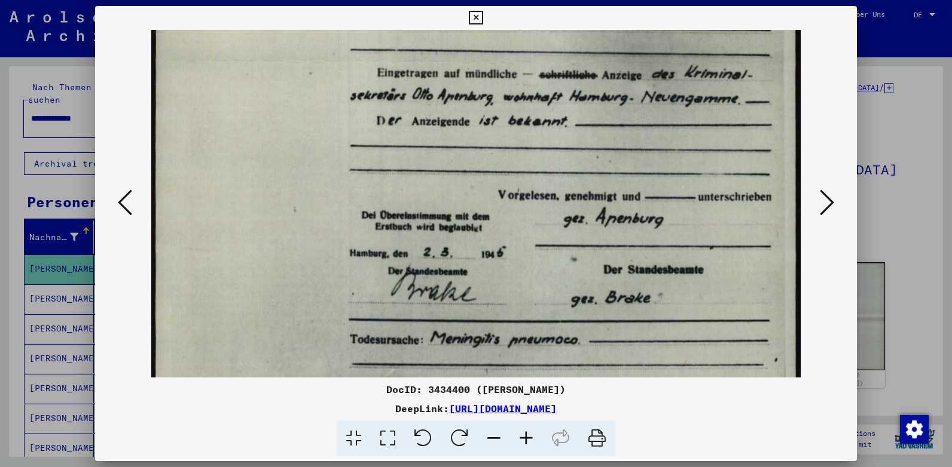
scroll to position [442, 0]
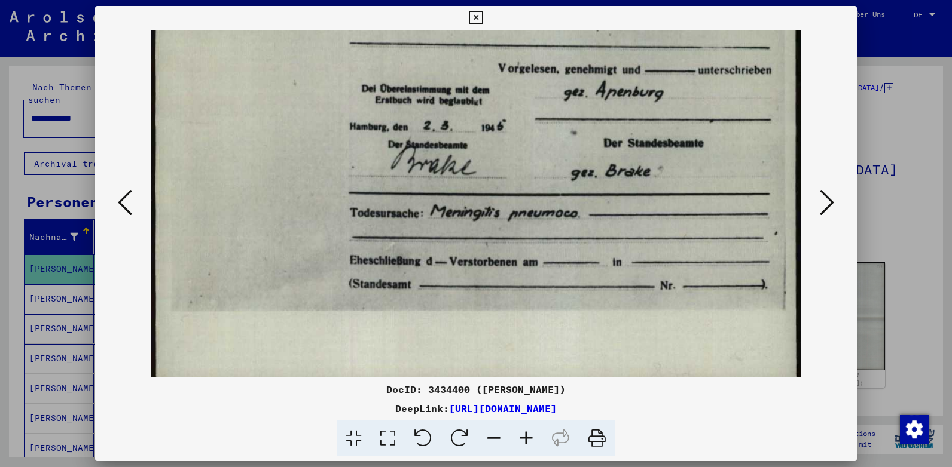
drag, startPoint x: 571, startPoint y: 255, endPoint x: 608, endPoint y: 88, distance: 171.4
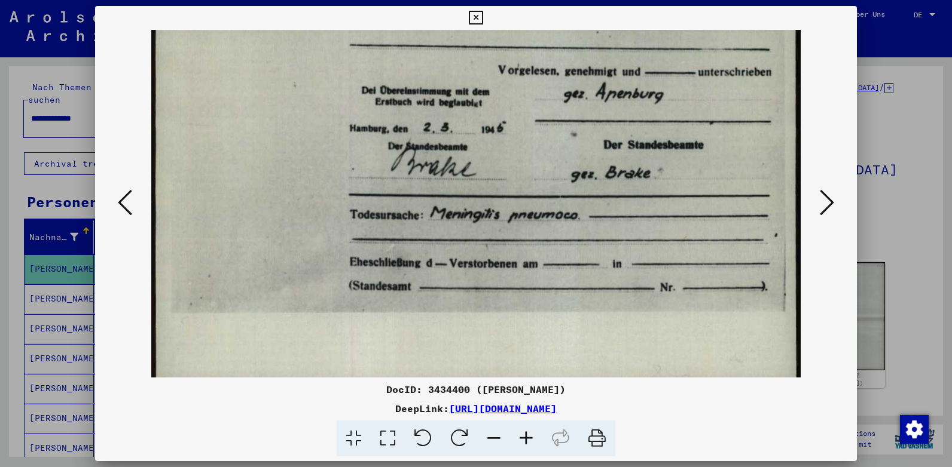
click at [826, 199] on icon at bounding box center [826, 202] width 14 height 29
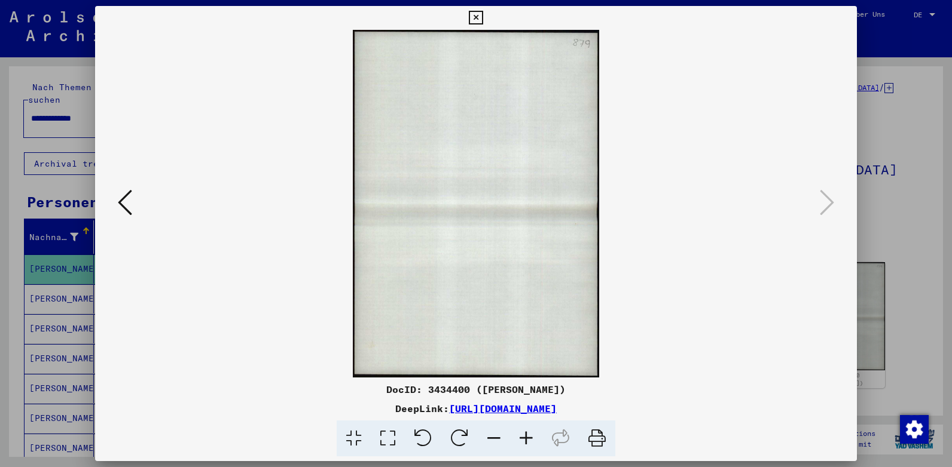
scroll to position [0, 0]
click at [121, 191] on icon at bounding box center [125, 202] width 14 height 29
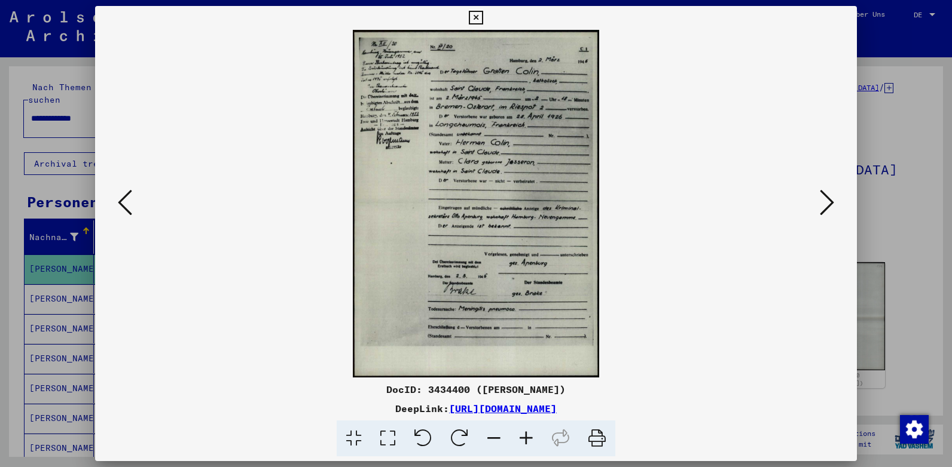
click at [121, 191] on icon at bounding box center [125, 202] width 14 height 29
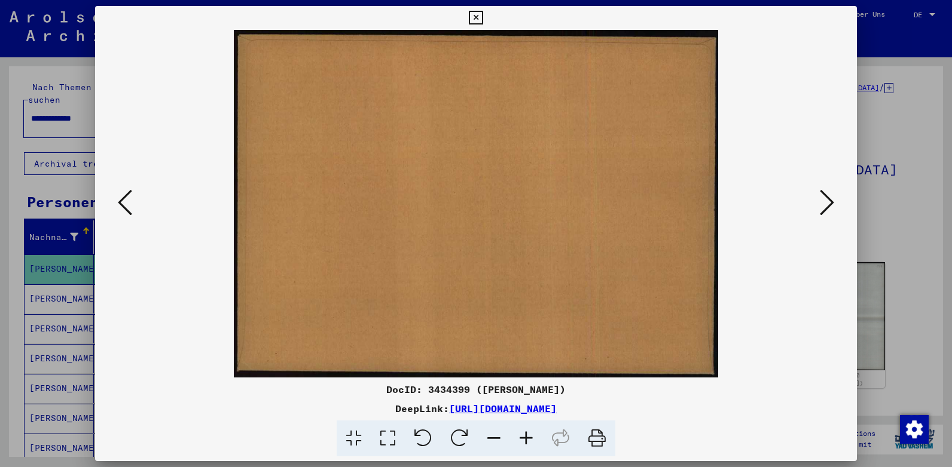
click at [122, 191] on icon at bounding box center [125, 202] width 14 height 29
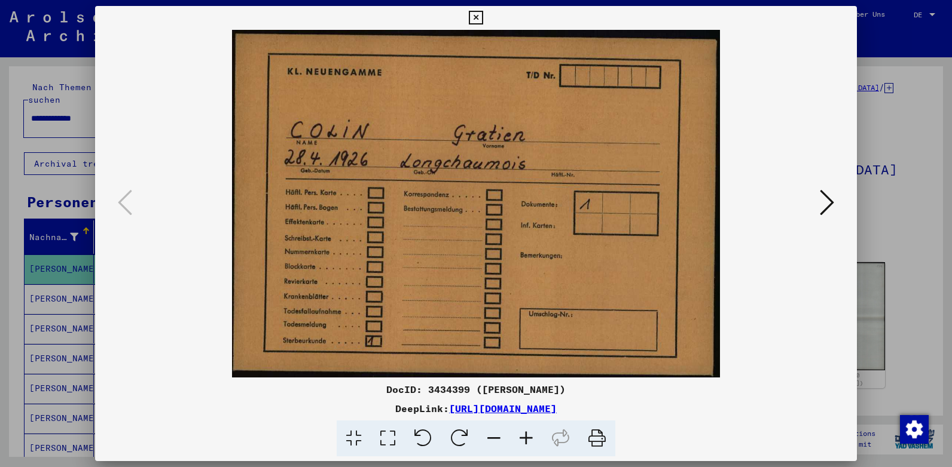
click at [474, 14] on icon at bounding box center [476, 18] width 14 height 14
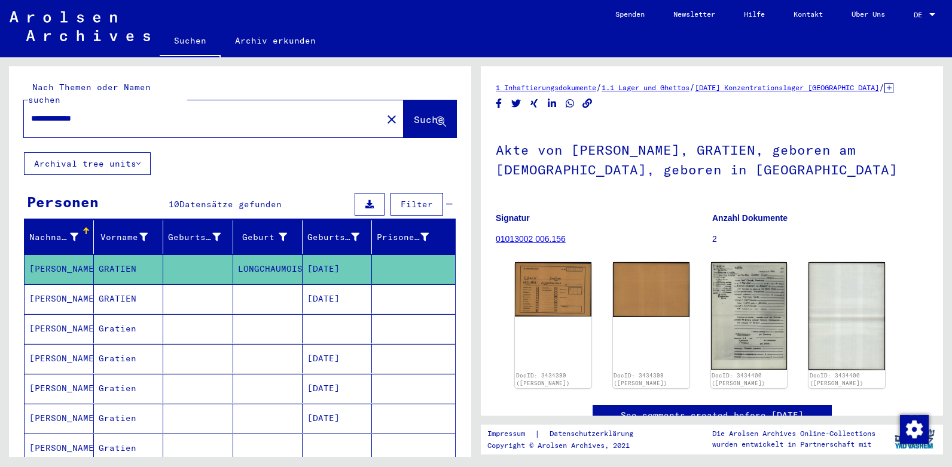
click at [71, 286] on mat-cell "[PERSON_NAME]" at bounding box center [59, 299] width 69 height 29
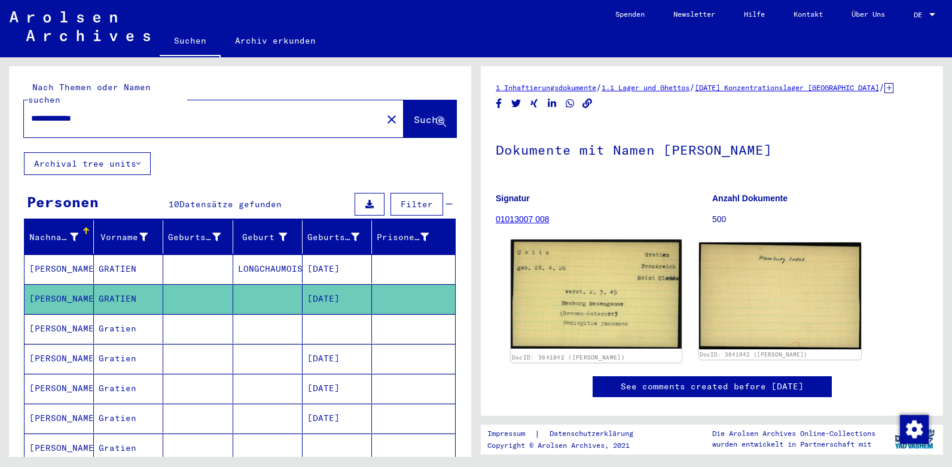
click at [614, 274] on img at bounding box center [595, 294] width 170 height 109
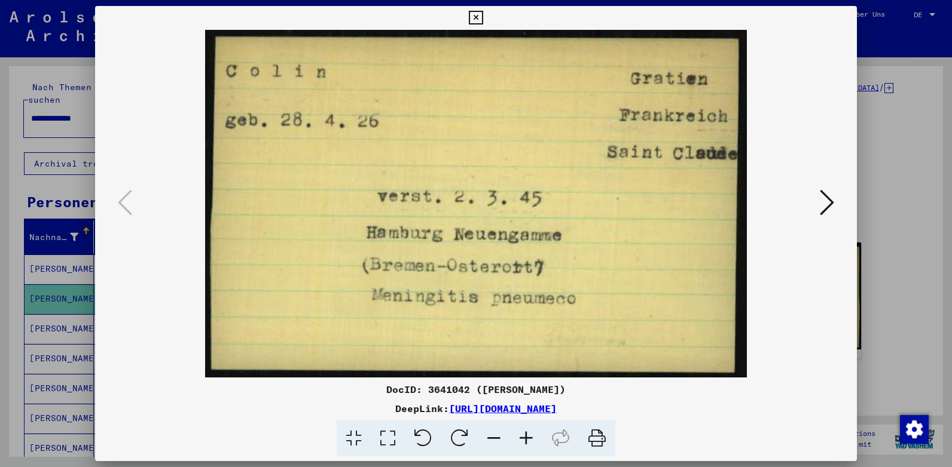
click at [476, 12] on icon at bounding box center [476, 18] width 14 height 14
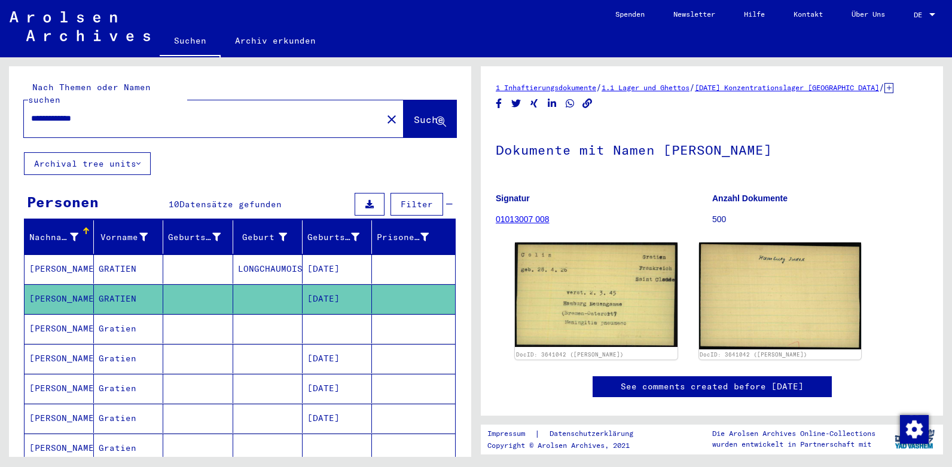
click at [132, 345] on mat-cell "Gratien" at bounding box center [128, 358] width 69 height 29
